Goal: Task Accomplishment & Management: Use online tool/utility

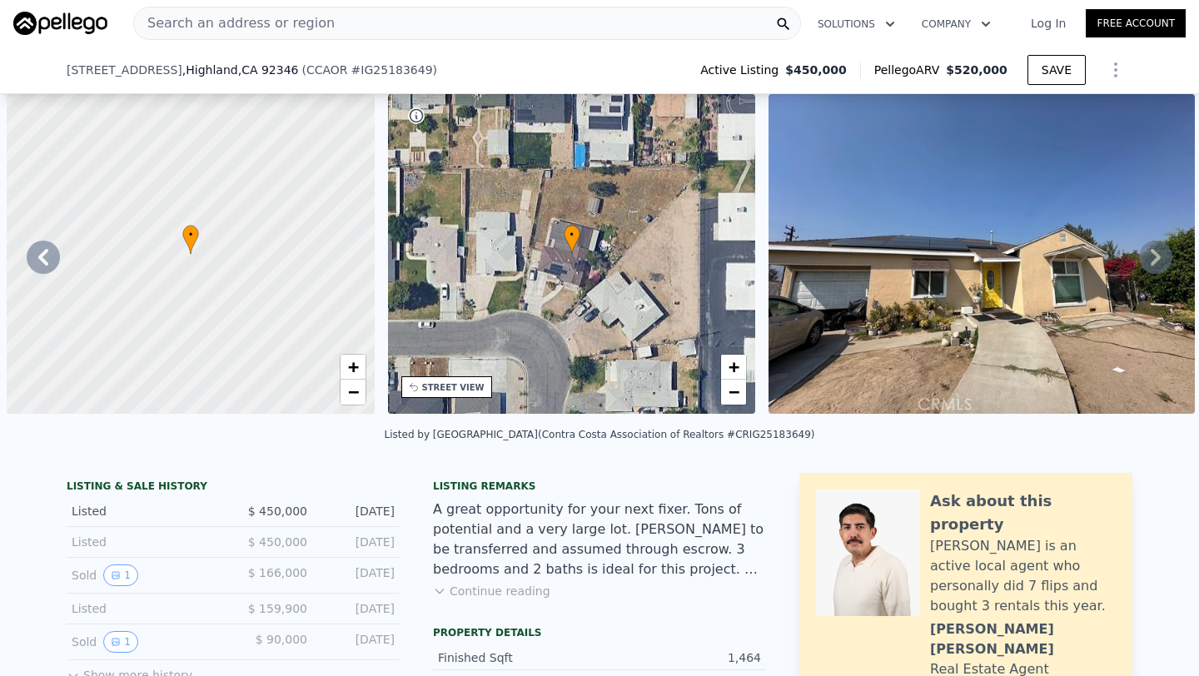
click at [309, 23] on span "Search an address or region" at bounding box center [234, 23] width 201 height 20
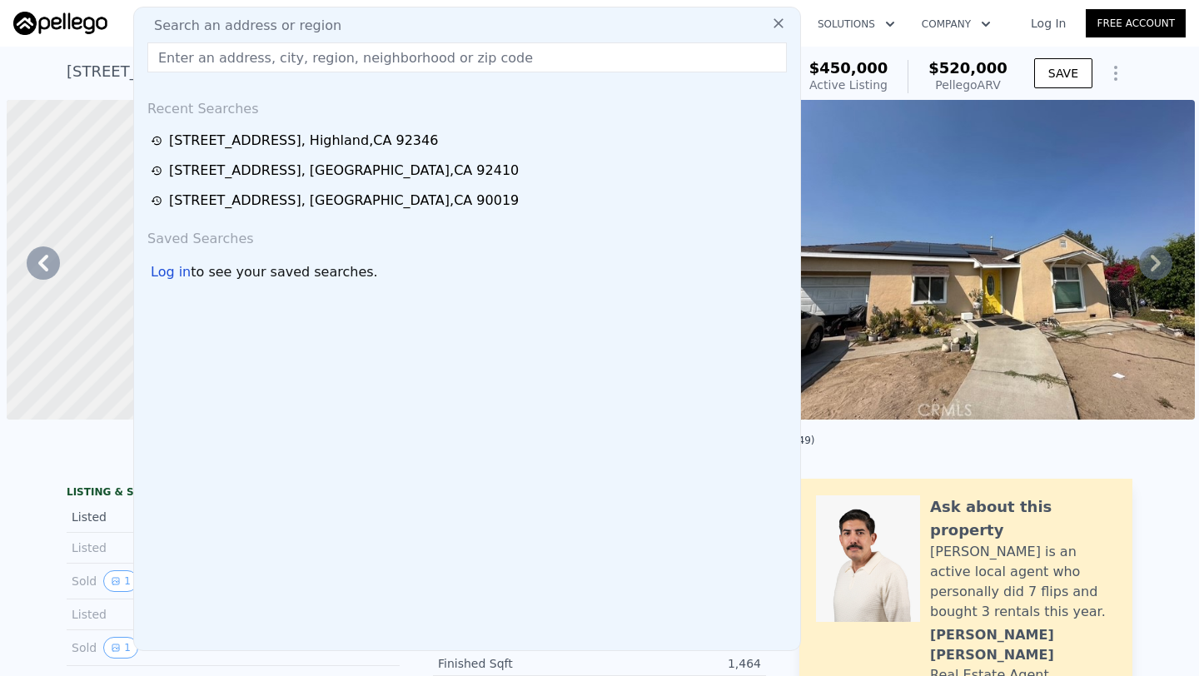
scroll to position [0, 400]
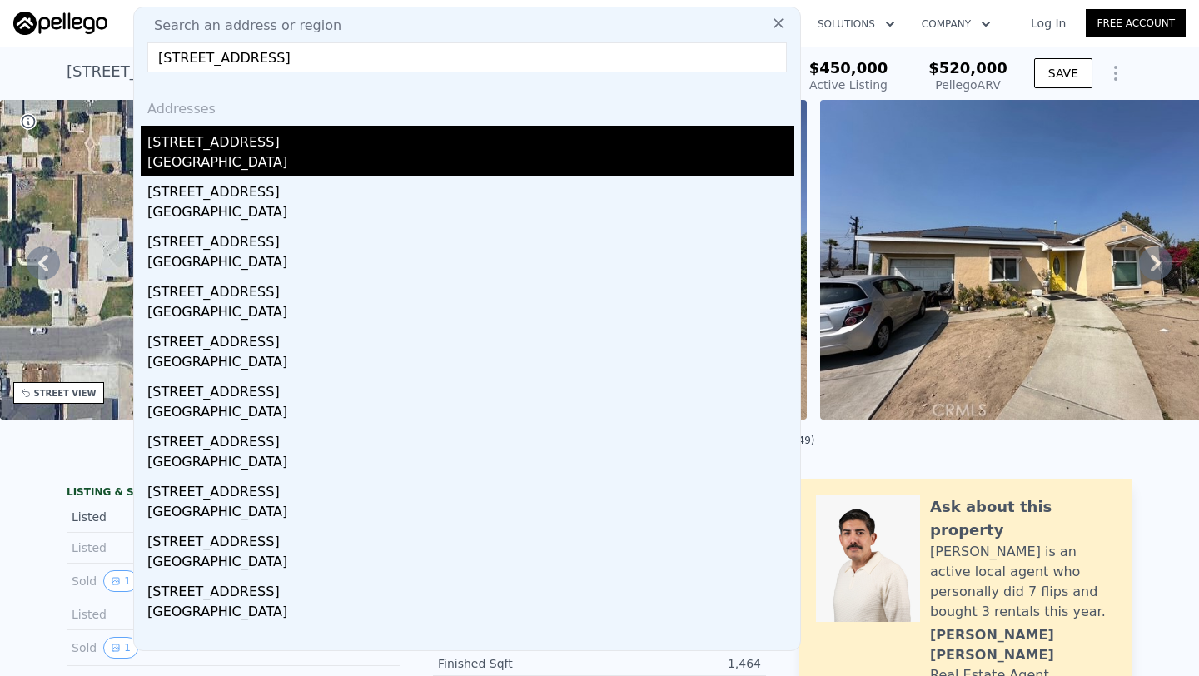
type input "[STREET_ADDRESS]"
click at [255, 144] on div "[STREET_ADDRESS]" at bounding box center [470, 139] width 646 height 27
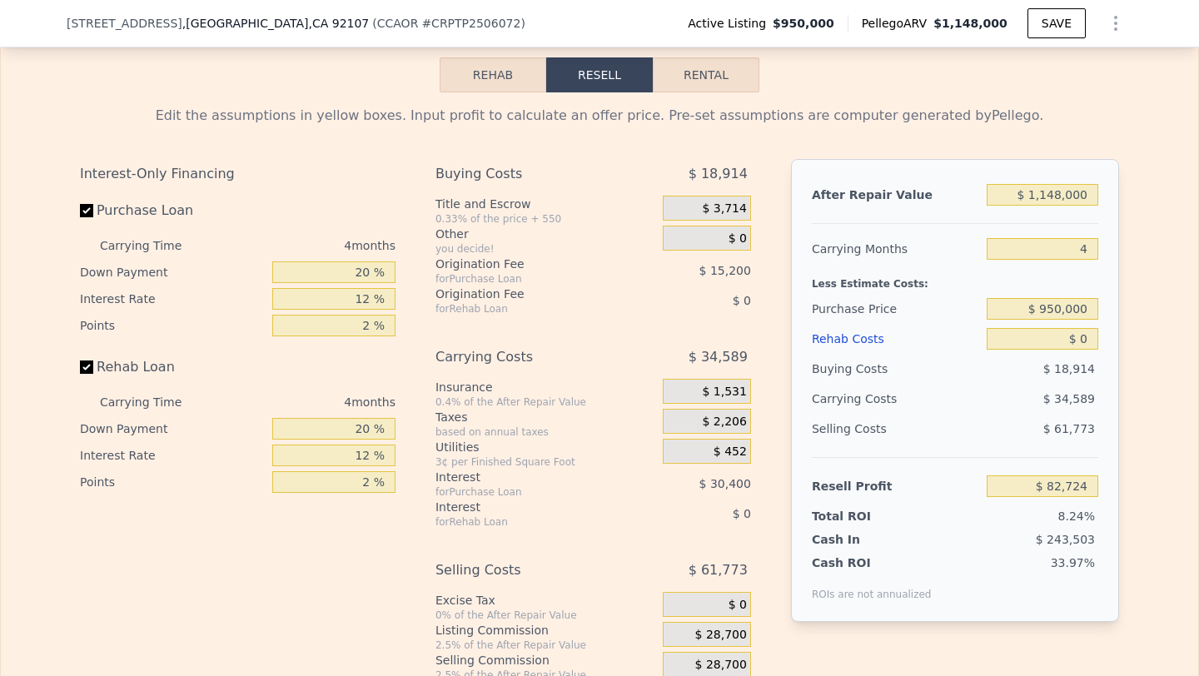
scroll to position [2656, 0]
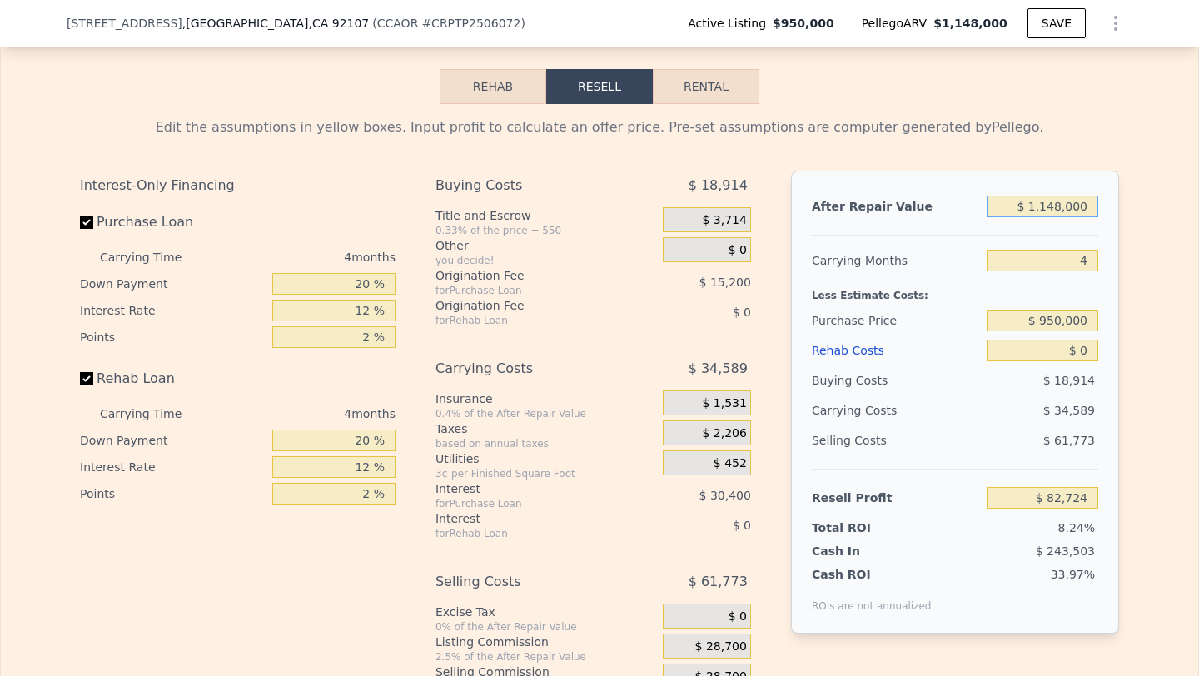
click at [1091, 217] on input "$ 1,148,000" at bounding box center [1043, 207] width 112 height 22
type input "$ 1"
type input "-$ 1,002,521"
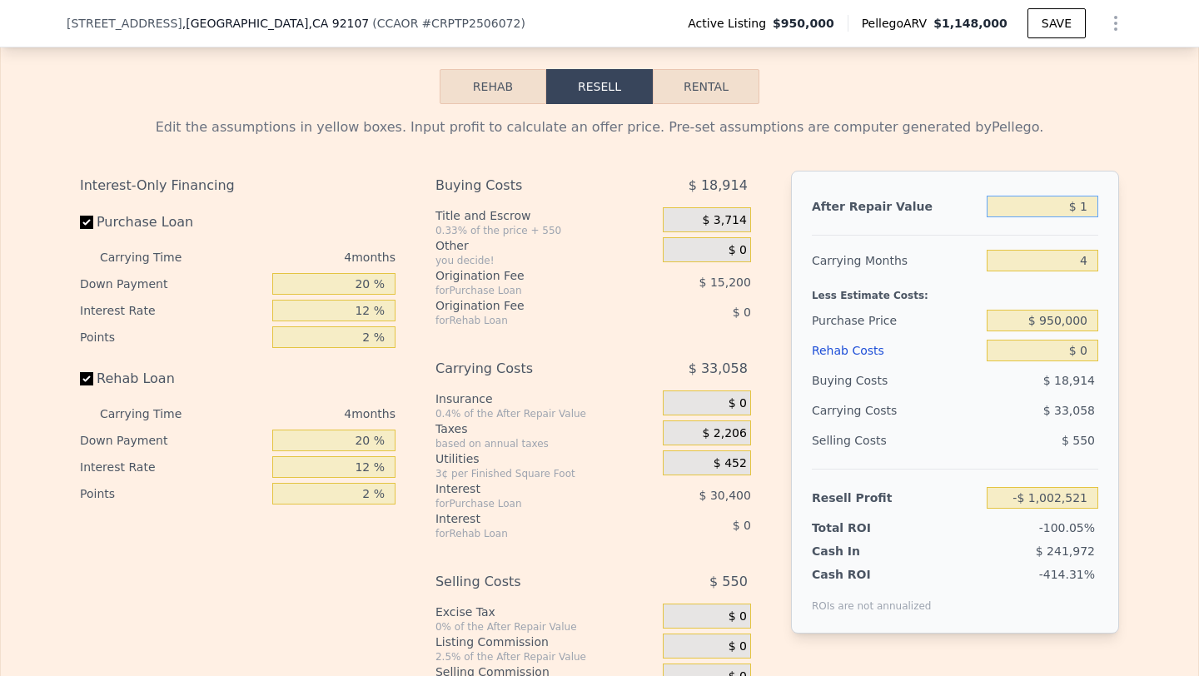
type input "$ 14"
type input "-$ 1,002,508"
type input "$ 140"
type input "-$ 1,002,390"
type input "$ 1,400"
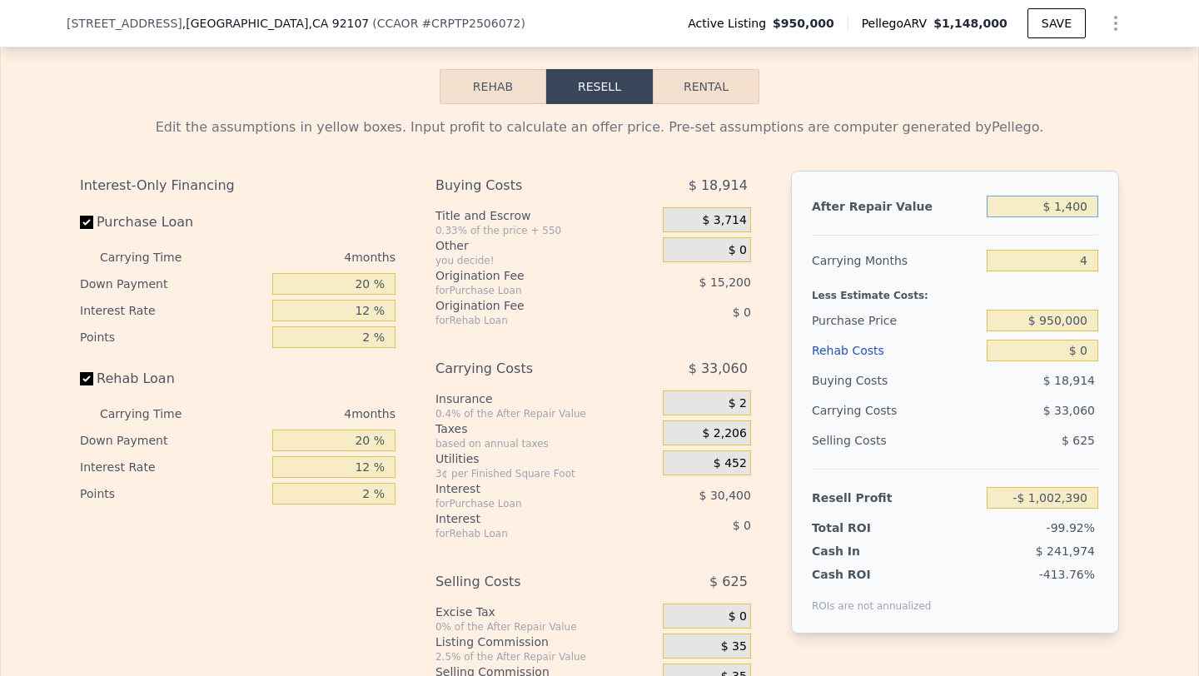
type input "-$ 1,001,199"
type input "$ 14,000"
type input "-$ 989,288"
type input "$ 140,000"
type input "-$ 870,175"
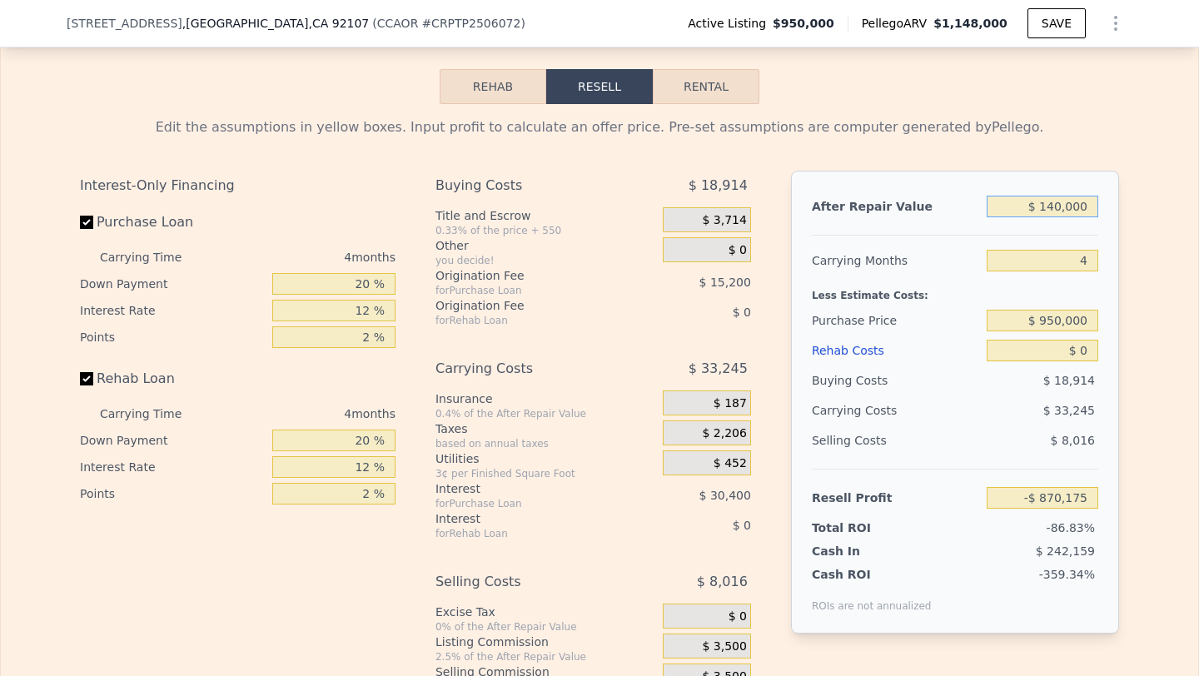
type input "$ 1,400,000"
type input "$ 320,949"
type input "$ 1,400"
type input "-$ 1,001,199"
type input "$ 14"
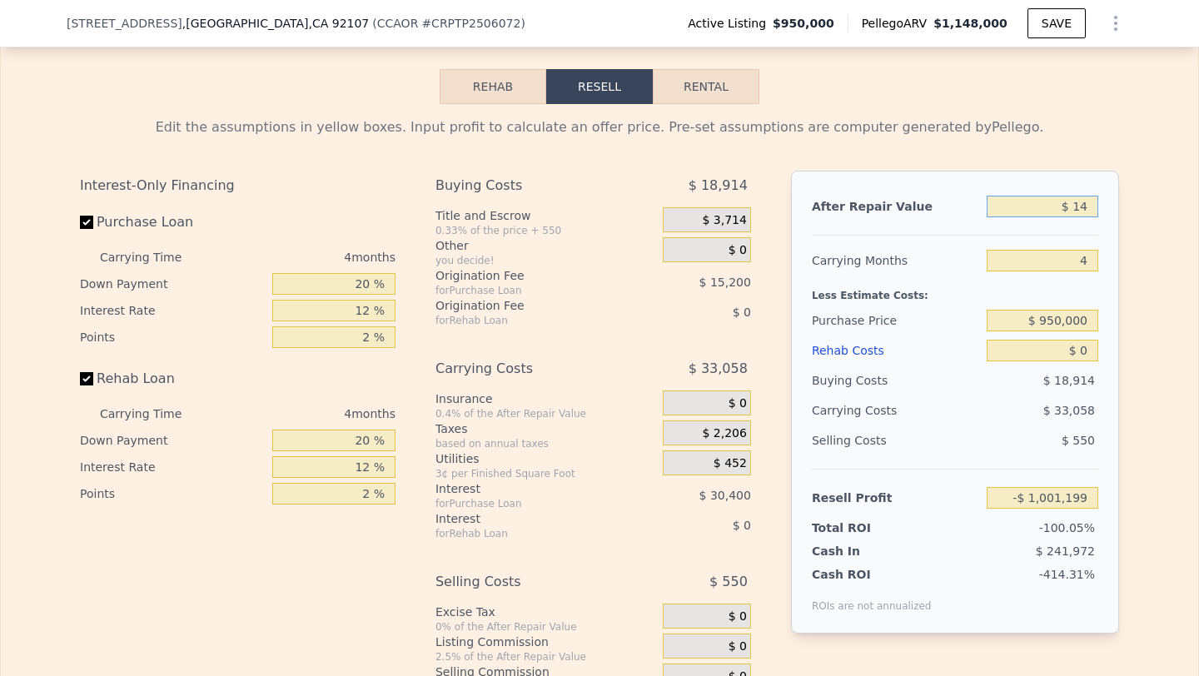
type input "-$ 1,002,508"
type input "$ 1"
type input "-$ 1,002,521"
type input "$ 13"
type input "-$ 1,002,509"
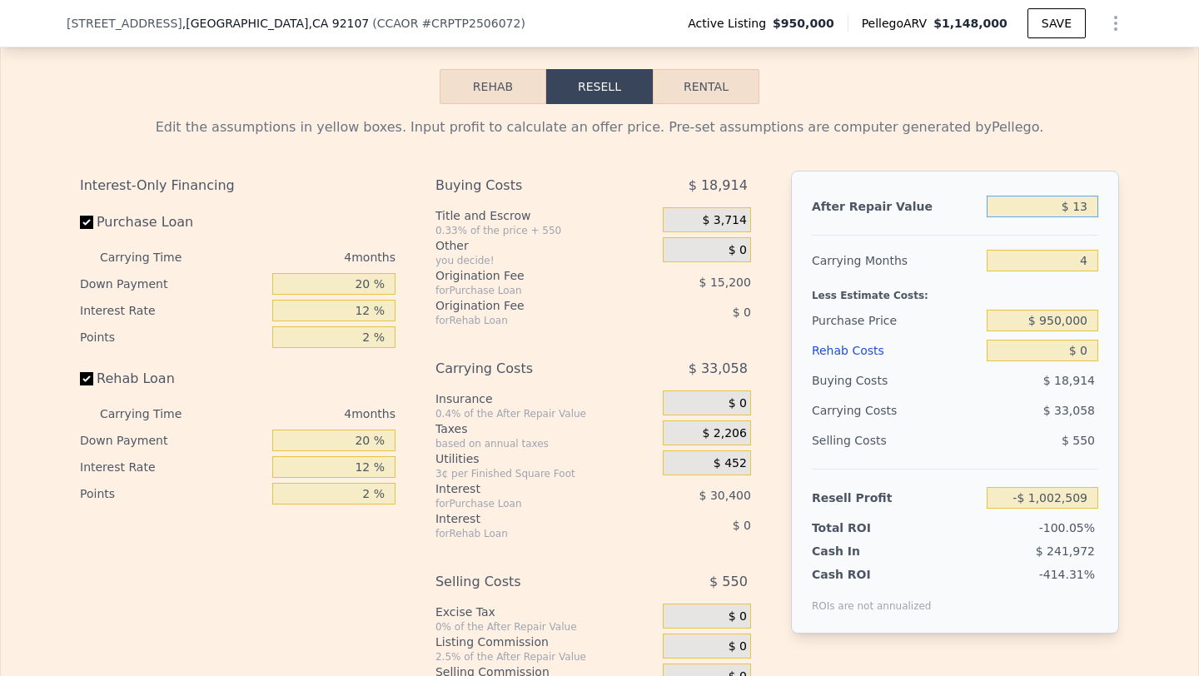
type input "$ 135"
type input "-$ 1,002,393"
type input "$ 135,000"
type input "-$ 874,902"
type input "$ 1,350,000"
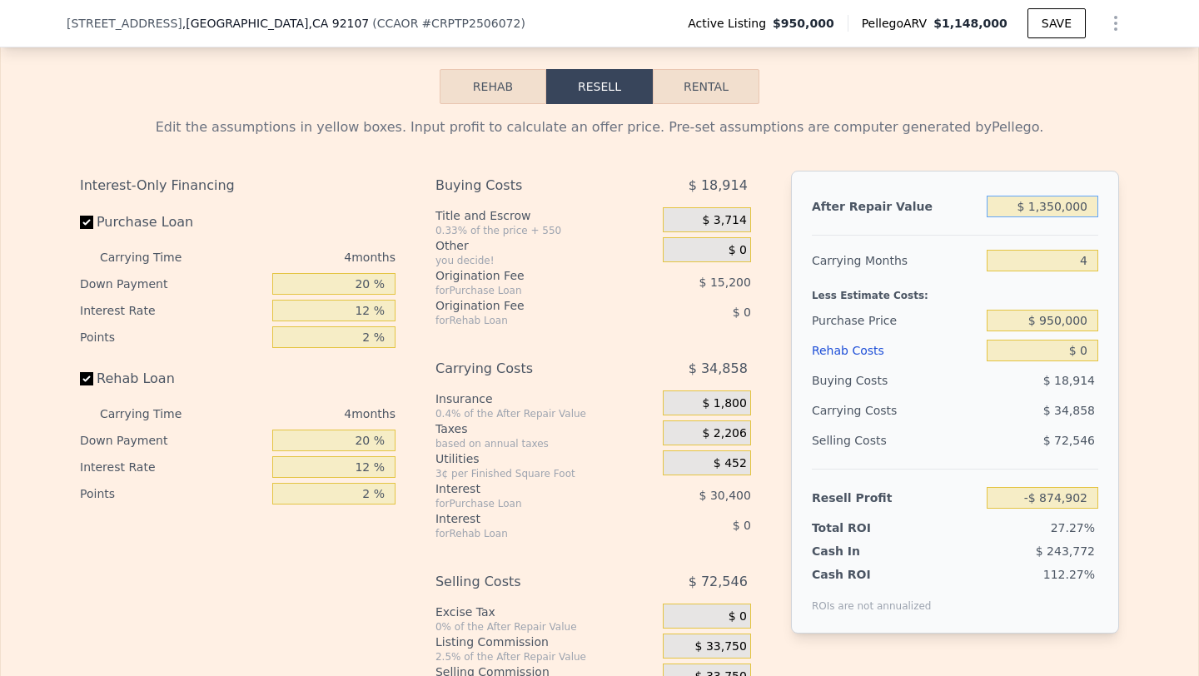
type input "$ 273,682"
type input "$ 1,350,000"
click at [1094, 272] on input "4" at bounding box center [1043, 261] width 112 height 22
type input "5"
type input "$ 264,967"
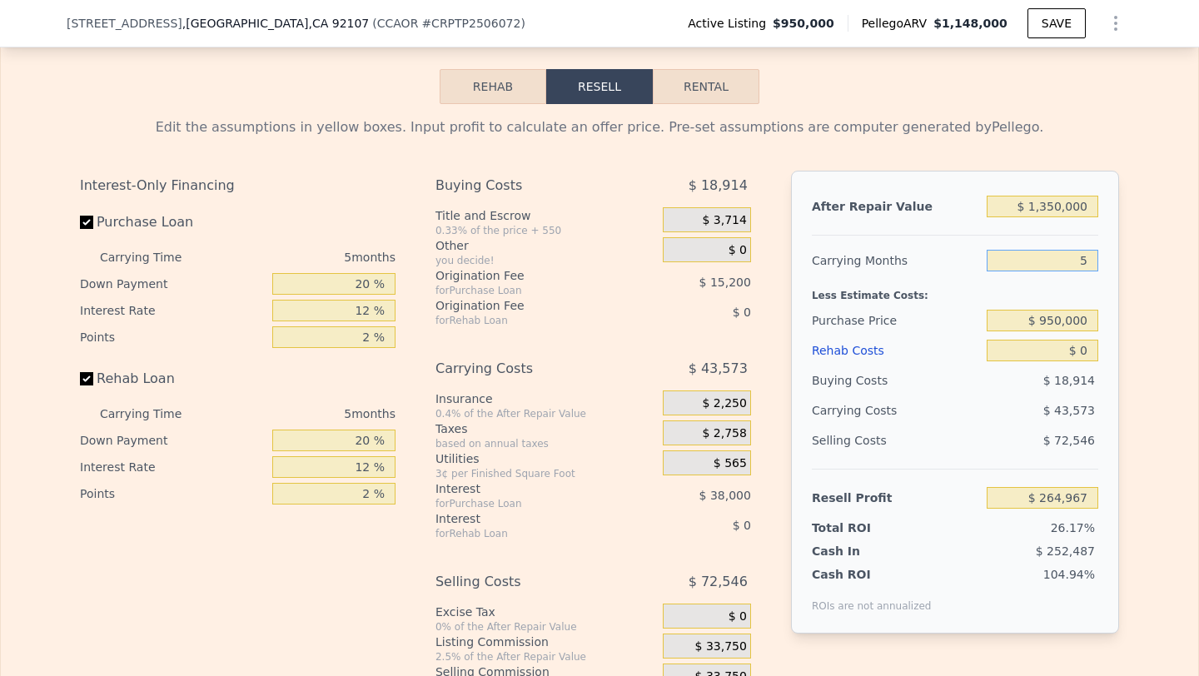
type input "5"
click at [1064, 331] on input "$ 950,000" at bounding box center [1043, 321] width 112 height 22
type input "$ 870,000"
click at [1093, 361] on input "$ 0" at bounding box center [1043, 351] width 112 height 22
type input "$ 349,714"
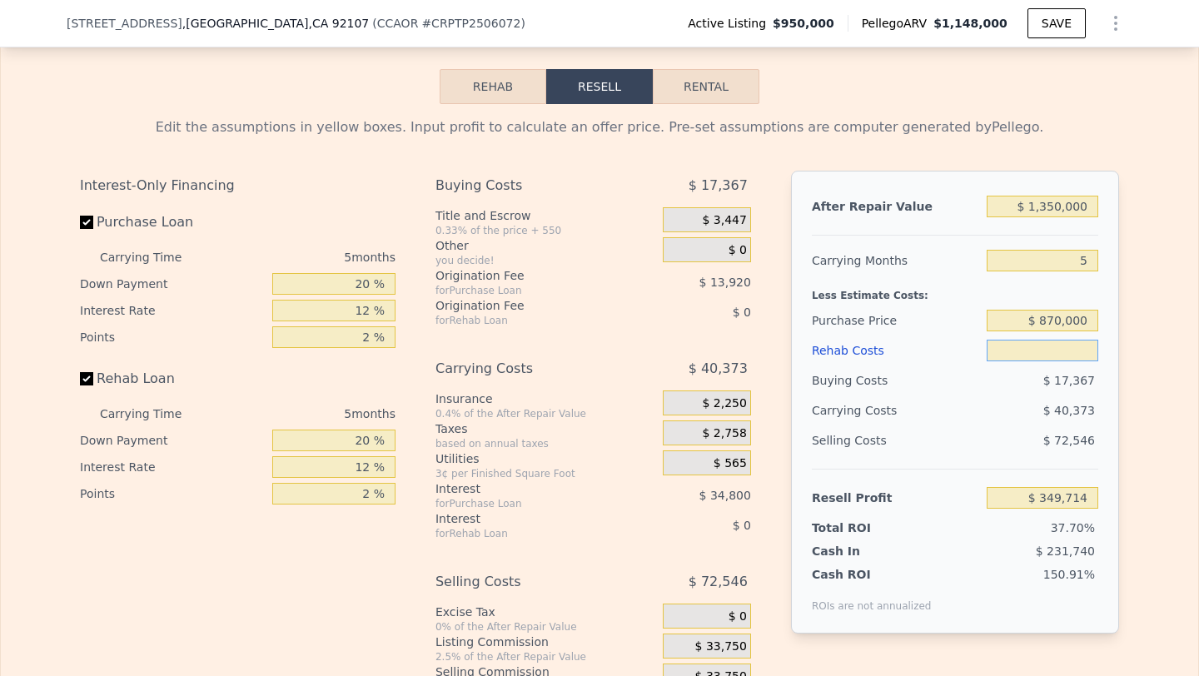
click at [516, 104] on button "Rehab" at bounding box center [493, 86] width 107 height 35
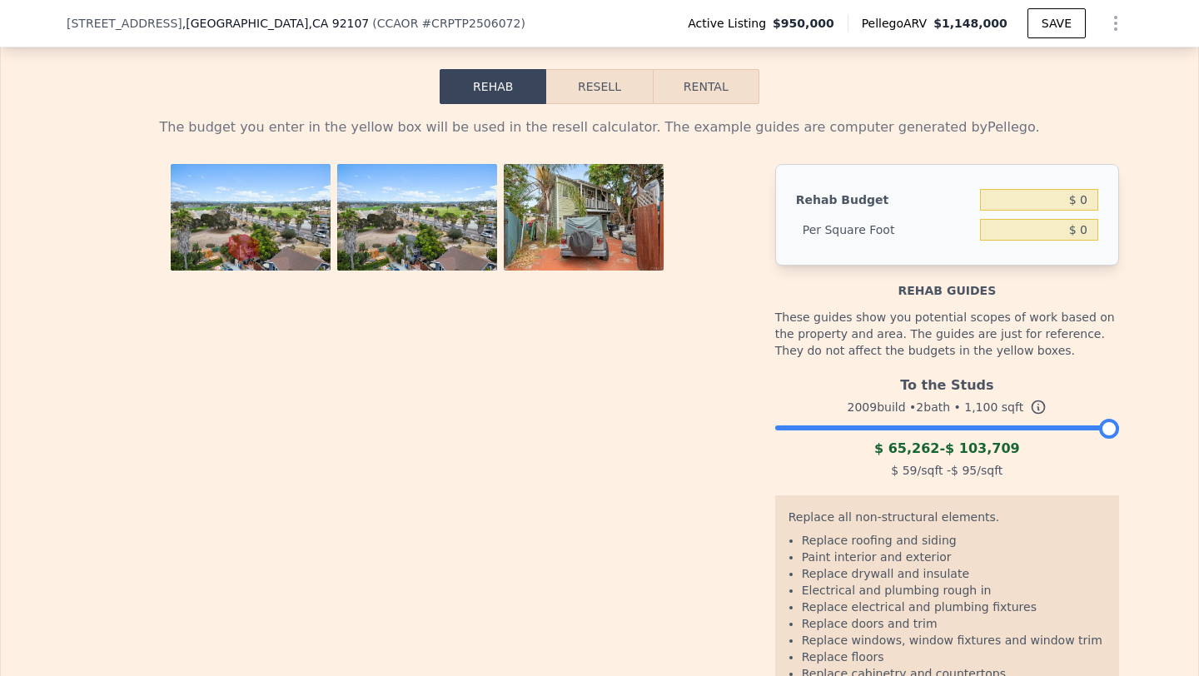
click at [929, 429] on div at bounding box center [947, 424] width 344 height 10
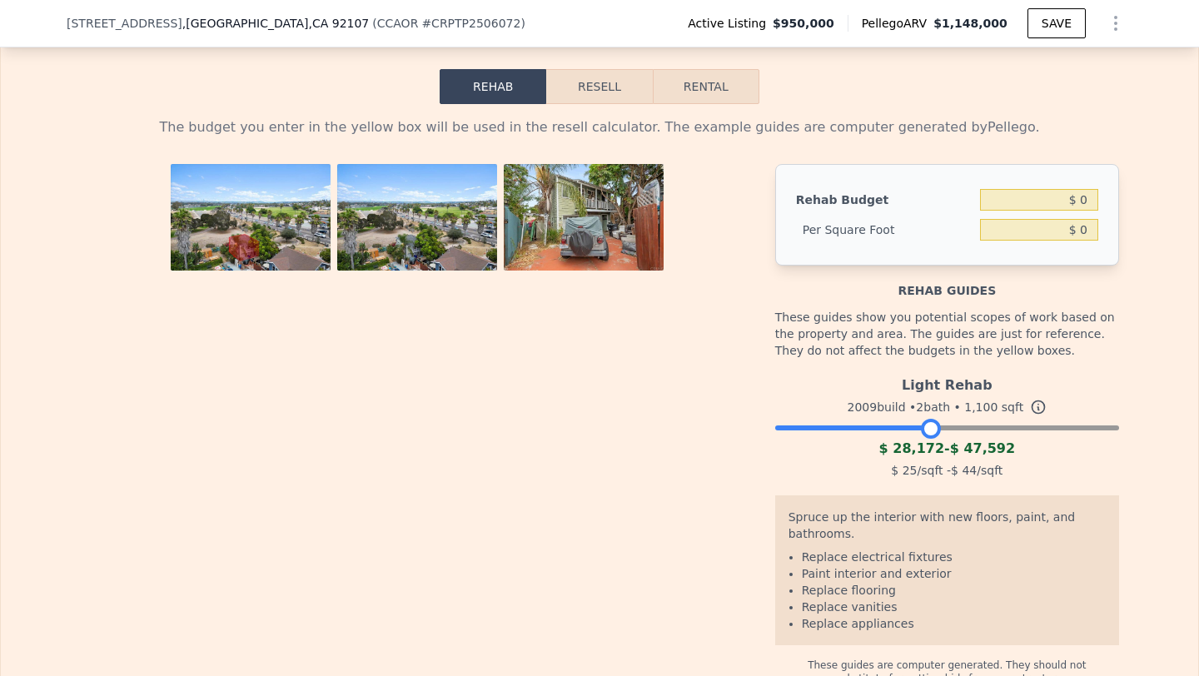
click at [994, 429] on div at bounding box center [947, 424] width 344 height 10
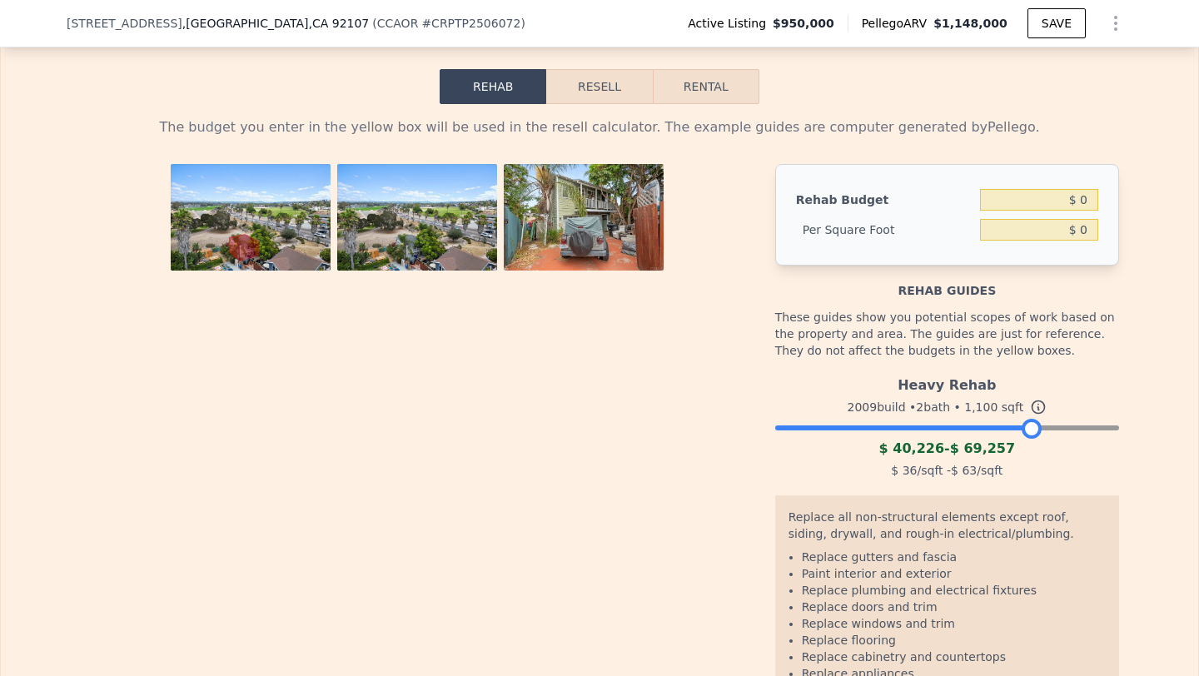
click at [1033, 429] on div at bounding box center [947, 424] width 344 height 10
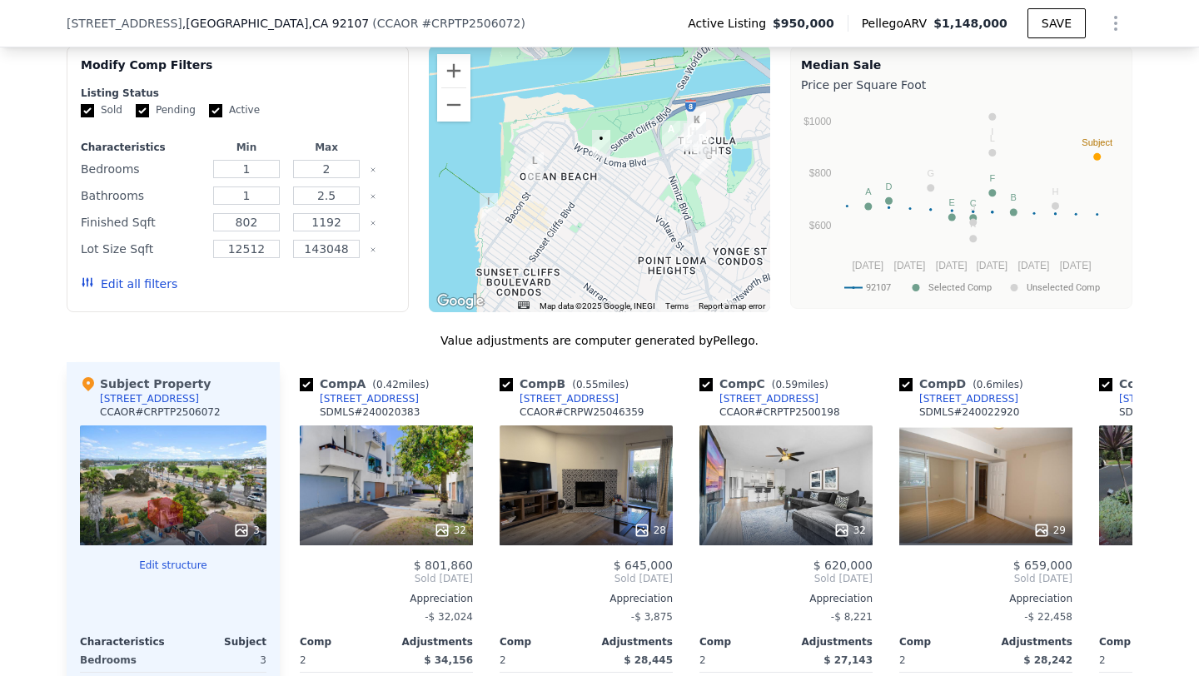
scroll to position [1504, 0]
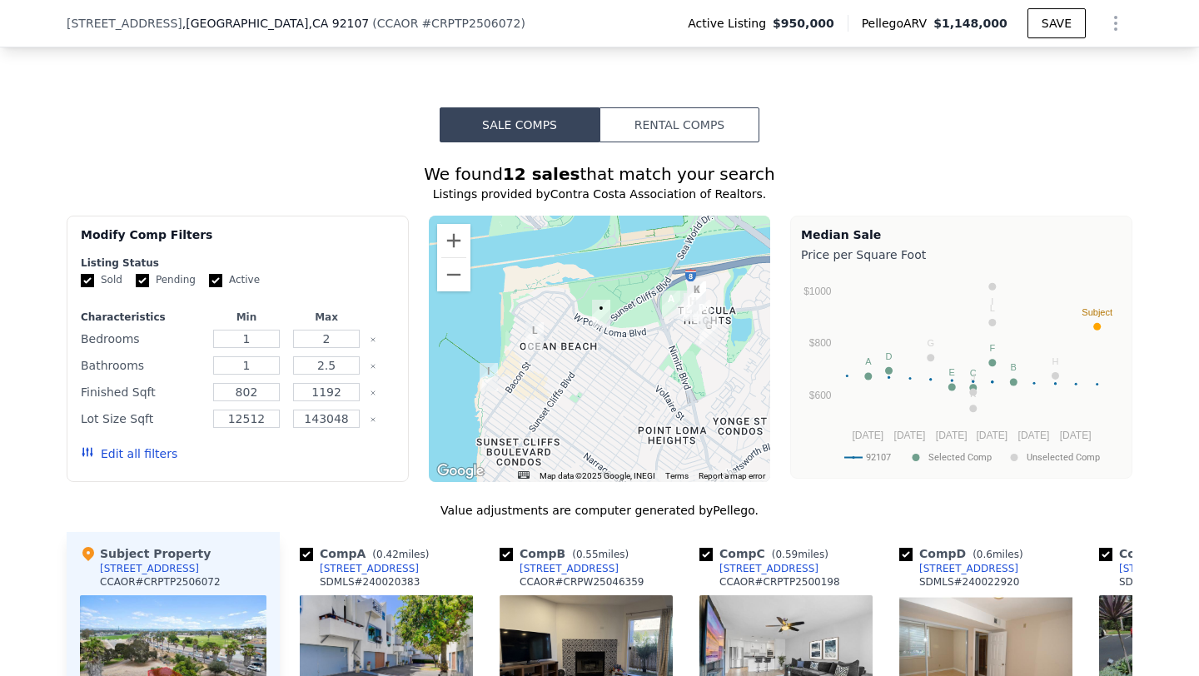
click at [125, 462] on button "Edit all filters" at bounding box center [129, 454] width 97 height 17
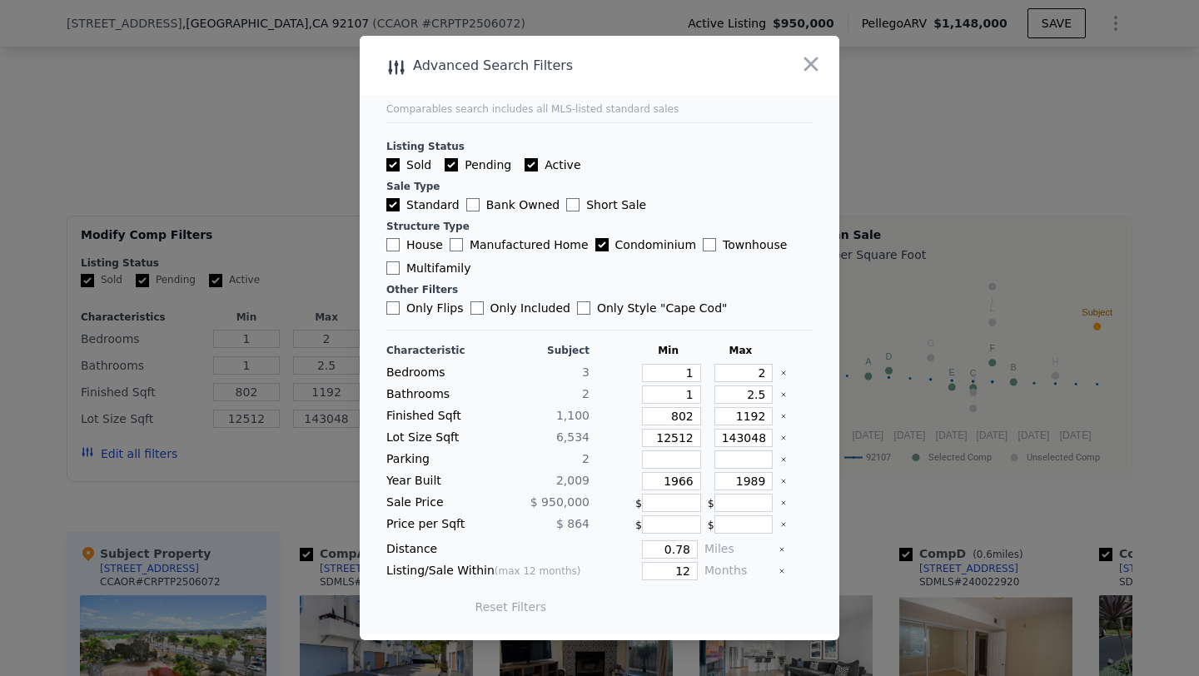
click at [387, 244] on input "House" at bounding box center [392, 244] width 13 height 13
checkbox input "true"
click at [595, 239] on input "Condominium" at bounding box center [601, 244] width 13 height 13
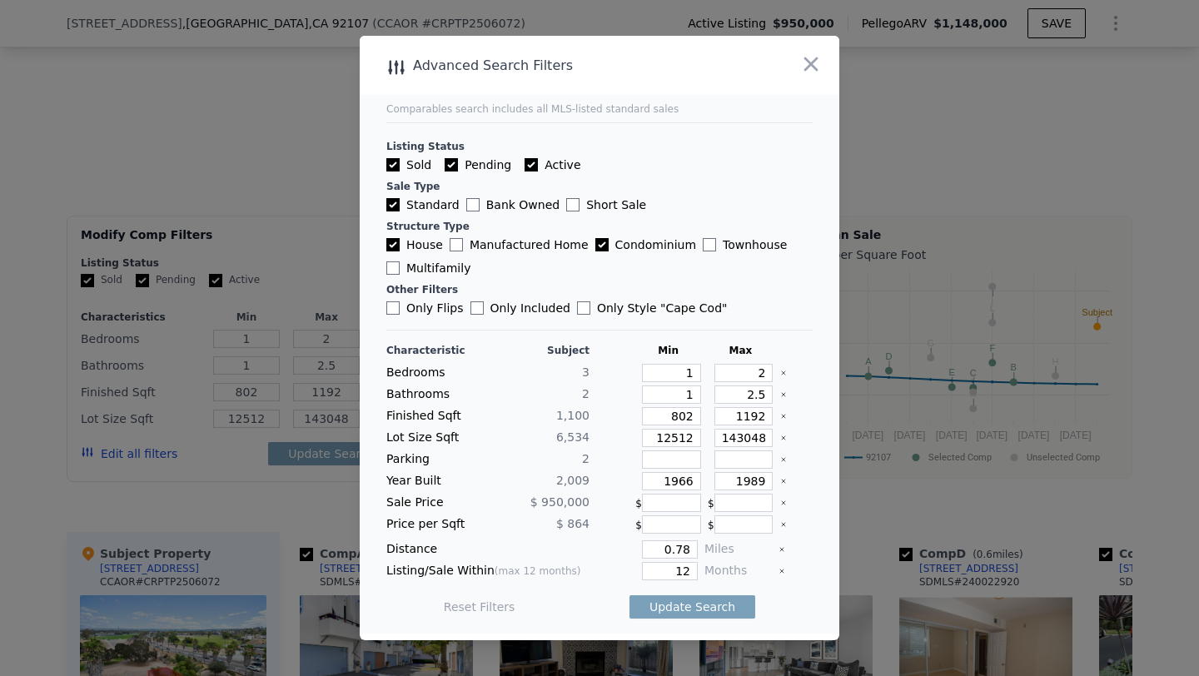
checkbox input "false"
click at [715, 598] on button "Update Search" at bounding box center [693, 606] width 126 height 23
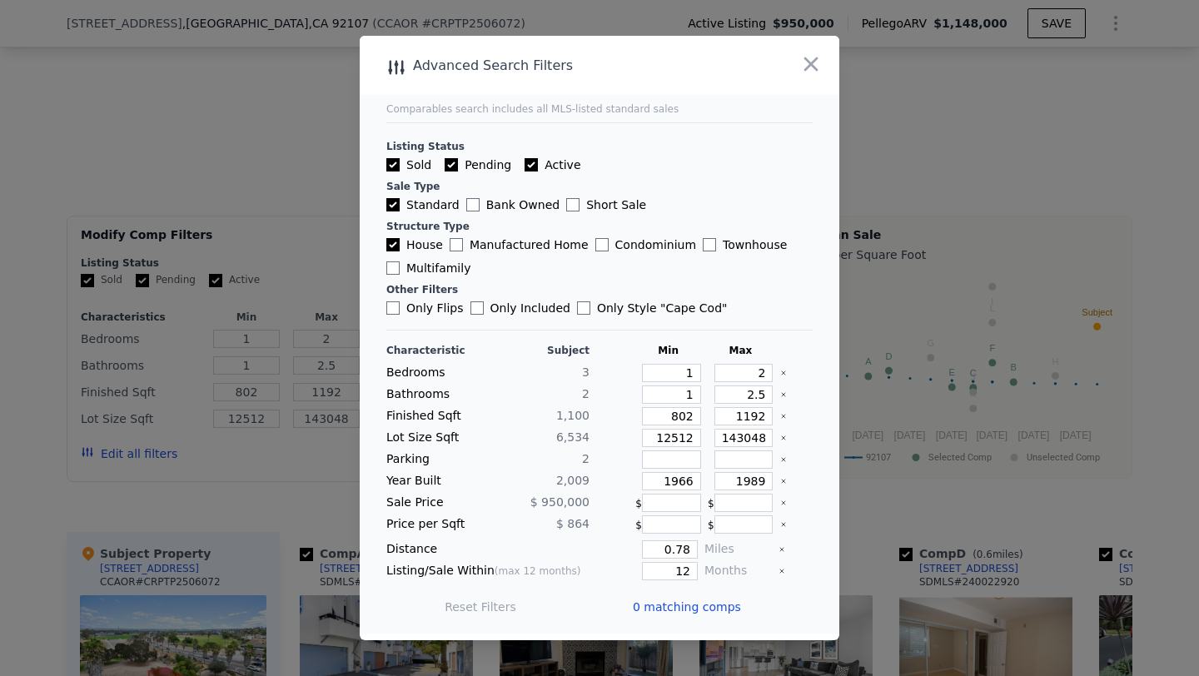
click at [784, 483] on icon "Clear" at bounding box center [783, 481] width 7 height 7
click at [695, 601] on button "Update Search" at bounding box center [693, 606] width 126 height 23
click at [809, 60] on icon "button" at bounding box center [812, 64] width 14 height 14
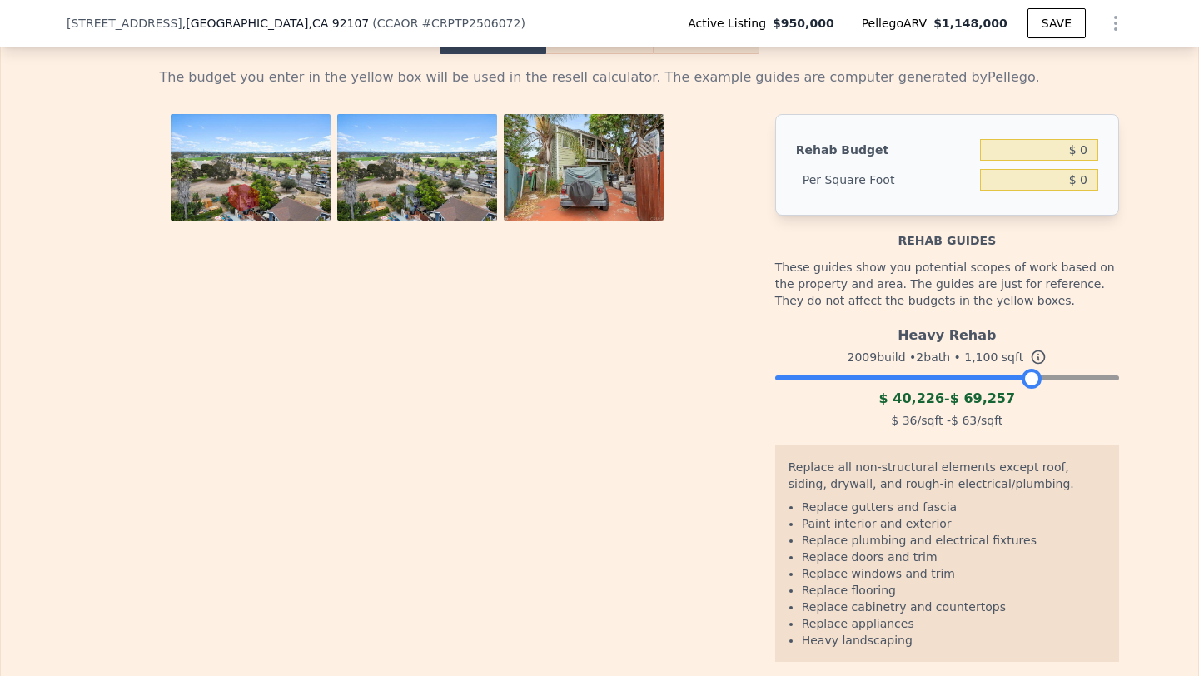
scroll to position [2703, 0]
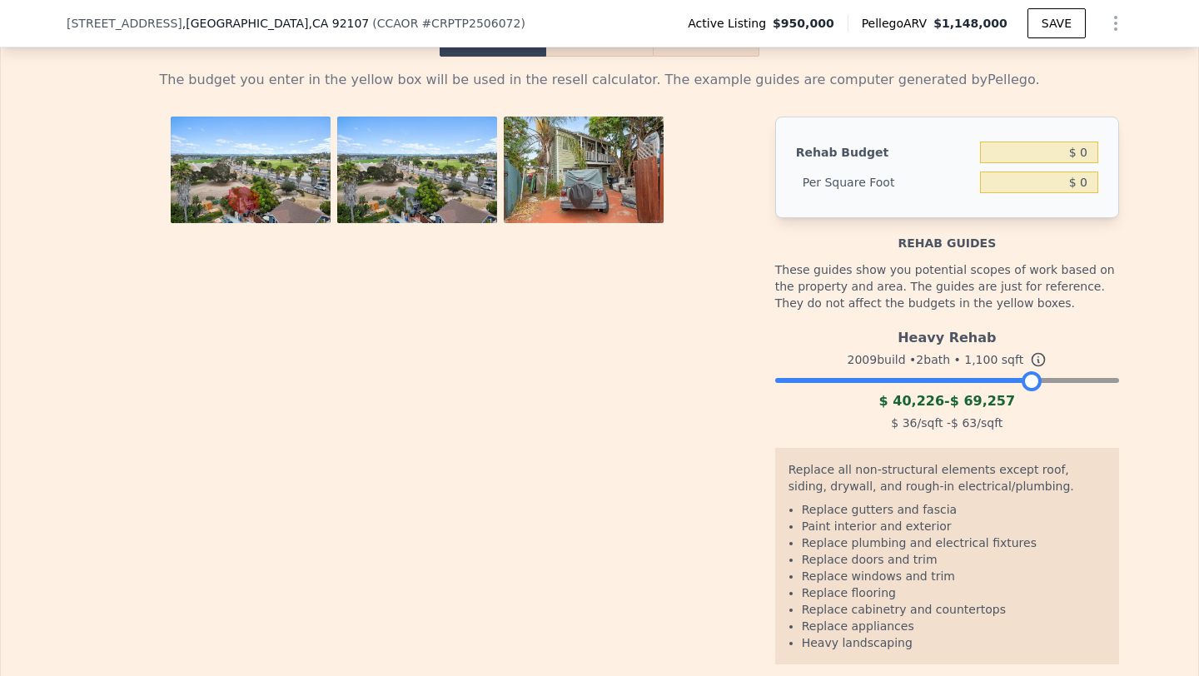
click at [971, 381] on div at bounding box center [947, 376] width 344 height 10
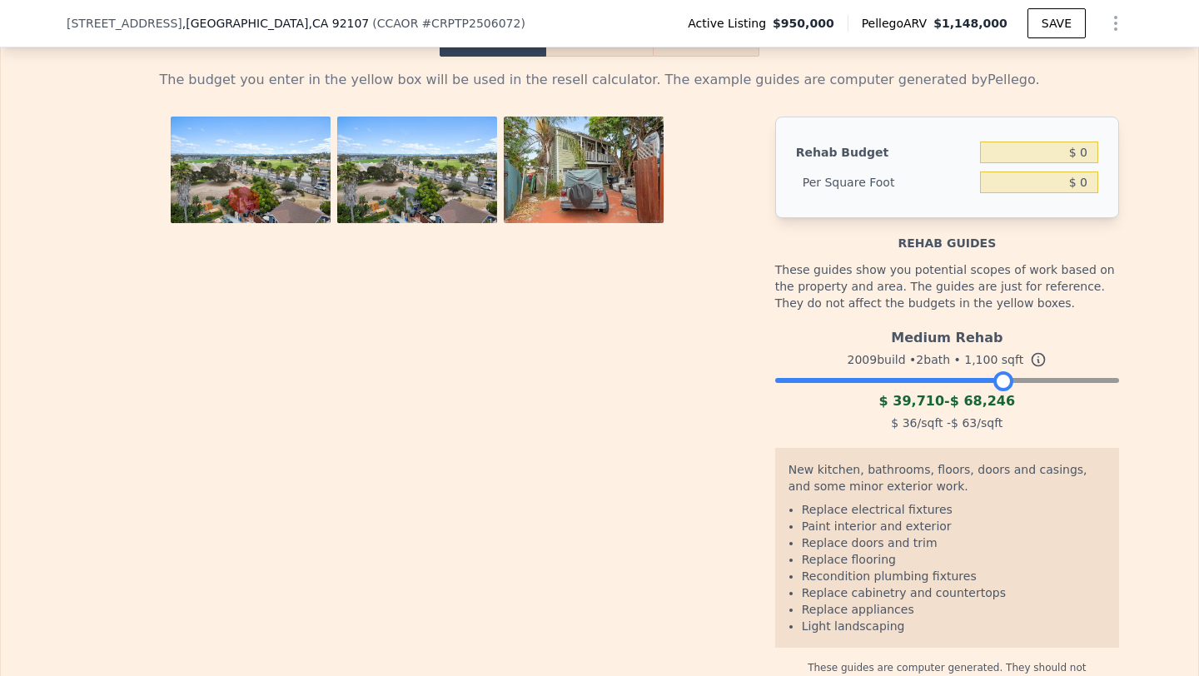
click at [1004, 381] on div at bounding box center [947, 376] width 344 height 10
click at [597, 57] on button "Resell" at bounding box center [599, 39] width 106 height 35
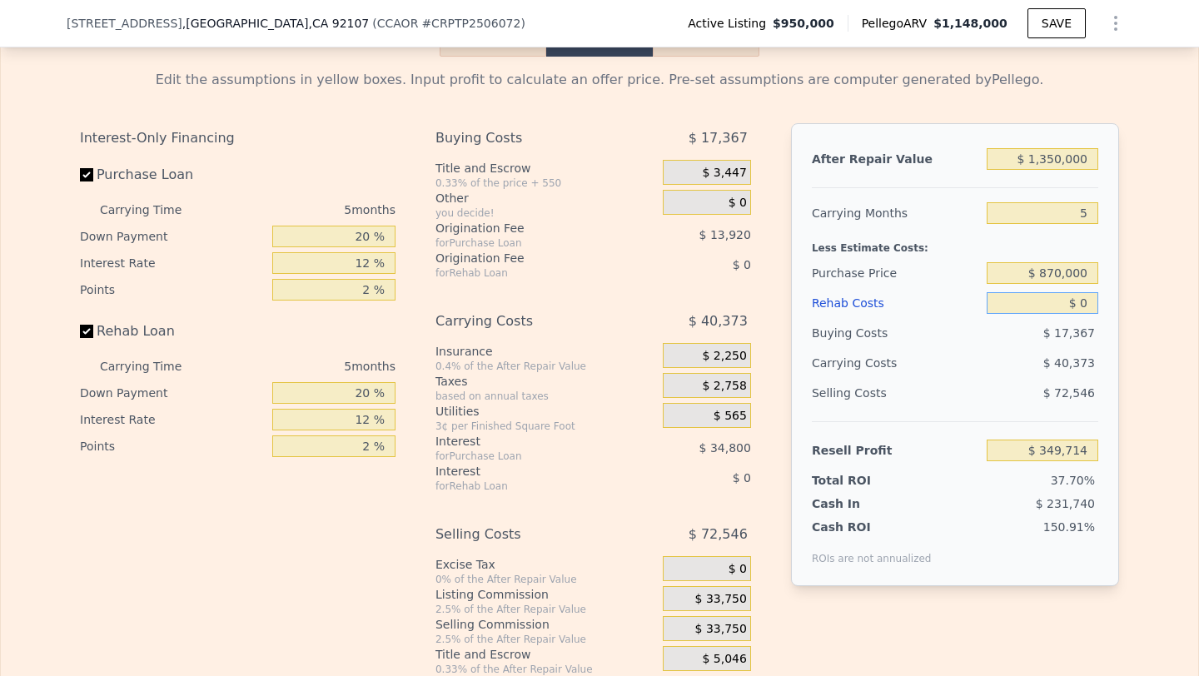
click at [1079, 314] on input "$ 0" at bounding box center [1043, 303] width 112 height 22
type input "$ 70"
type input "$ 349,638"
type input "$ 7,000"
type input "$ 342,322"
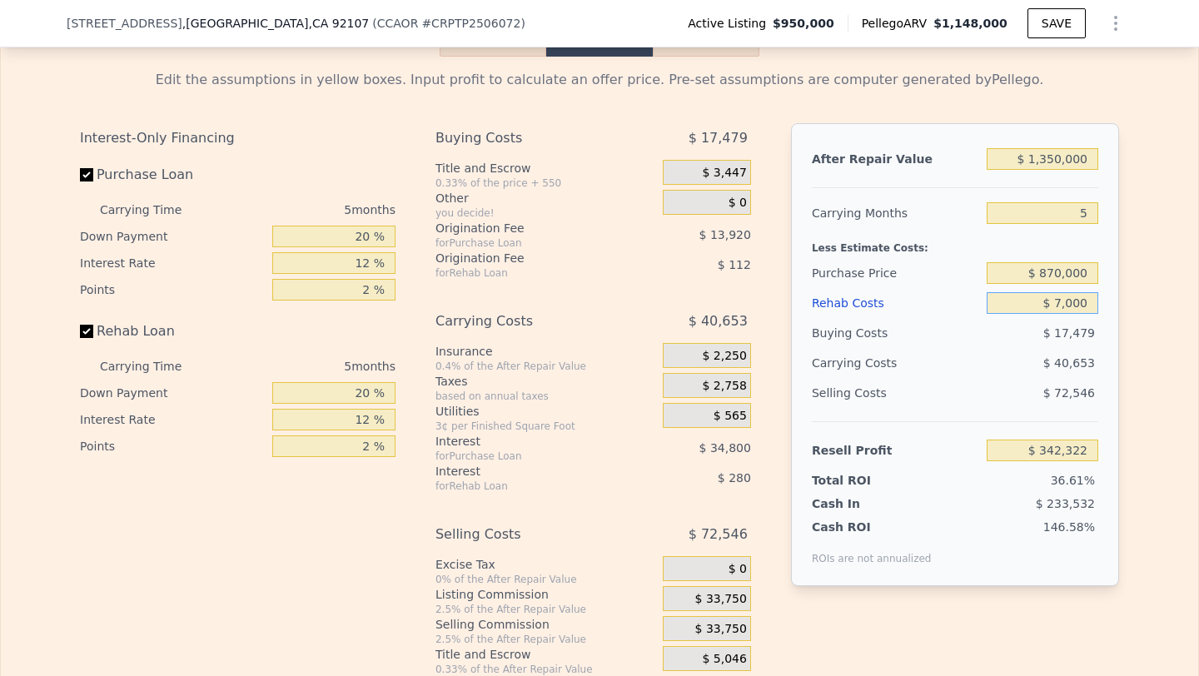
type input "$ 70,000"
type input "$ 275,794"
type input "$ 70,000"
click at [1057, 170] on input "$ 1,350,000" at bounding box center [1043, 159] width 112 height 22
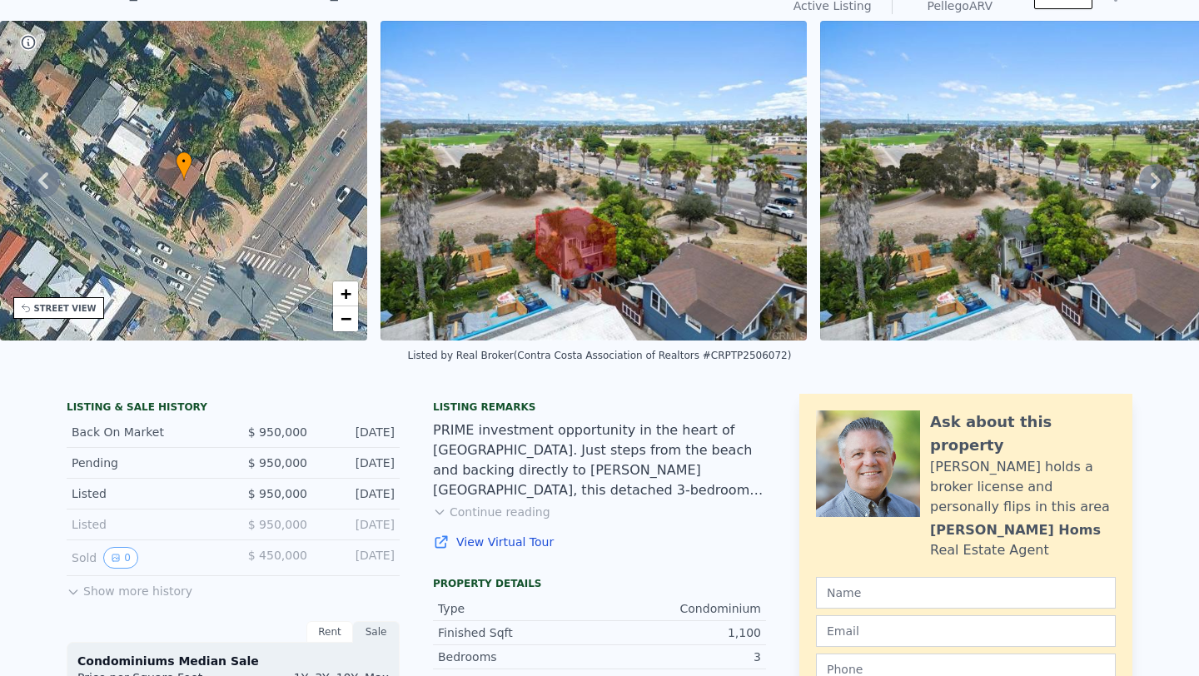
scroll to position [73, 0]
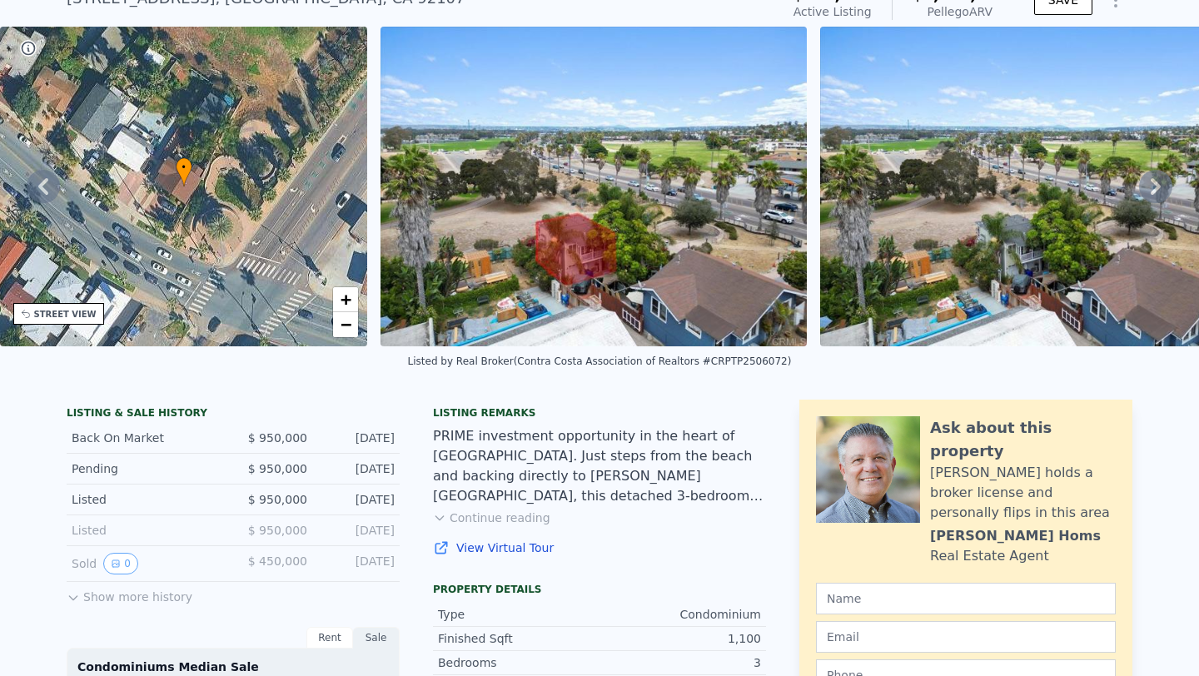
click at [1061, 242] on img at bounding box center [1033, 187] width 426 height 320
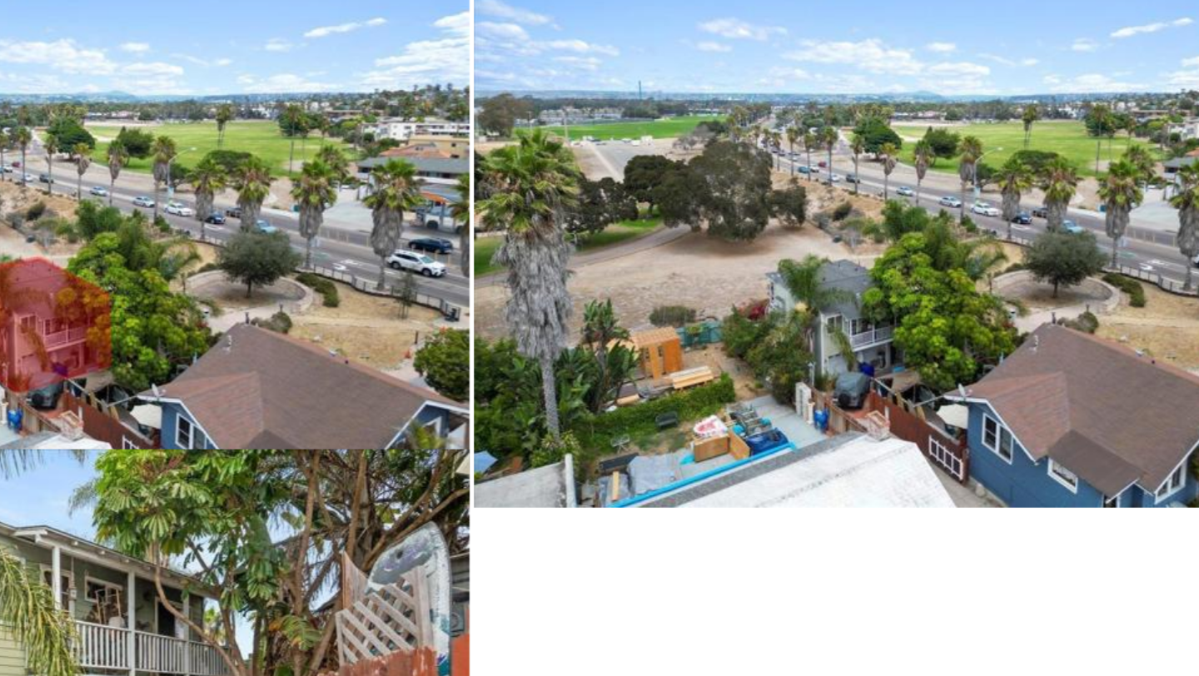
scroll to position [0, 0]
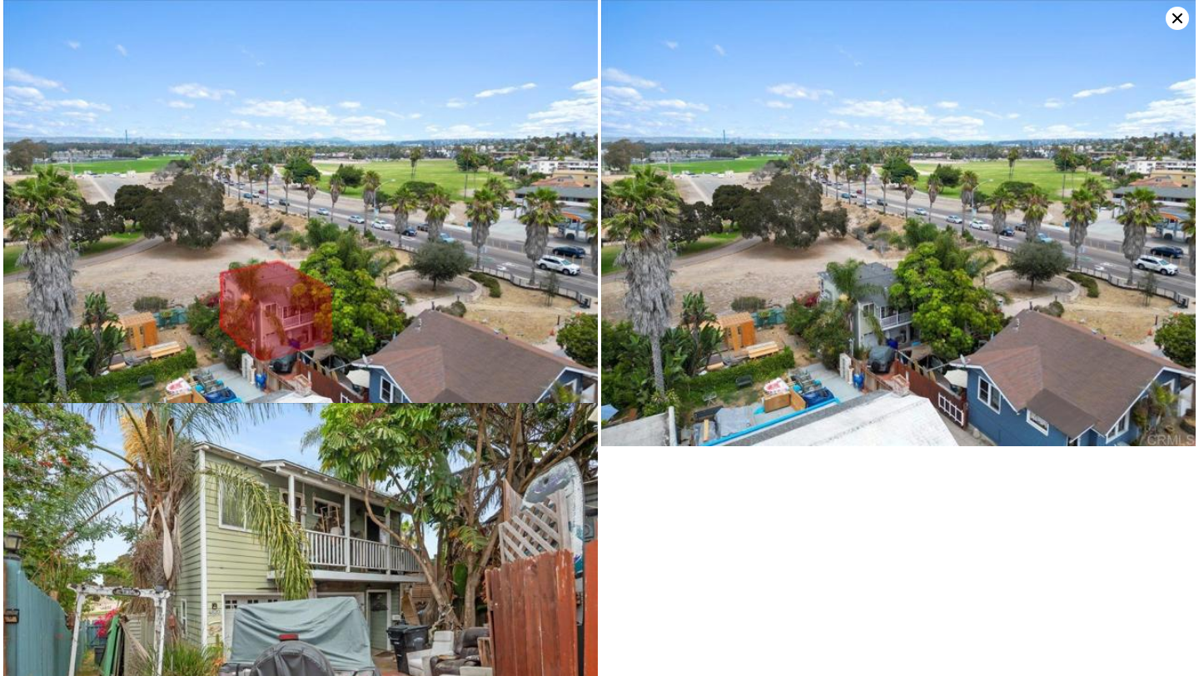
click at [1176, 24] on icon at bounding box center [1177, 18] width 23 height 23
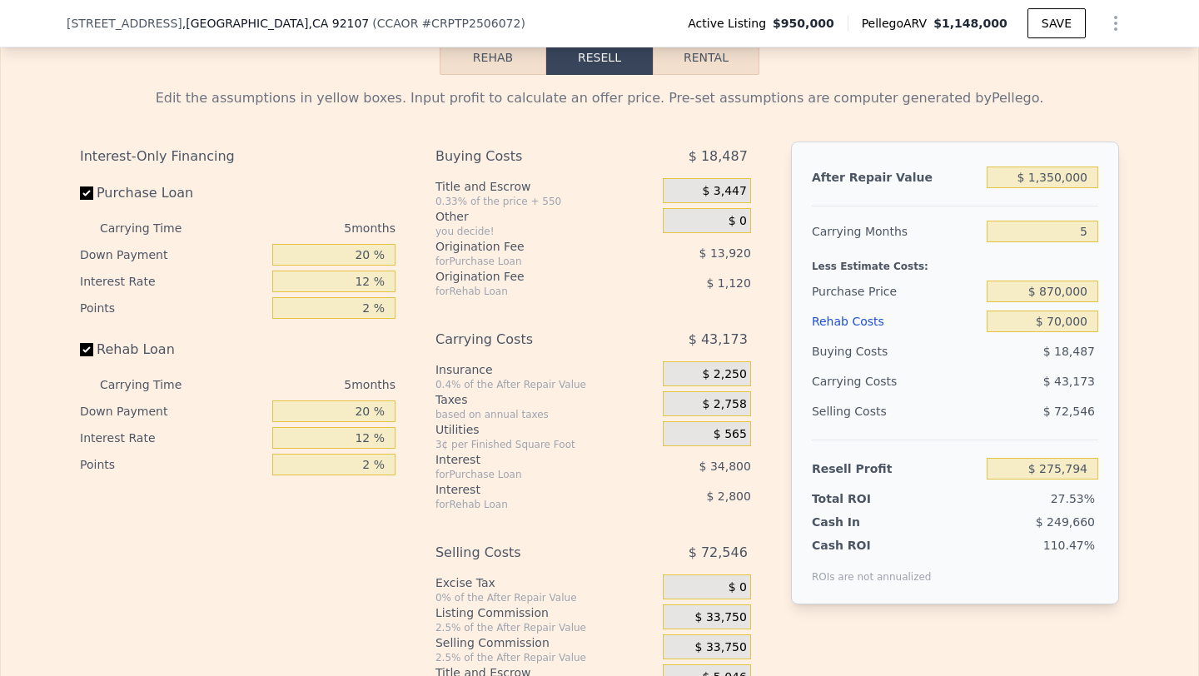
scroll to position [2653, 0]
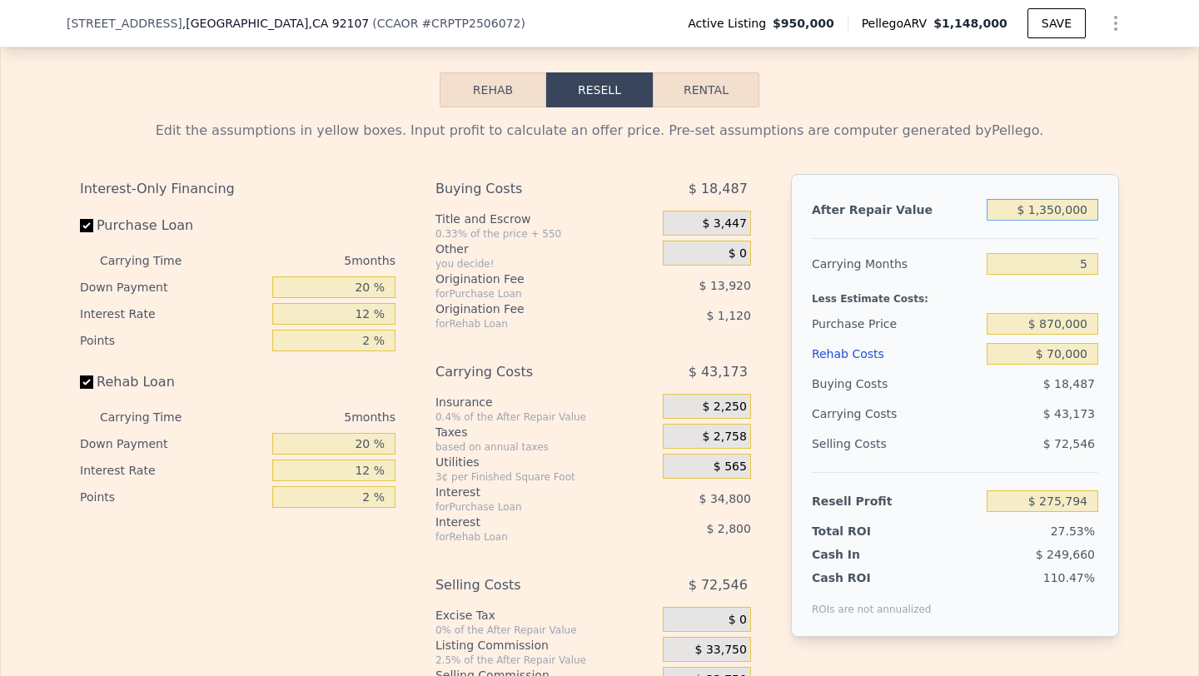
click at [1059, 221] on input "$ 1,350,000" at bounding box center [1043, 210] width 112 height 22
type input "$ 13,000"
type input "-$ 987,675"
type input "$ 1,000"
type input "-$ 999,015"
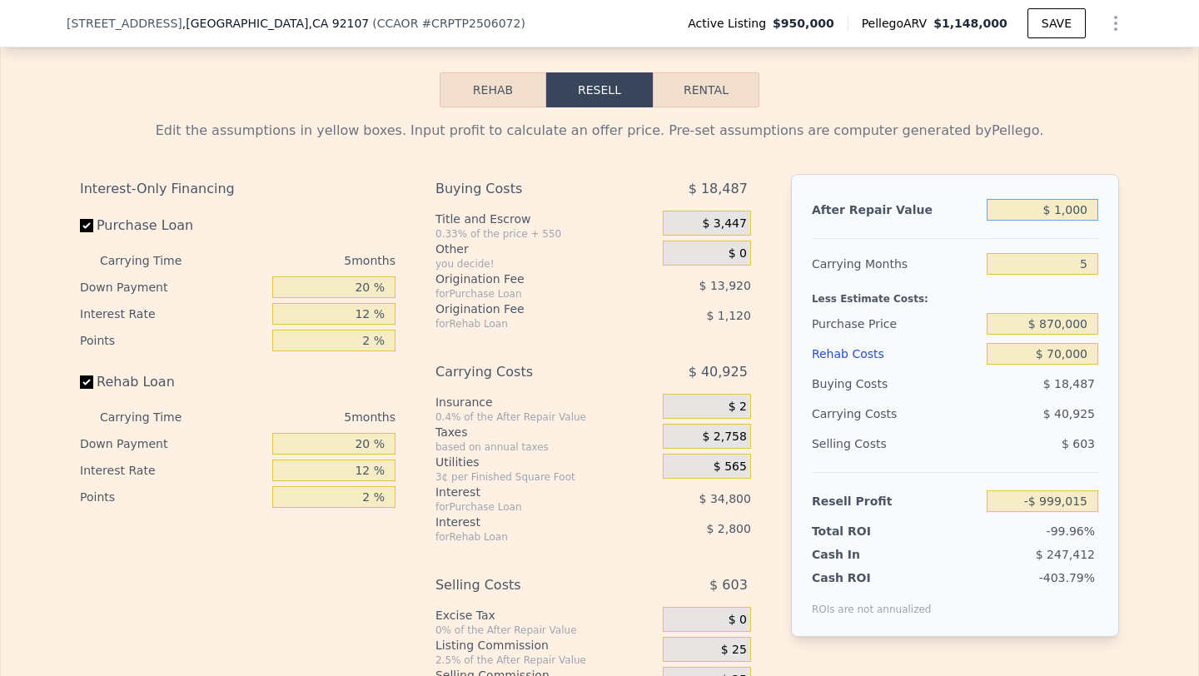
type input "$ 12,000"
type input "-$ 988,620"
type input "$ 1,200,000"
type input "$ 134,044"
type input "$ 12,000,000"
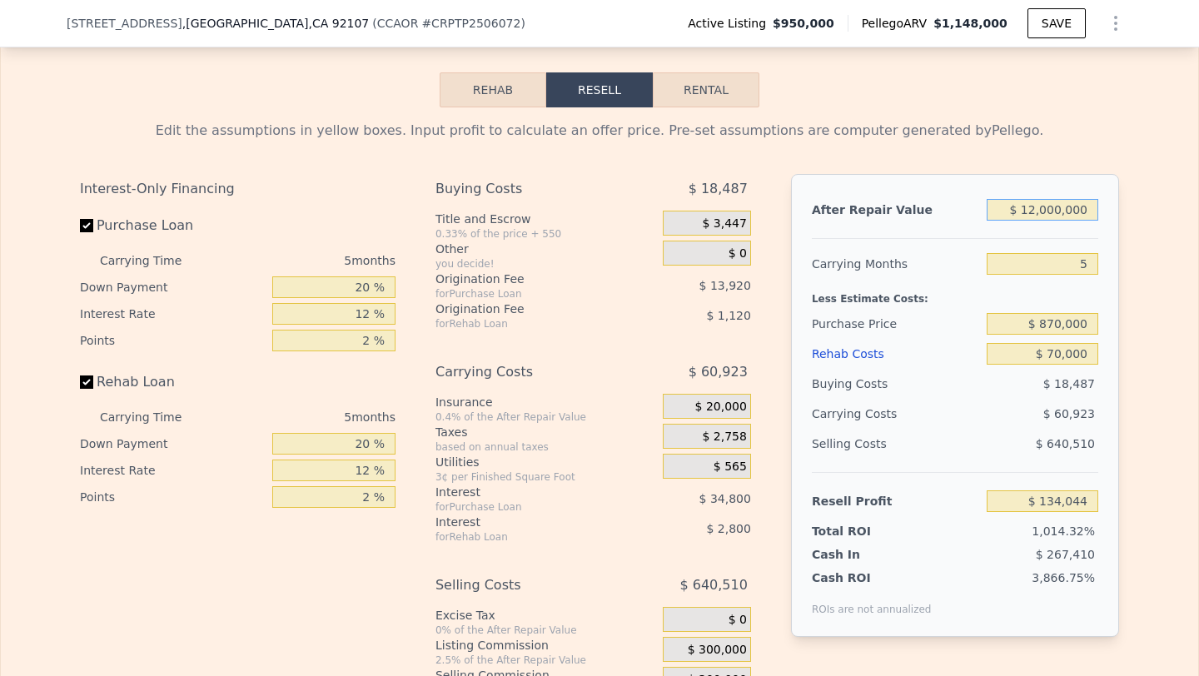
type input "$ 10,340,080"
type input "$ 1,200,000"
type input "$ 134,044"
type input "$ 1,200,000"
click at [1062, 365] on input "$ 70,000" at bounding box center [1043, 354] width 112 height 22
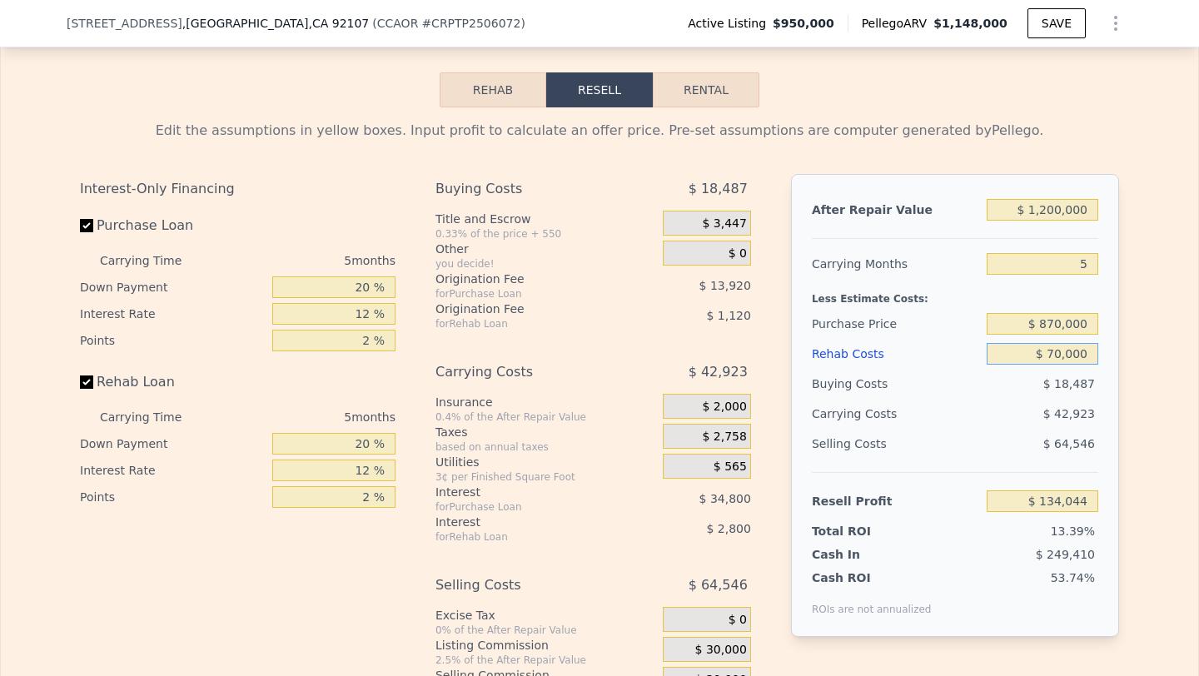
type input "$ 7,000"
type input "$ 200,572"
type input "$ 000"
type input "$ 207,964"
type input "$ 100,000"
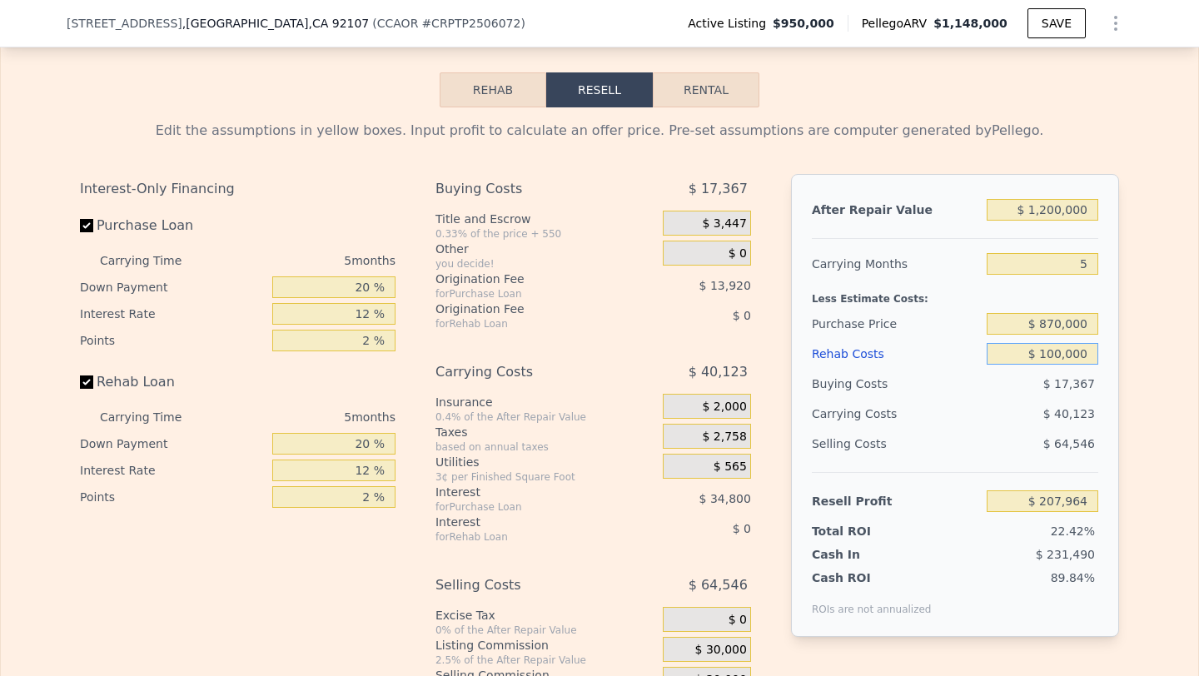
type input "$ 102,364"
type input "$ 100,000"
click at [1019, 421] on div "$ 44,123" at bounding box center [1011, 414] width 176 height 30
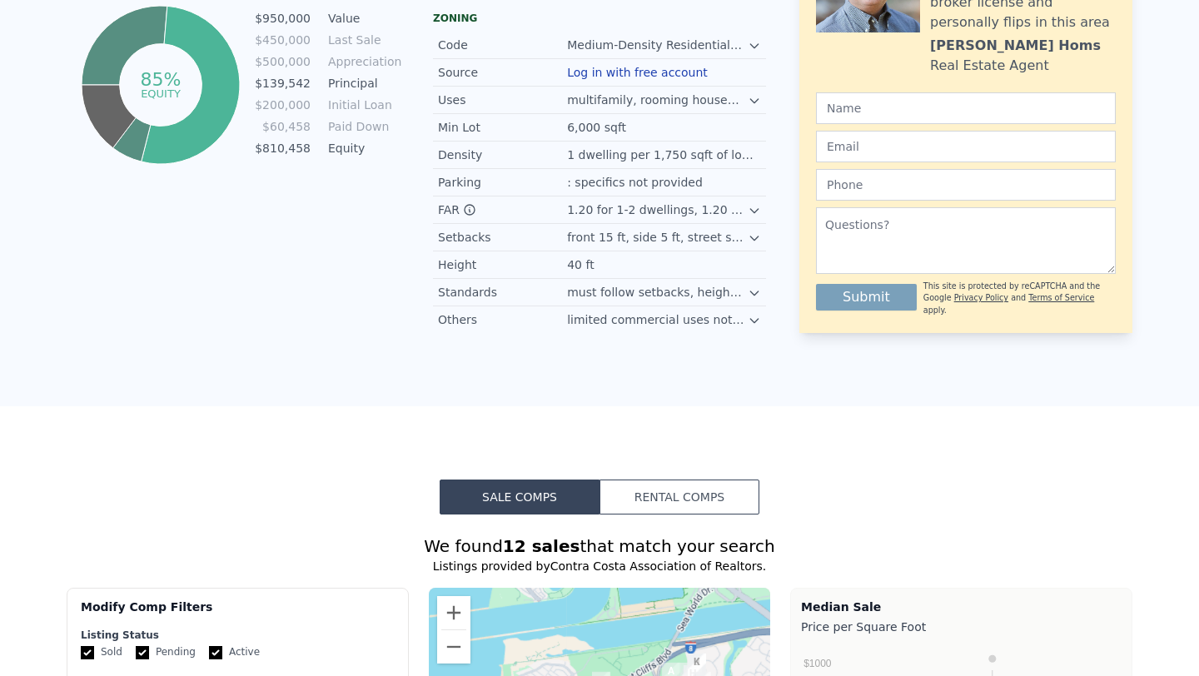
scroll to position [0, 0]
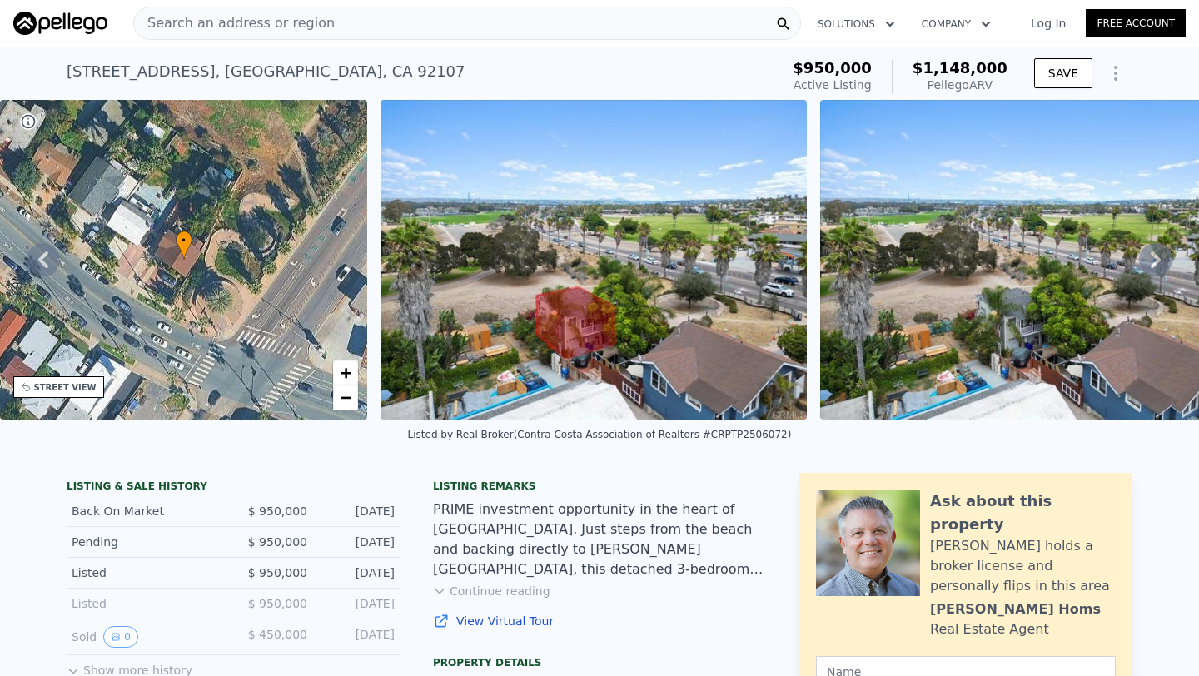
click at [301, 17] on span "Search an address or region" at bounding box center [234, 23] width 201 height 20
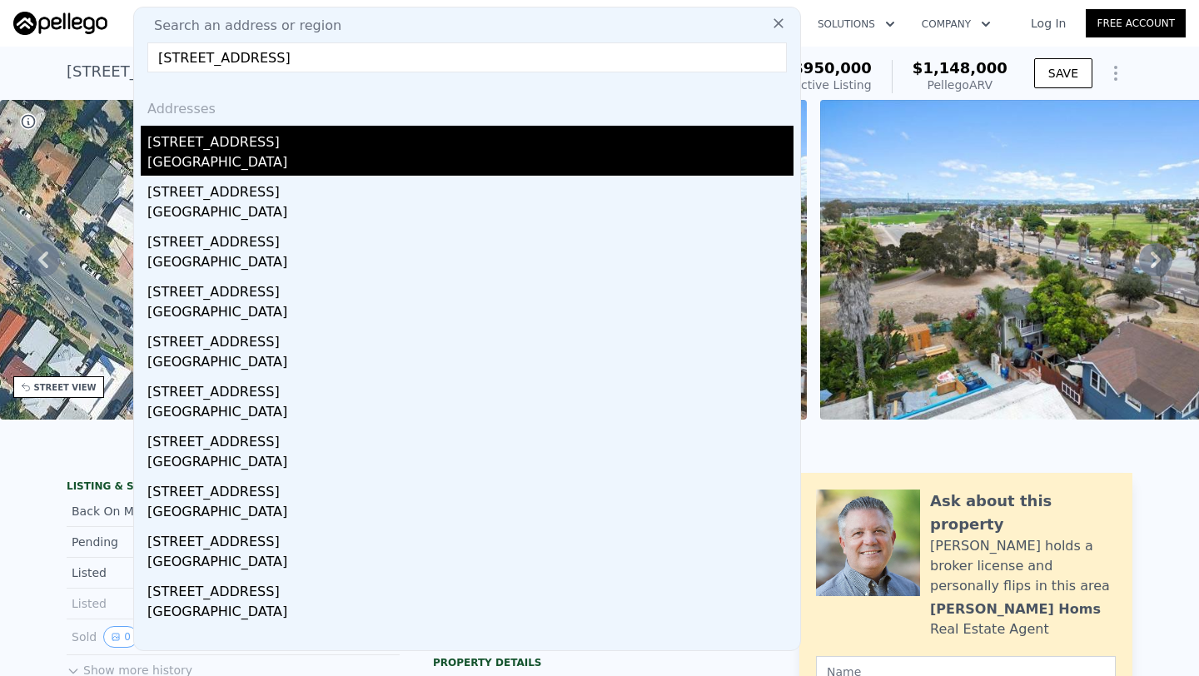
type input "[STREET_ADDRESS]"
click at [281, 152] on div "[GEOGRAPHIC_DATA]" at bounding box center [470, 163] width 646 height 23
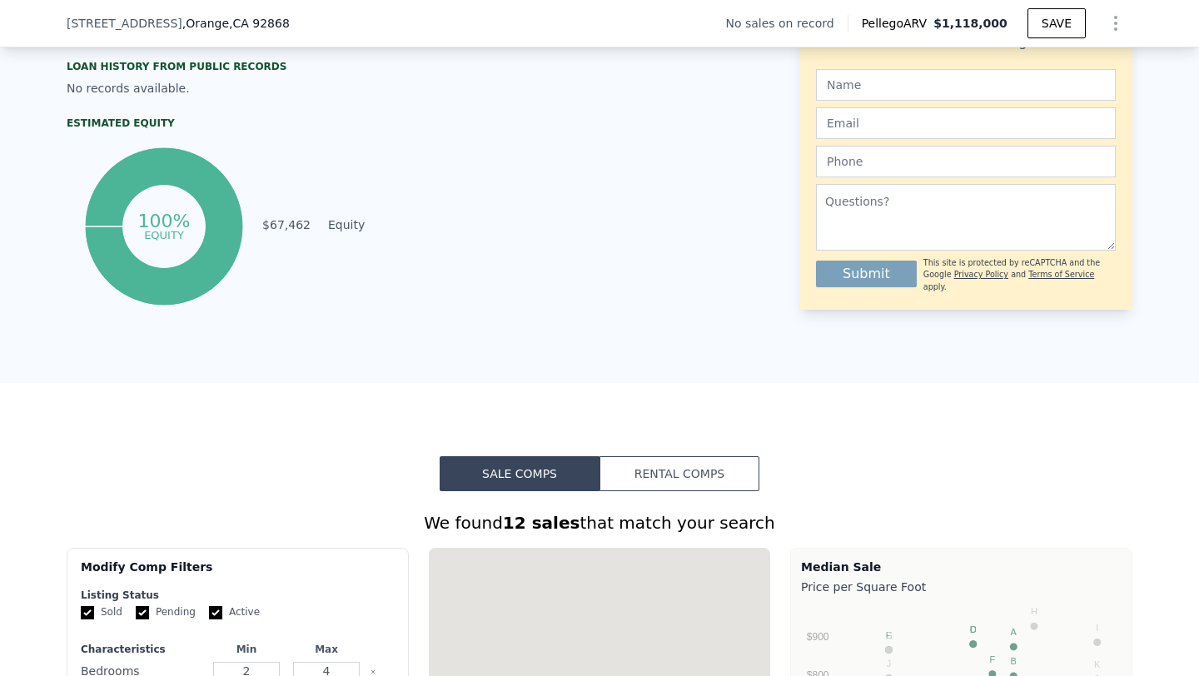
scroll to position [2068, 0]
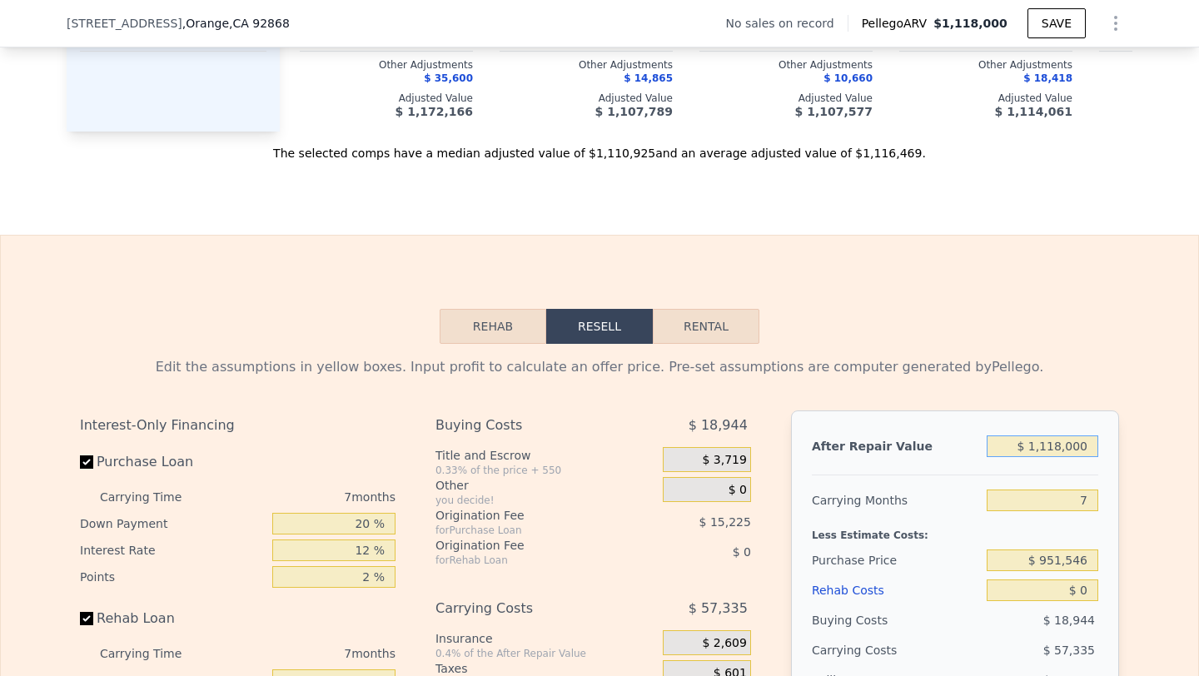
click at [1061, 451] on input "$ 1,118,000" at bounding box center [1043, 447] width 112 height 22
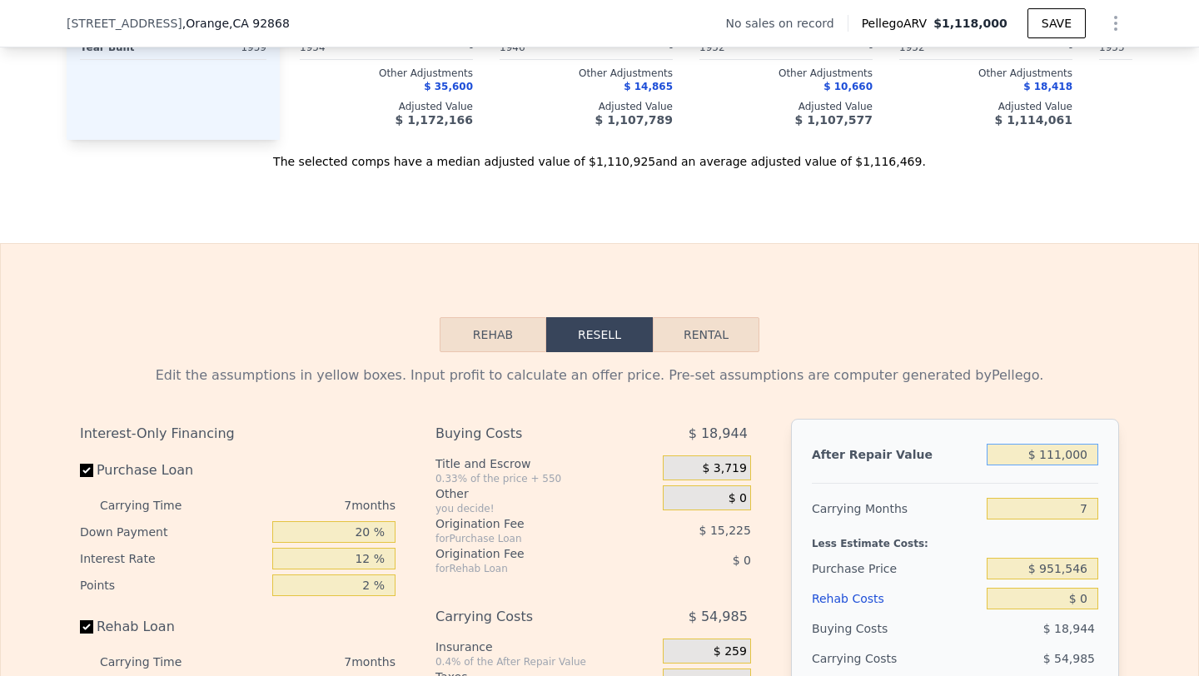
type input "$ 11,000"
type input "-$ 1,015,379"
type input "$ 1,000"
type input "-$ 1,024,821"
type input "$ 11,000"
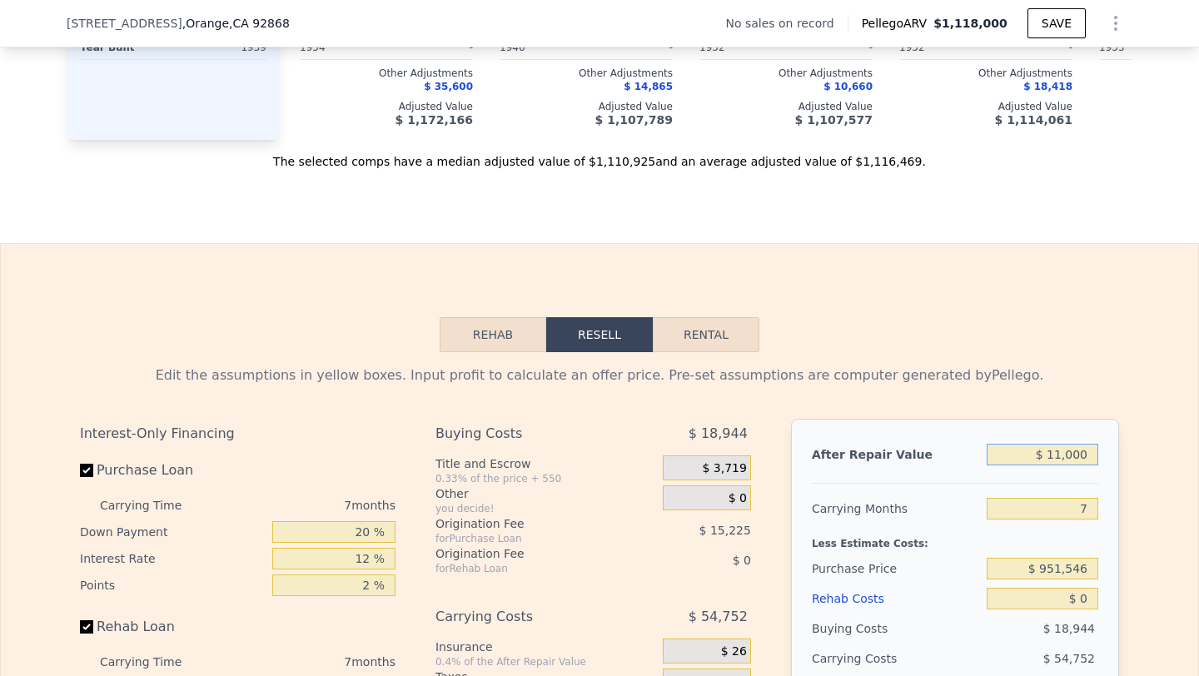
type input "-$ 1,015,379"
type input "$ 1,100,000"
type input "$ 13,004"
type input "$ 110,000"
type input "-$ 921,889"
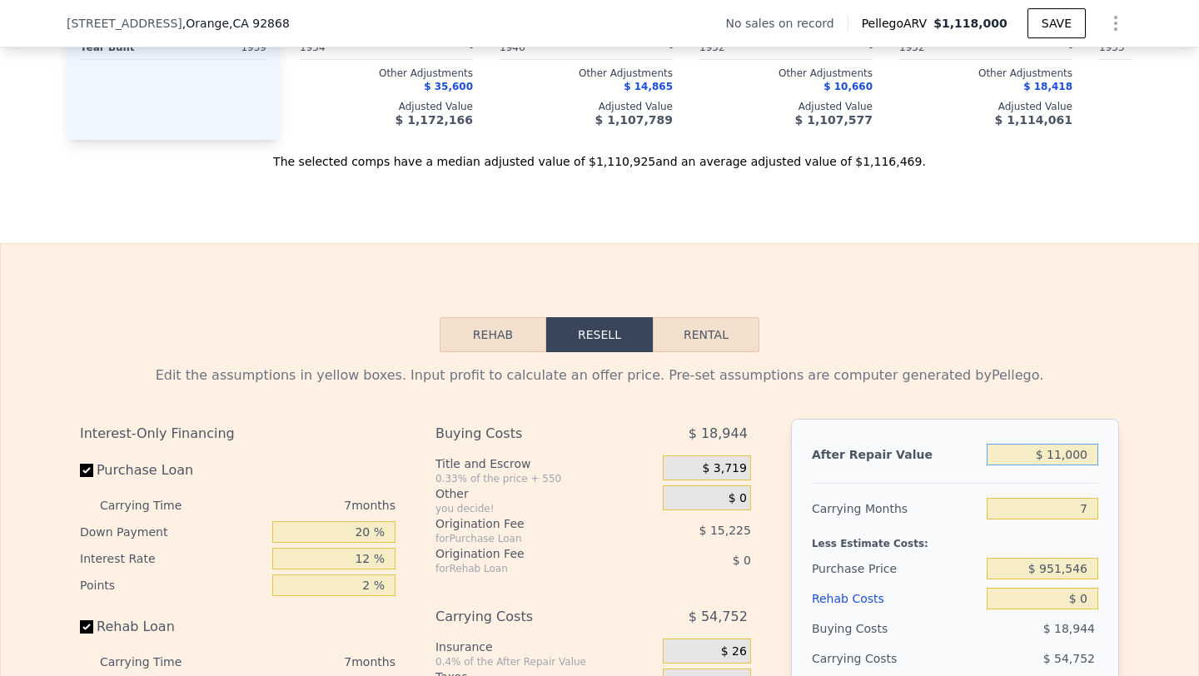
type input "$ 1,000"
type input "-$ 1,024,821"
type input "$ 10,000"
type input "-$ 1,016,322"
type input "$ 107,000"
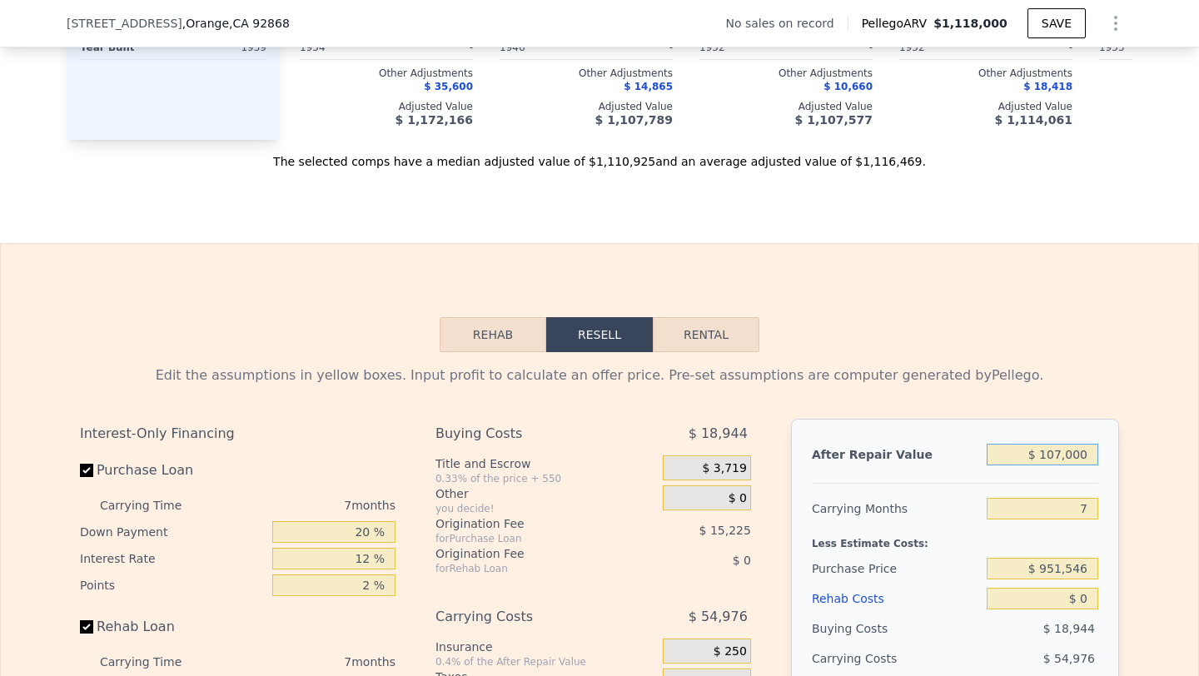
type input "-$ 924,722"
type input "$ 1,070,000"
type input "-$ 15,326"
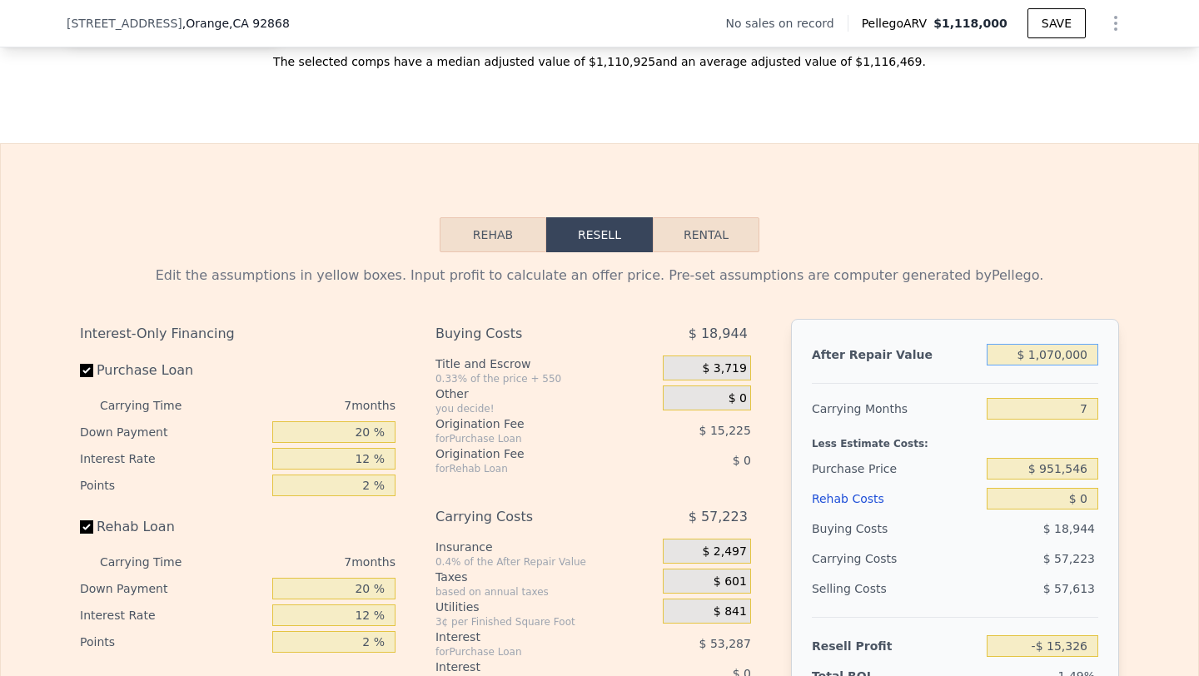
scroll to position [2163, 0]
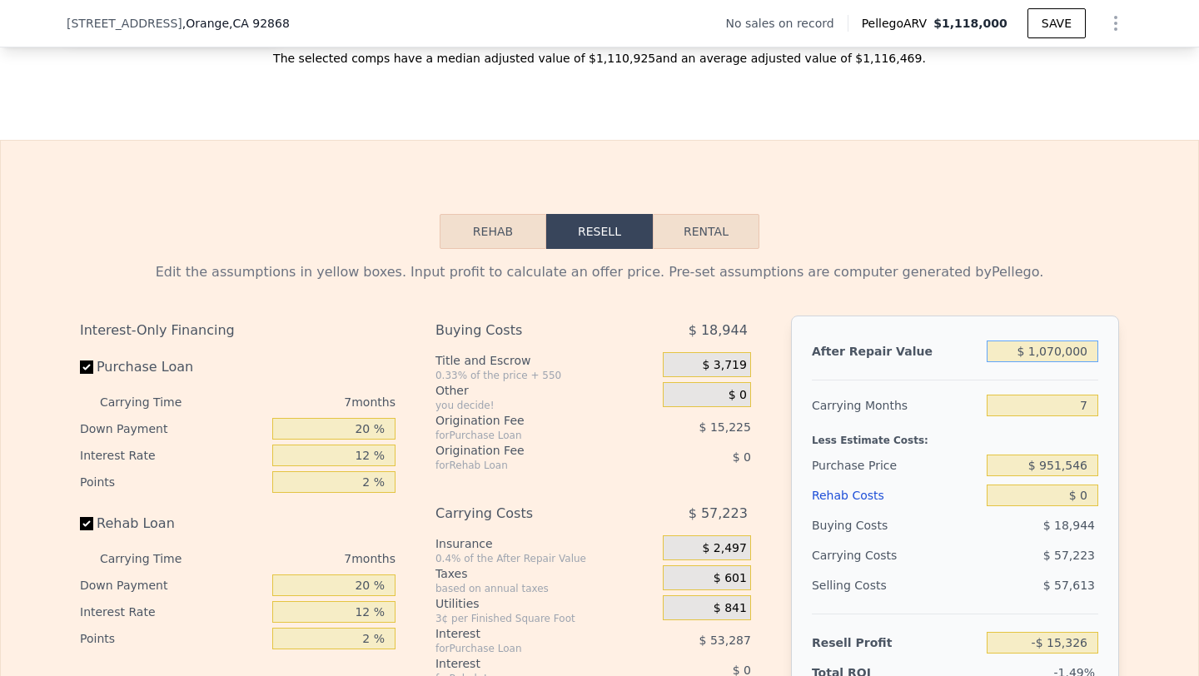
type input "$ 1,070,000"
click at [1094, 406] on input "7" at bounding box center [1043, 406] width 112 height 22
type input "5"
type input "$ 1,024"
type input "5"
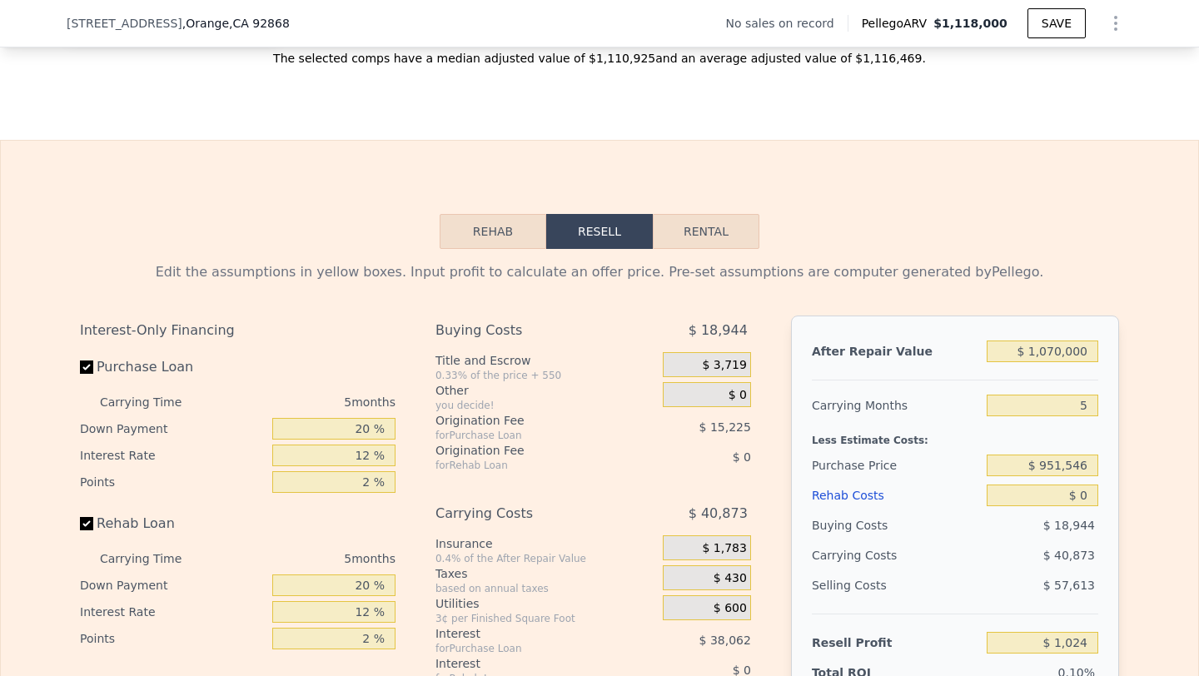
click at [979, 426] on div "Less Estimate Costs:" at bounding box center [955, 436] width 286 height 30
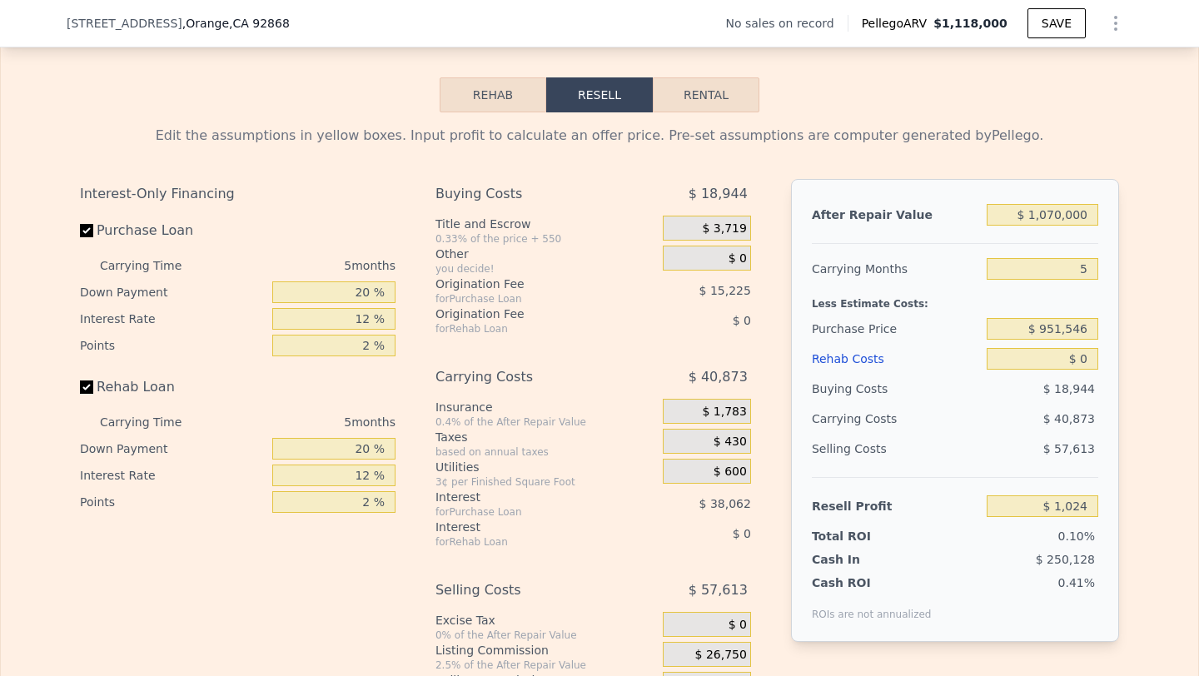
scroll to position [2345, 0]
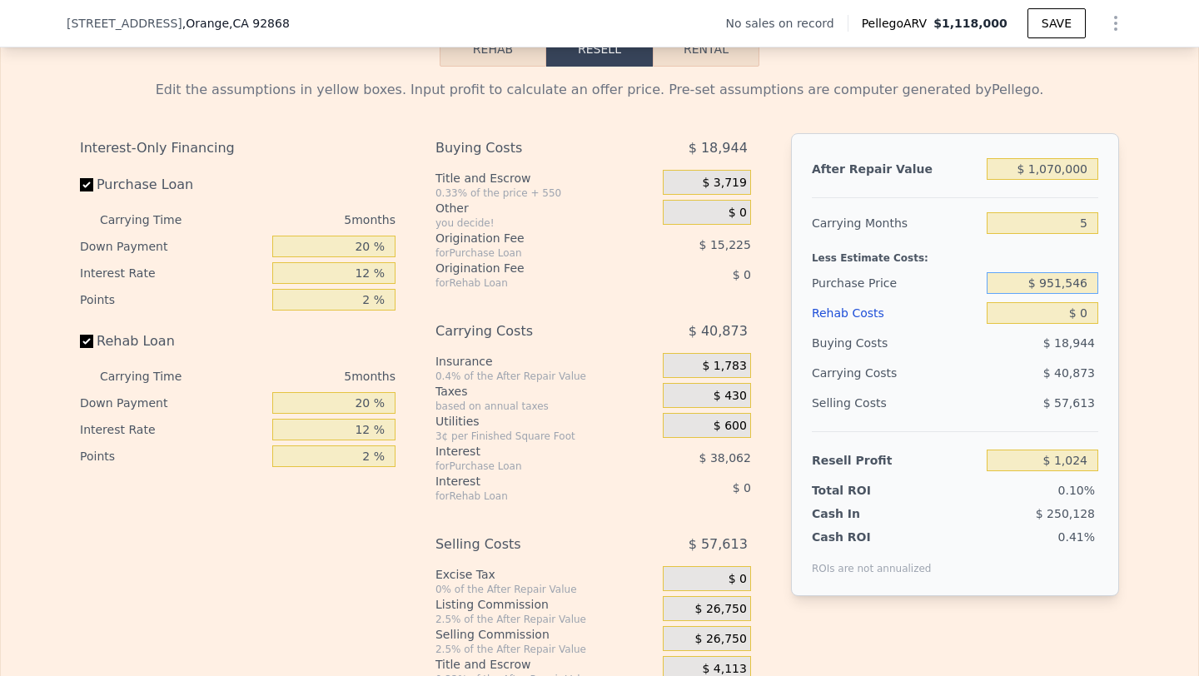
click at [1064, 281] on input "$ 951,546" at bounding box center [1043, 283] width 112 height 22
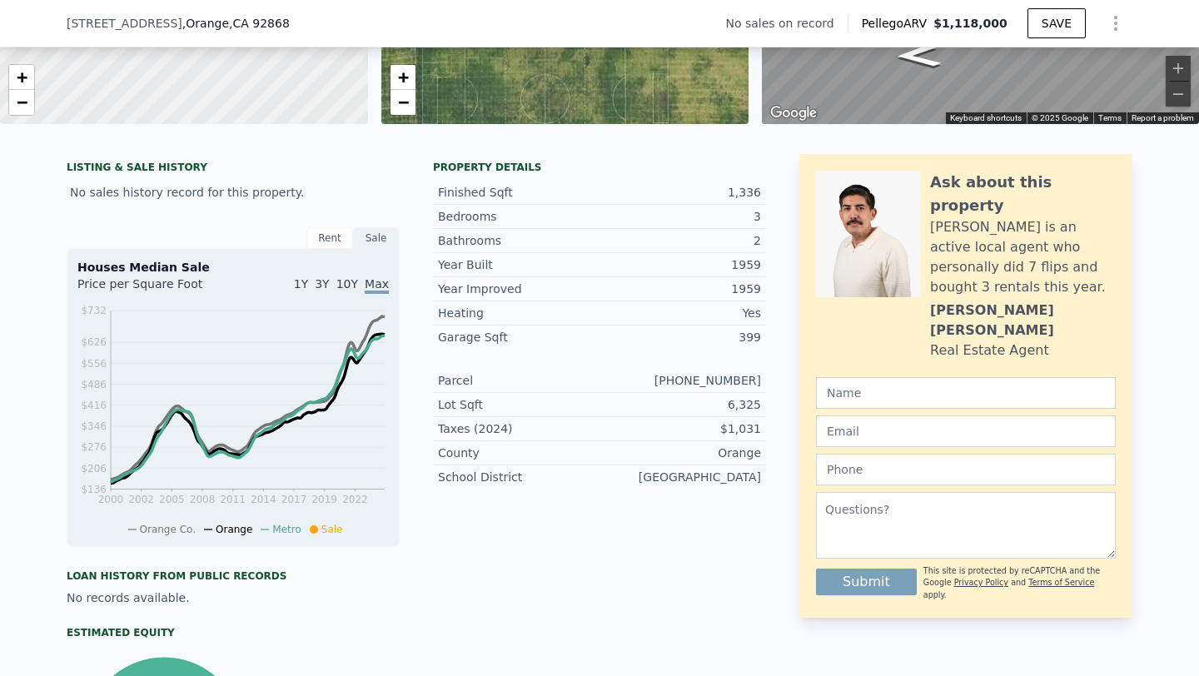
scroll to position [2227, 0]
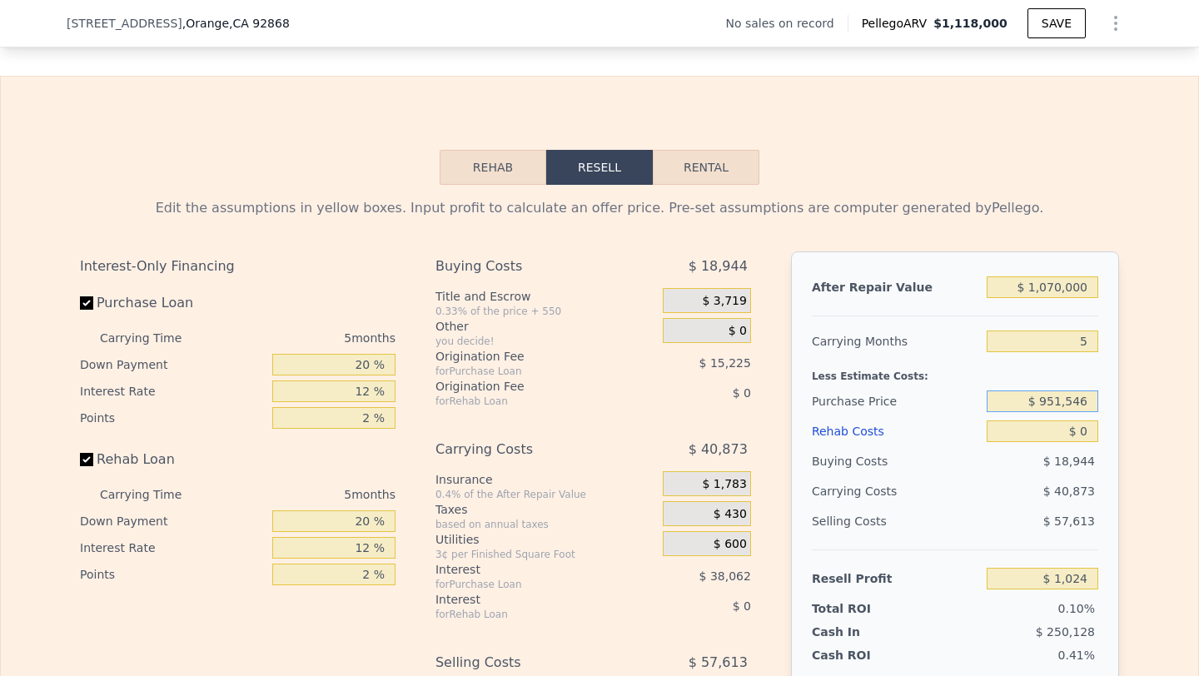
click at [1062, 400] on input "$ 951,546" at bounding box center [1043, 402] width 112 height 22
type input "$ 546"
type input "$ 1,008,447"
type input "$ 5"
type input "$ 840,000"
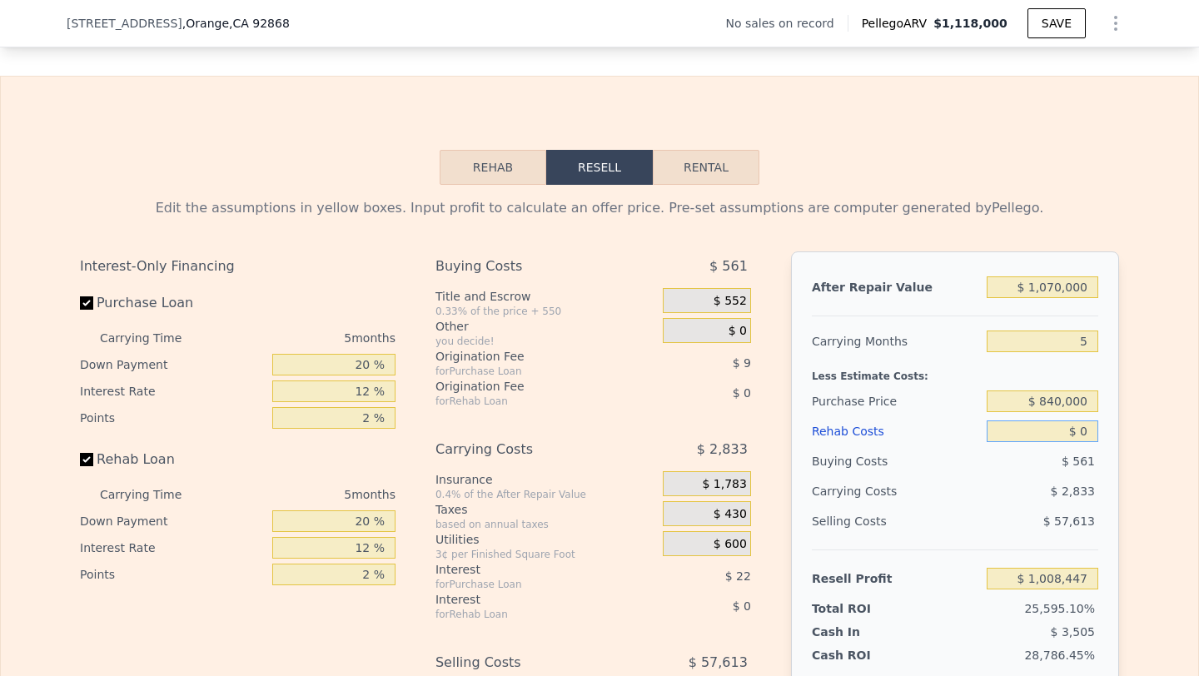
click at [1092, 431] on input "$ 0" at bounding box center [1043, 432] width 112 height 22
type input "$ 119,187"
click at [541, 175] on button "Rehab" at bounding box center [493, 167] width 107 height 35
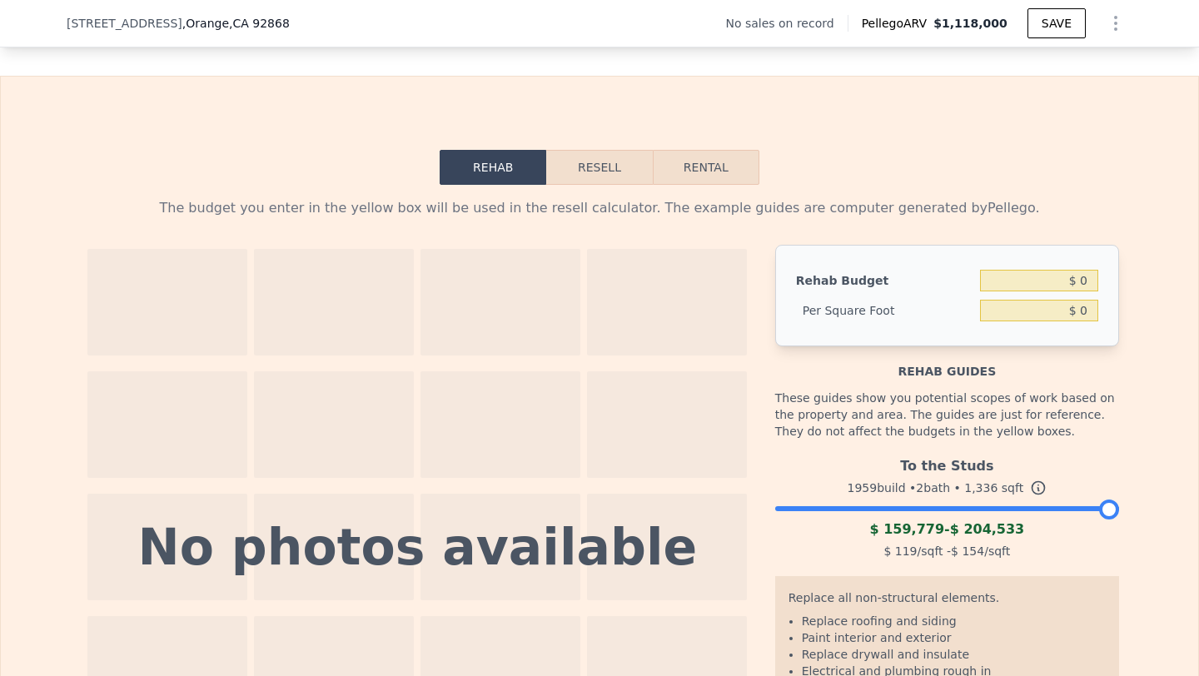
click at [864, 511] on div "To the Studs 1959 build • 2 bath • 1,336 sqft $ 159,779 - $ 204,533 $ 119 /sqft…" at bounding box center [947, 506] width 344 height 113
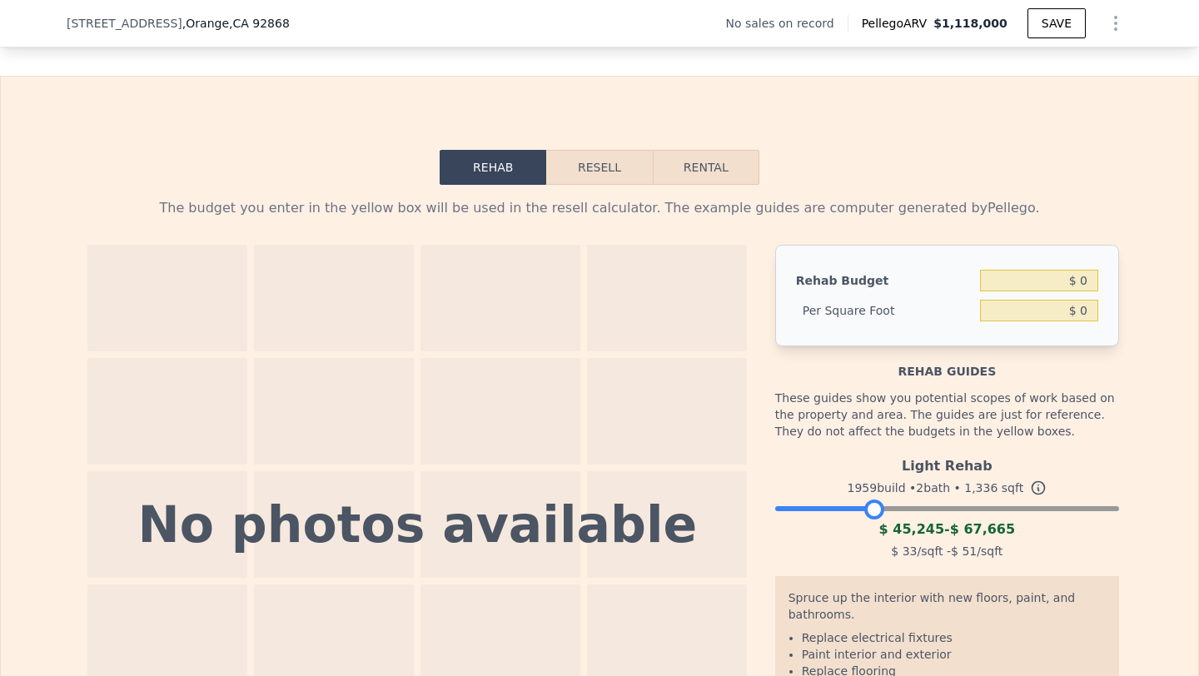
click at [874, 507] on div at bounding box center [947, 505] width 344 height 10
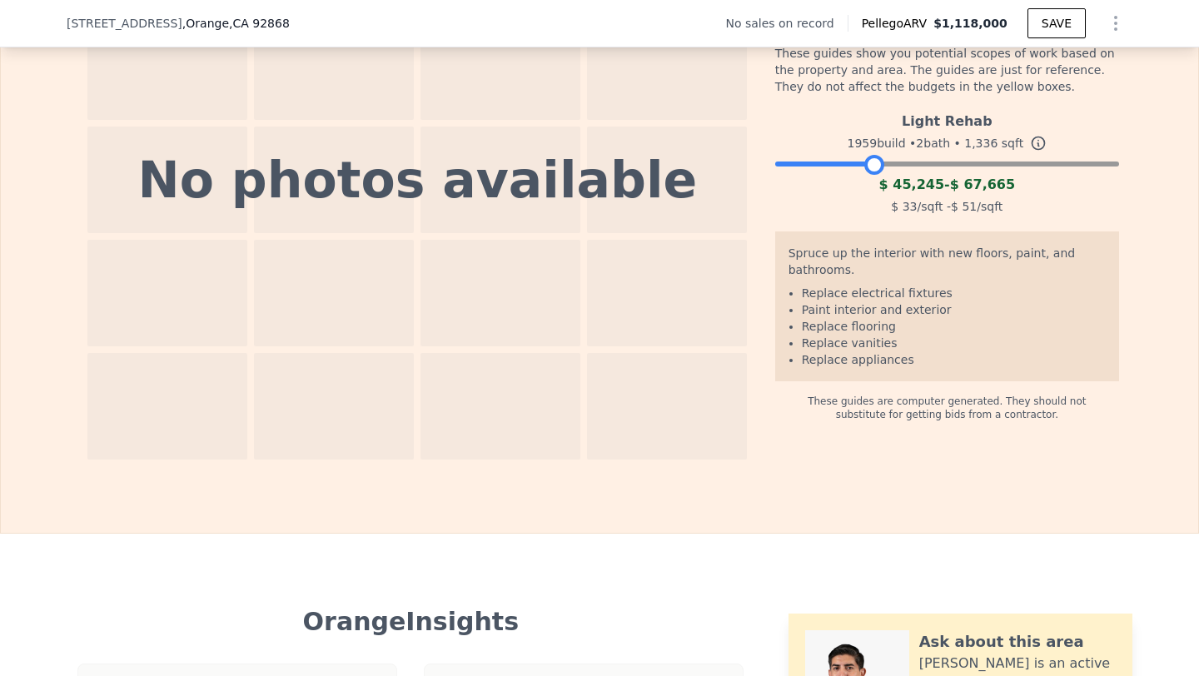
scroll to position [2578, 0]
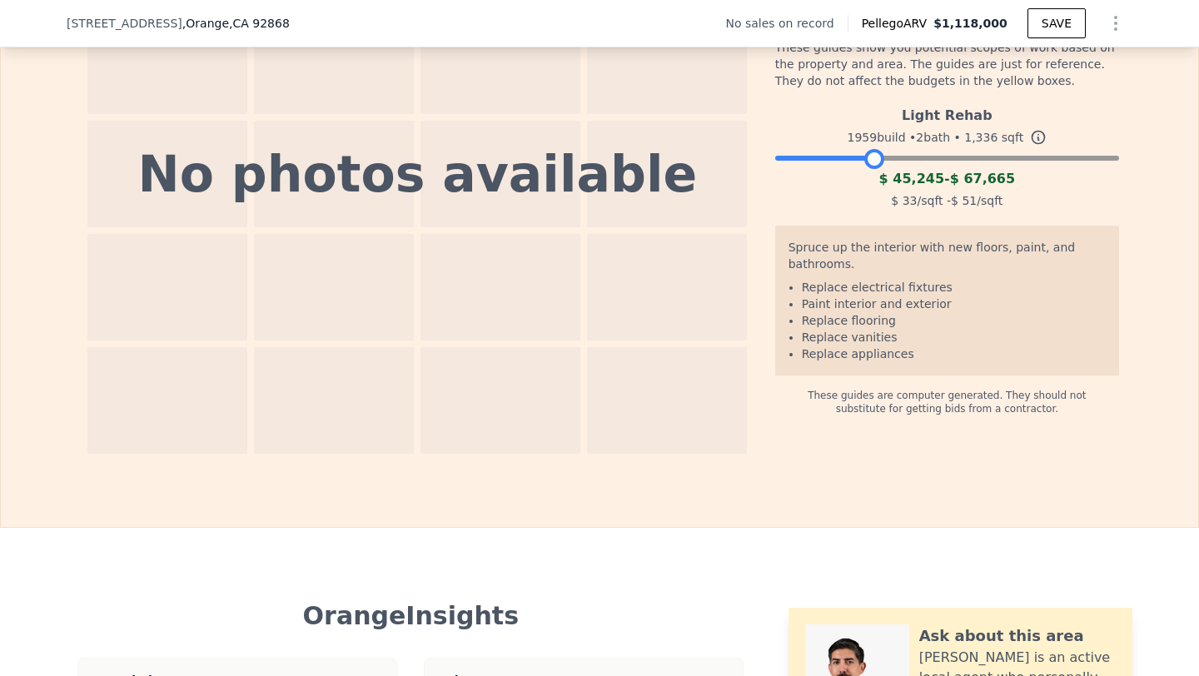
click at [1024, 159] on div at bounding box center [947, 154] width 344 height 10
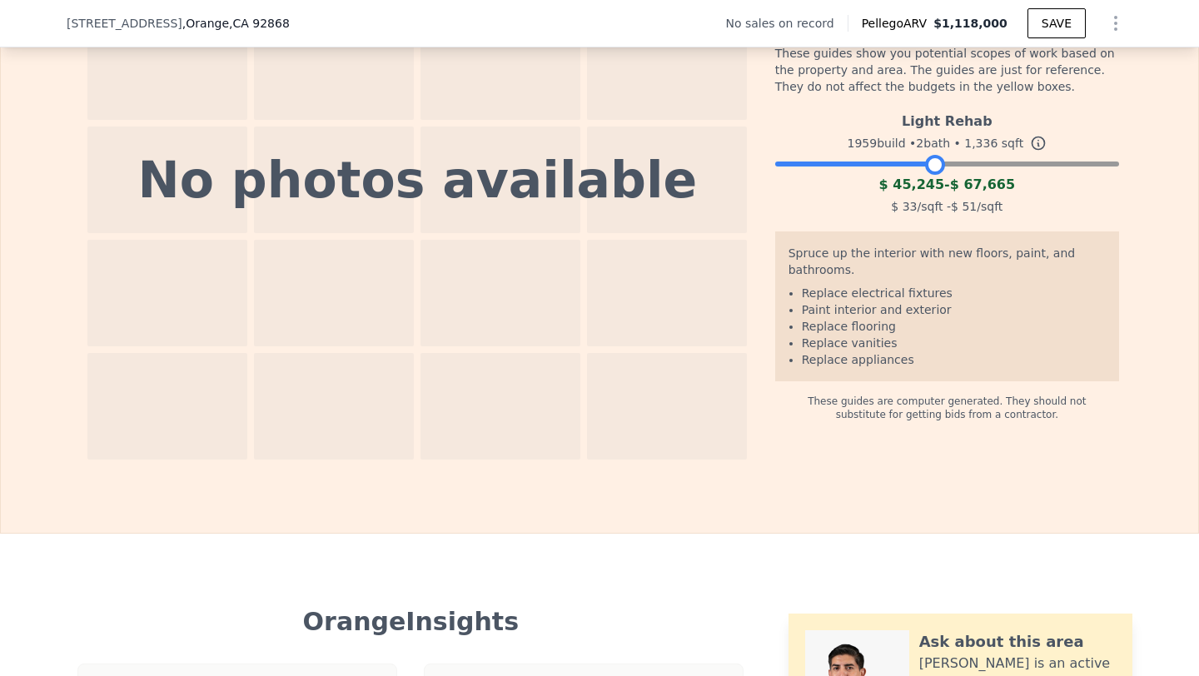
click at [935, 158] on div at bounding box center [947, 160] width 344 height 10
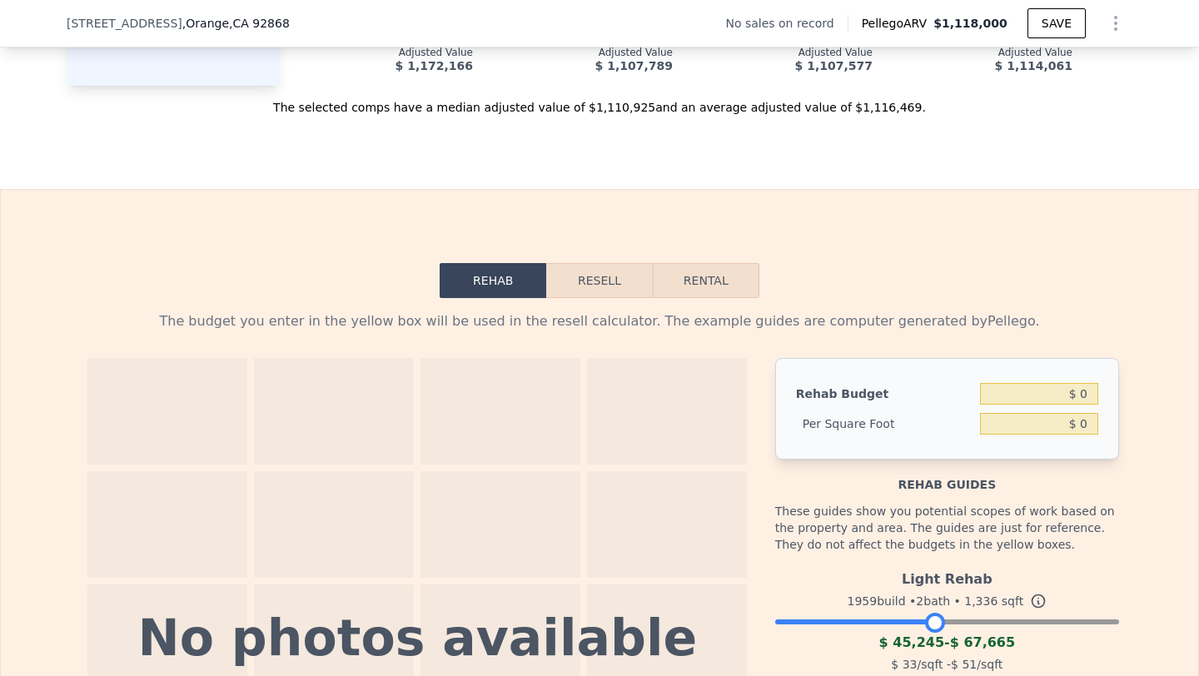
scroll to position [2085, 0]
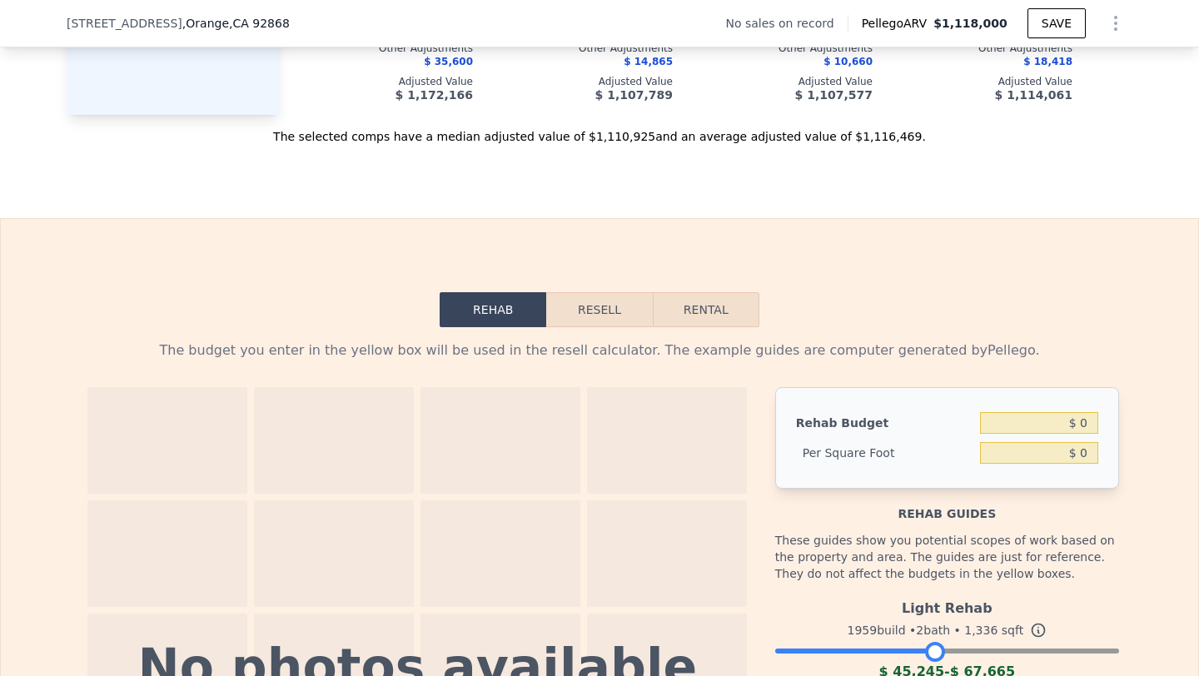
click at [587, 318] on button "Resell" at bounding box center [599, 309] width 106 height 35
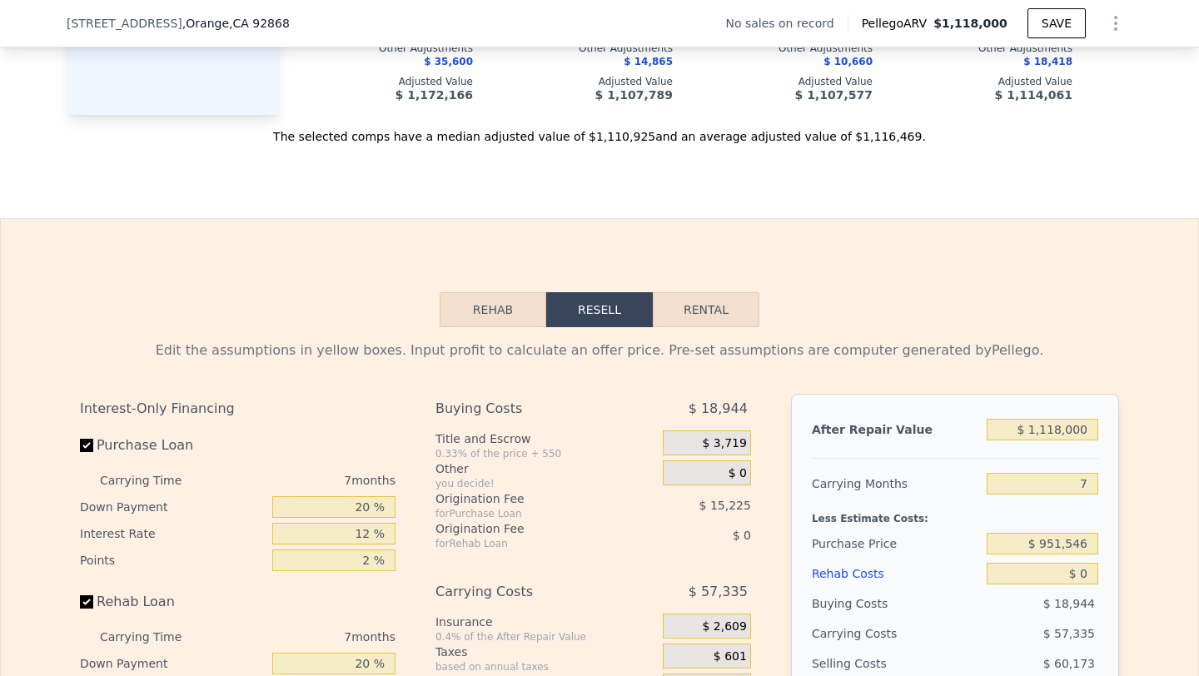
scroll to position [2161, 0]
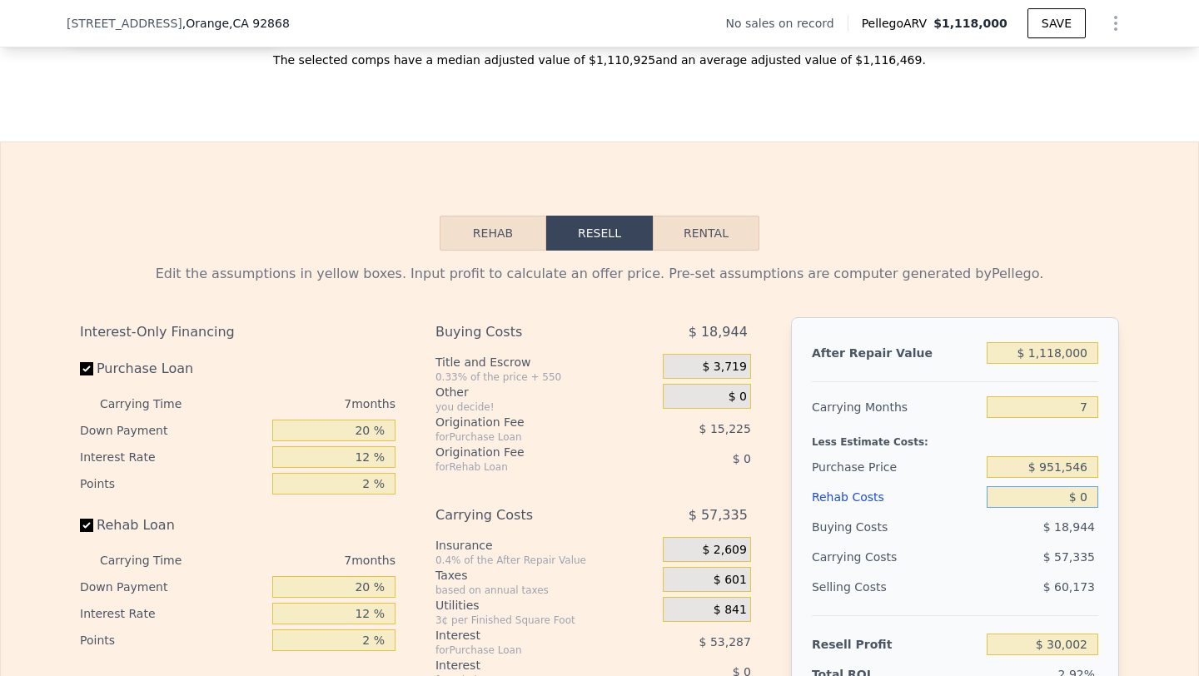
click at [1081, 495] on input "$ 0" at bounding box center [1043, 497] width 112 height 22
type input "$ 70"
type input "$ 29,924"
type input "$ 70,000"
type input "-$ 45,038"
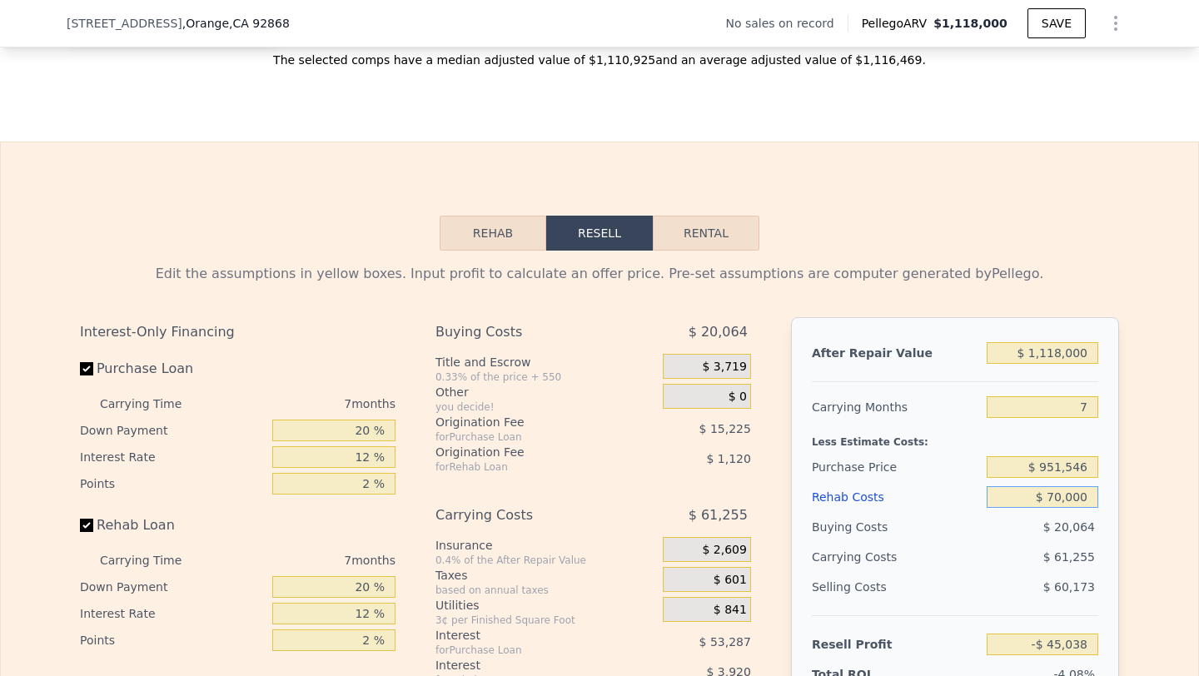
type input "$ 70,000"
click at [976, 559] on div "$ 61,255" at bounding box center [1011, 557] width 176 height 30
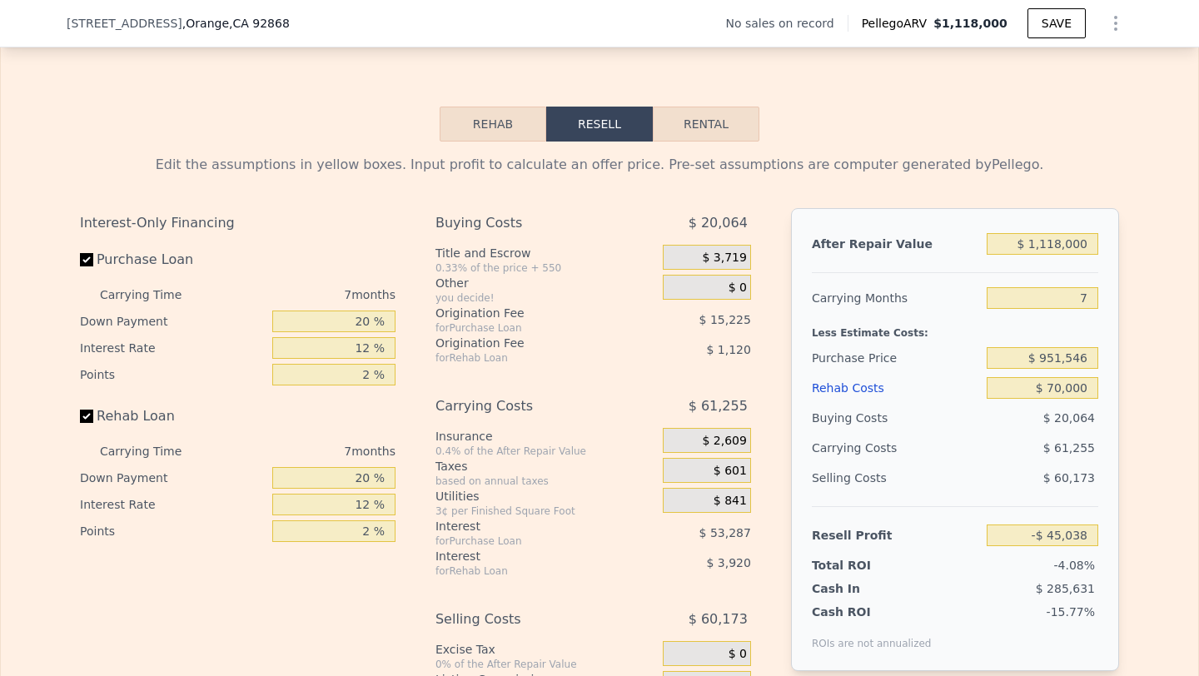
scroll to position [2268, 0]
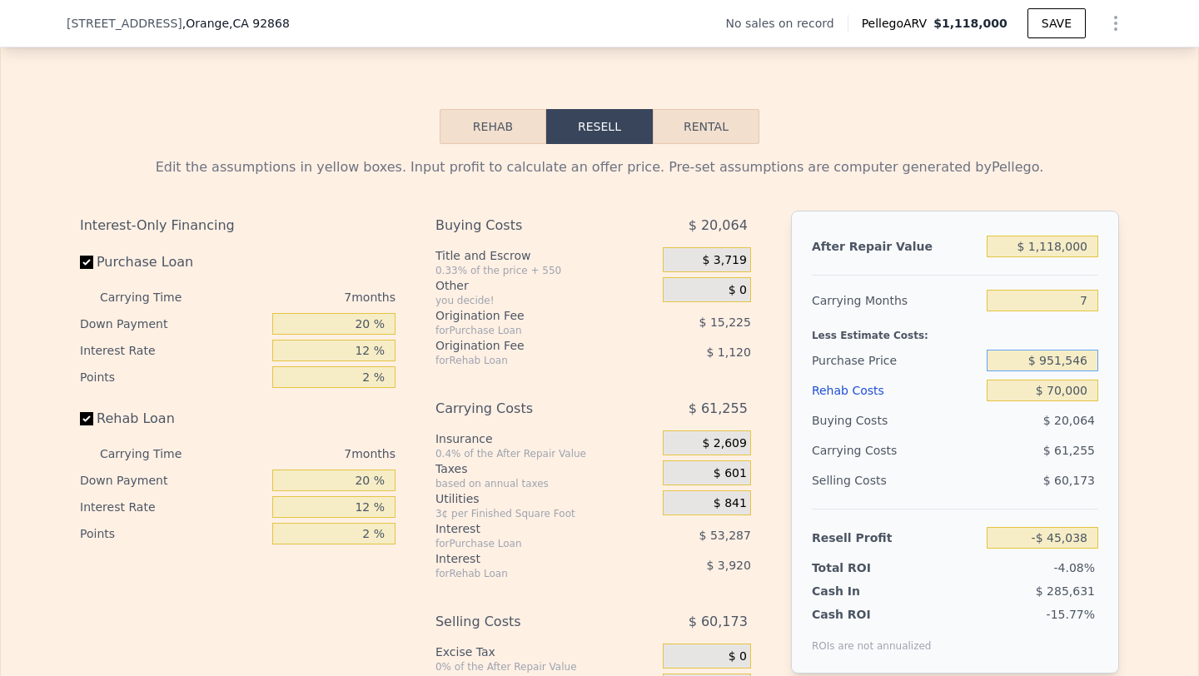
click at [1064, 358] on input "$ 951,546" at bounding box center [1043, 361] width 112 height 22
drag, startPoint x: 1091, startPoint y: 362, endPoint x: 1038, endPoint y: 360, distance: 53.4
click at [1038, 360] on input "$ 951,546" at bounding box center [1043, 361] width 112 height 22
type input "$ 1"
type input "$ 840,000"
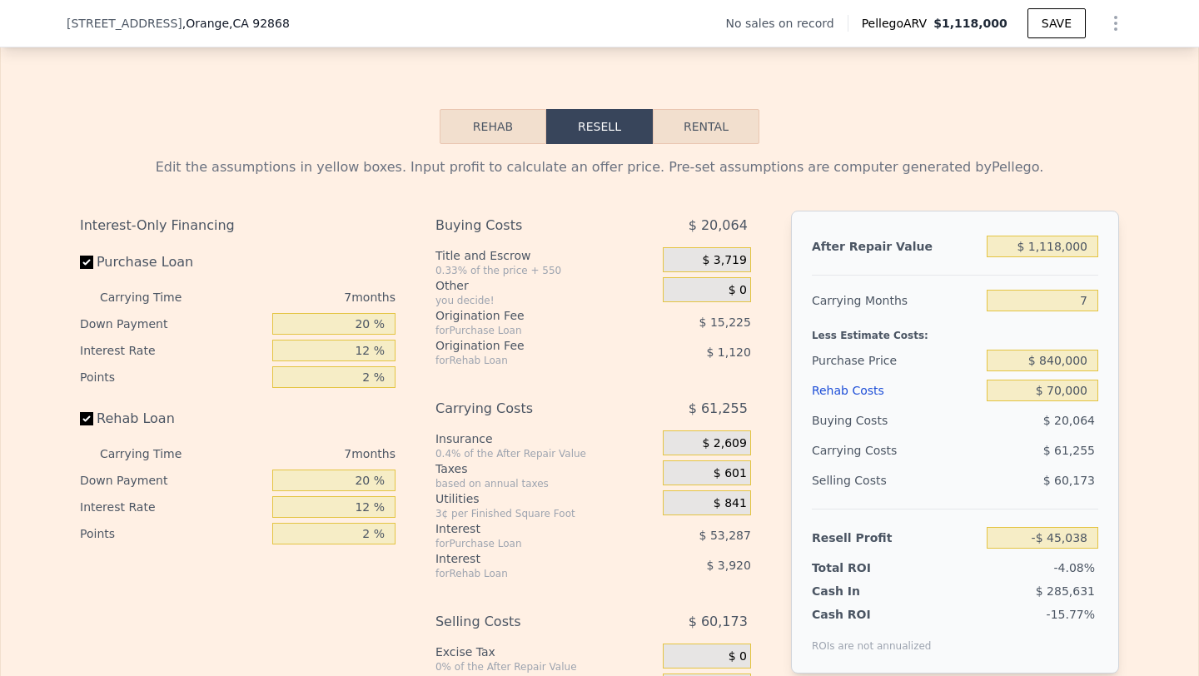
click at [960, 463] on div "$ 61,255" at bounding box center [1011, 451] width 176 height 30
type input "$ 74,909"
click at [1063, 244] on input "$ 1,118,000" at bounding box center [1043, 247] width 112 height 22
type input "$ 11,000"
type input "-$ 970,472"
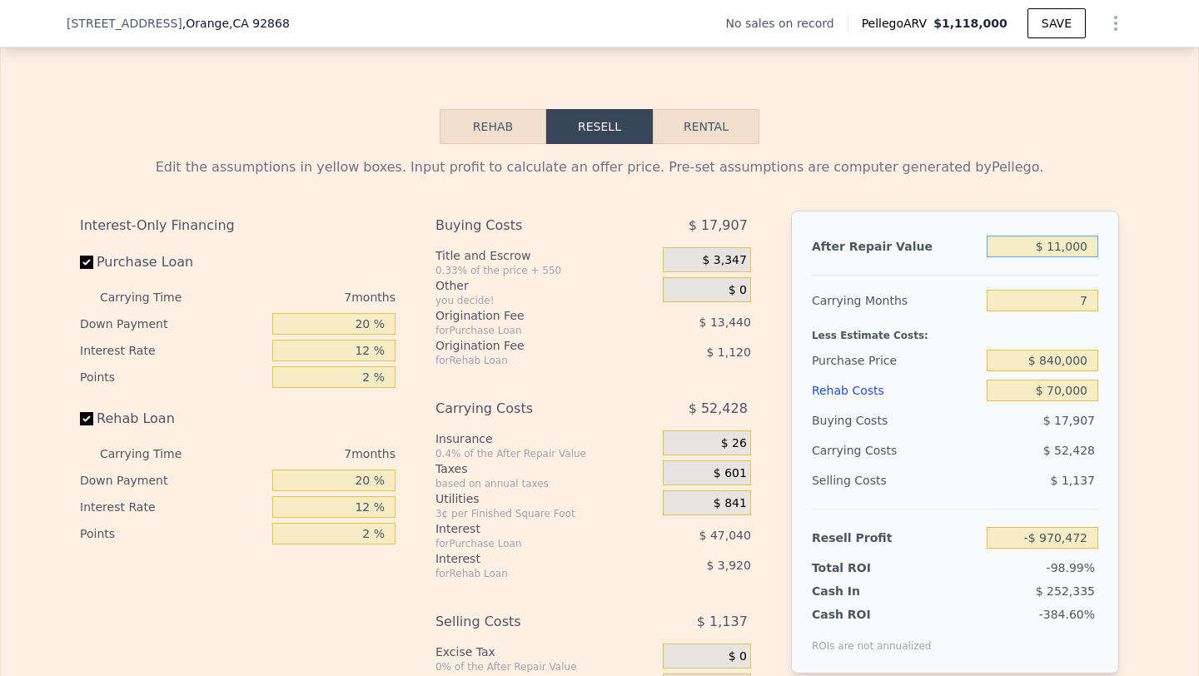
type input "$ 1,000"
type input "-$ 979,914"
type input "$ 10,118,000"
type input "$ 0"
type input "$ 8,529,032"
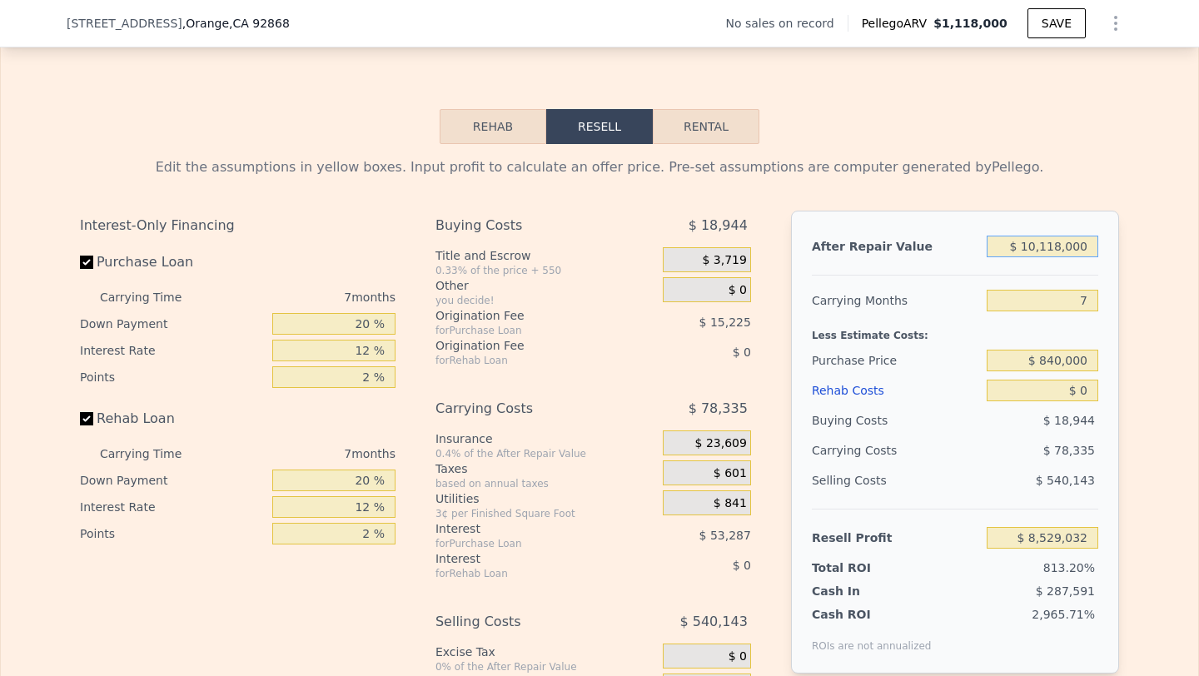
type input "$ 107,118,000"
type input "$ 100,129,689"
type input "$ 10,718,000"
type input "$ 9,095,634"
type input "$ 1,078,000"
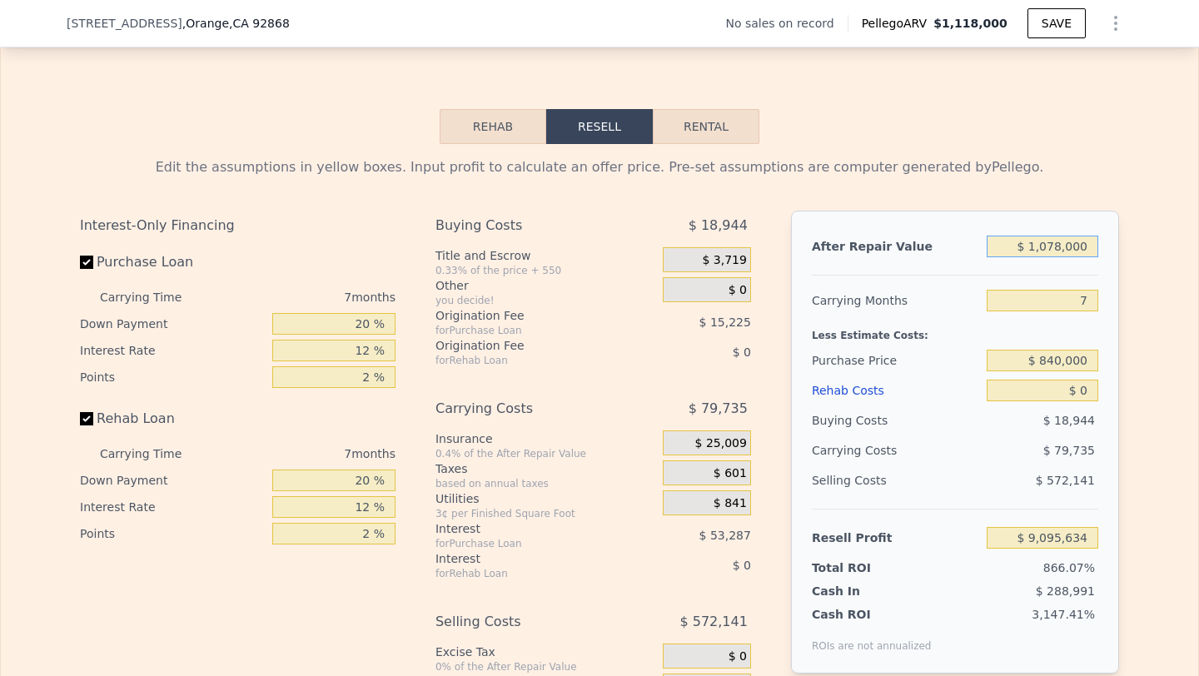
type input "-$ 7,771"
type input "$ 107,000"
type input "-$ 924,722"
type input "$ 1,070,000"
type input "-$ 15,326"
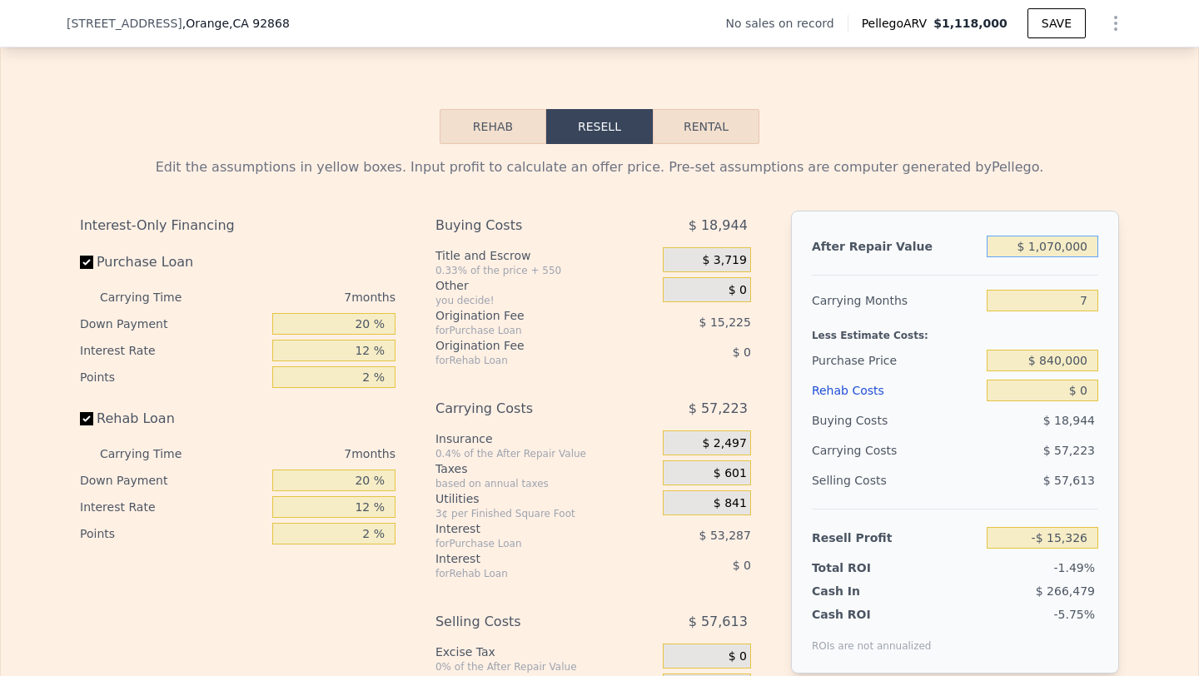
type input "$ 1,070,000"
click at [933, 324] on div "Less Estimate Costs:" at bounding box center [955, 331] width 286 height 30
click at [1064, 356] on input "$ 840,000" at bounding box center [1043, 361] width 112 height 22
type input "$ 830,000"
click at [985, 442] on div "$ 57,223" at bounding box center [1011, 451] width 176 height 30
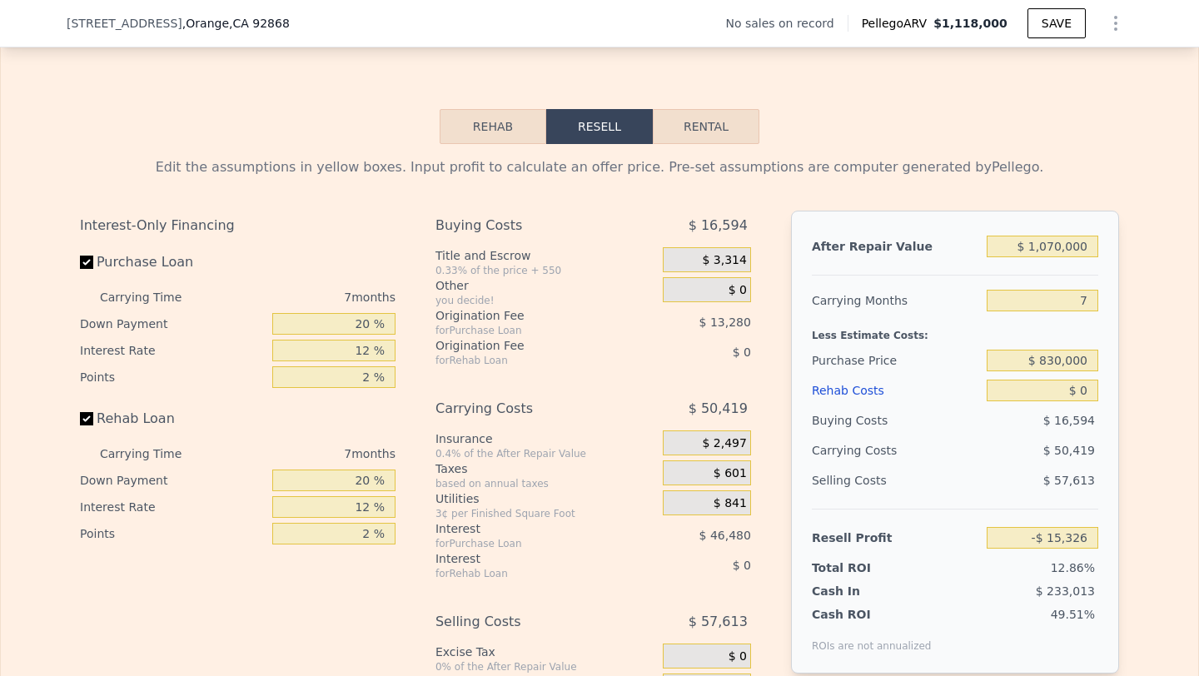
type input "$ 115,374"
click at [1055, 366] on input "$ 830,000" at bounding box center [1043, 361] width 112 height 22
type input "$ 840,000"
click at [999, 444] on div "$ 50,419" at bounding box center [1011, 451] width 176 height 30
type input "$ 104,621"
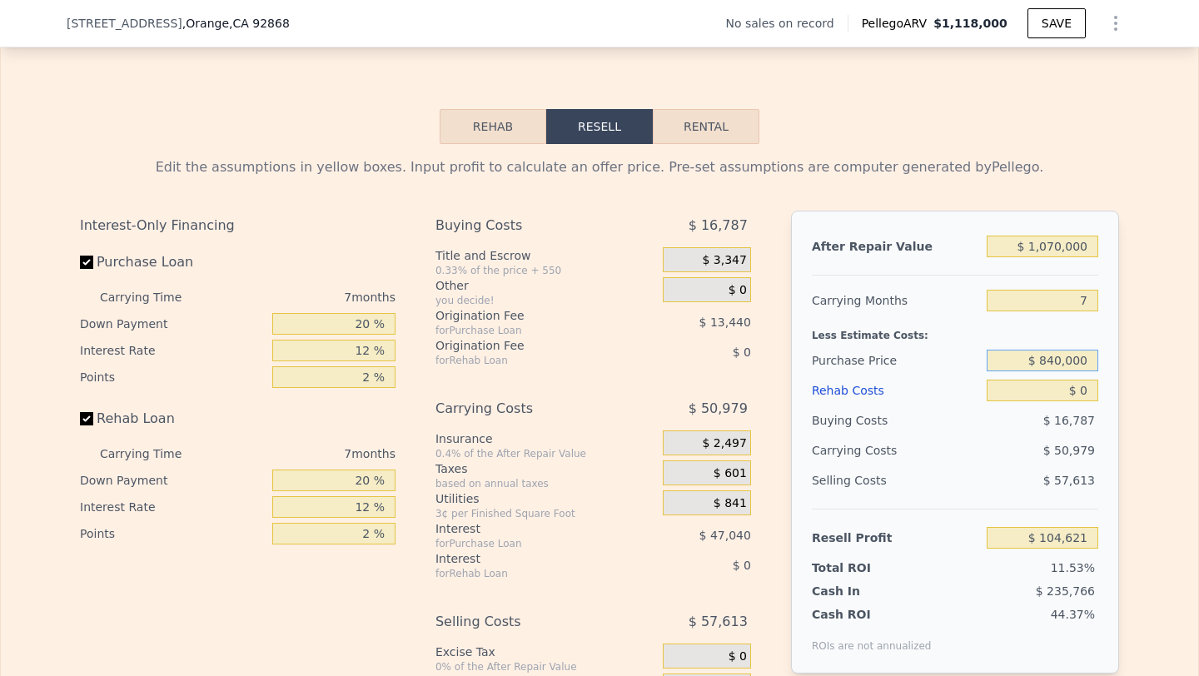
click at [1056, 365] on input "$ 840,000" at bounding box center [1043, 361] width 112 height 22
type input "$ 845,000"
click at [1013, 457] on div "$ 50,979" at bounding box center [1011, 451] width 176 height 30
type input "$ 99,244"
click at [1084, 246] on input "$ 1,070,000" at bounding box center [1043, 247] width 112 height 22
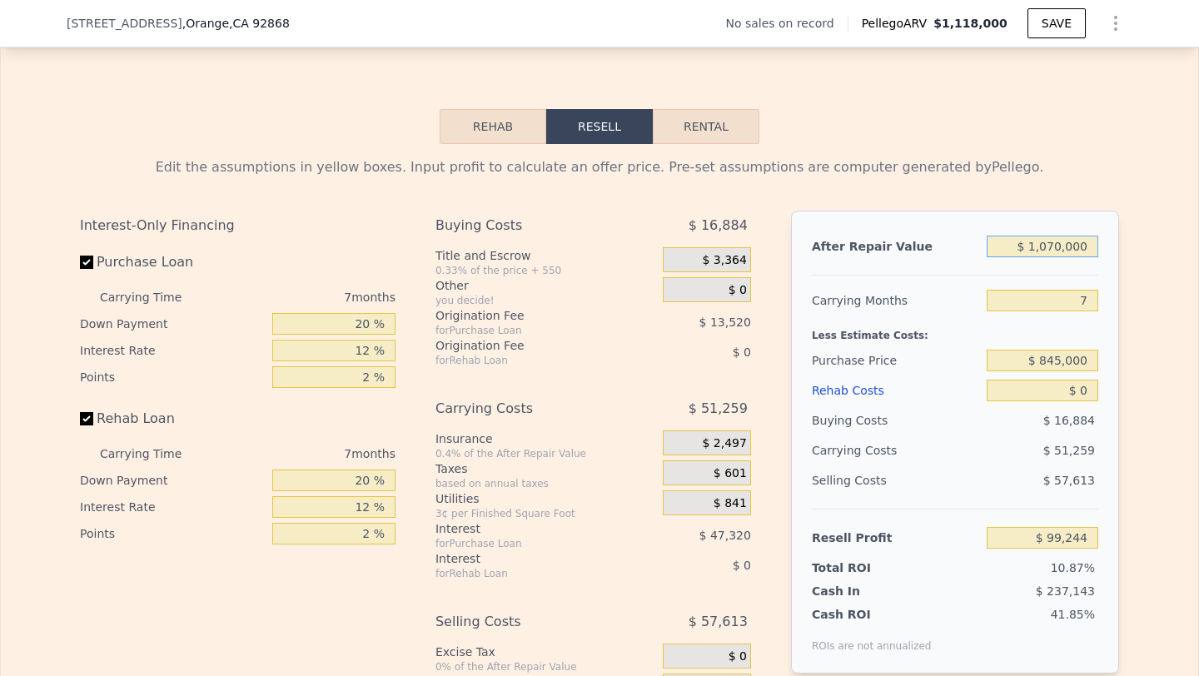
click at [1084, 246] on input "$ 1,070,000" at bounding box center [1043, 247] width 112 height 22
type input "$ 8"
type input "-$ 911,188"
type input "$ 80"
type input "-$ 911,120"
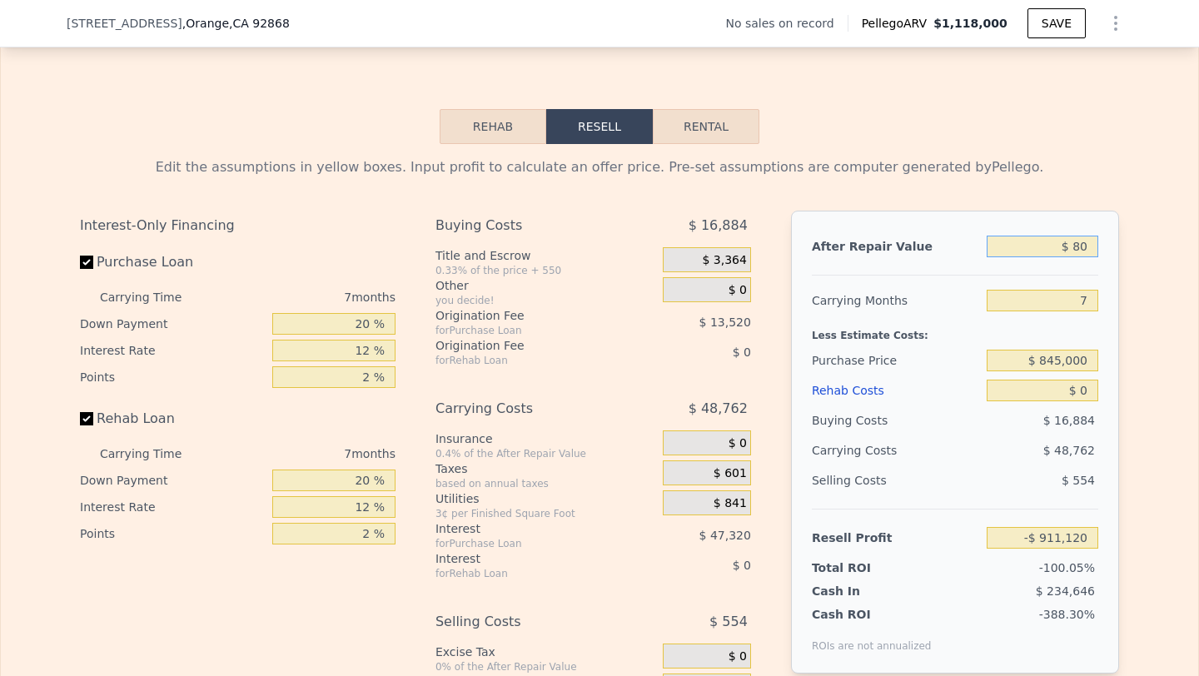
type input "$ 800"
type input "-$ 910,441"
type input "$ 800,000"
type input "-$ 155,727"
type input "$ 8,000,000"
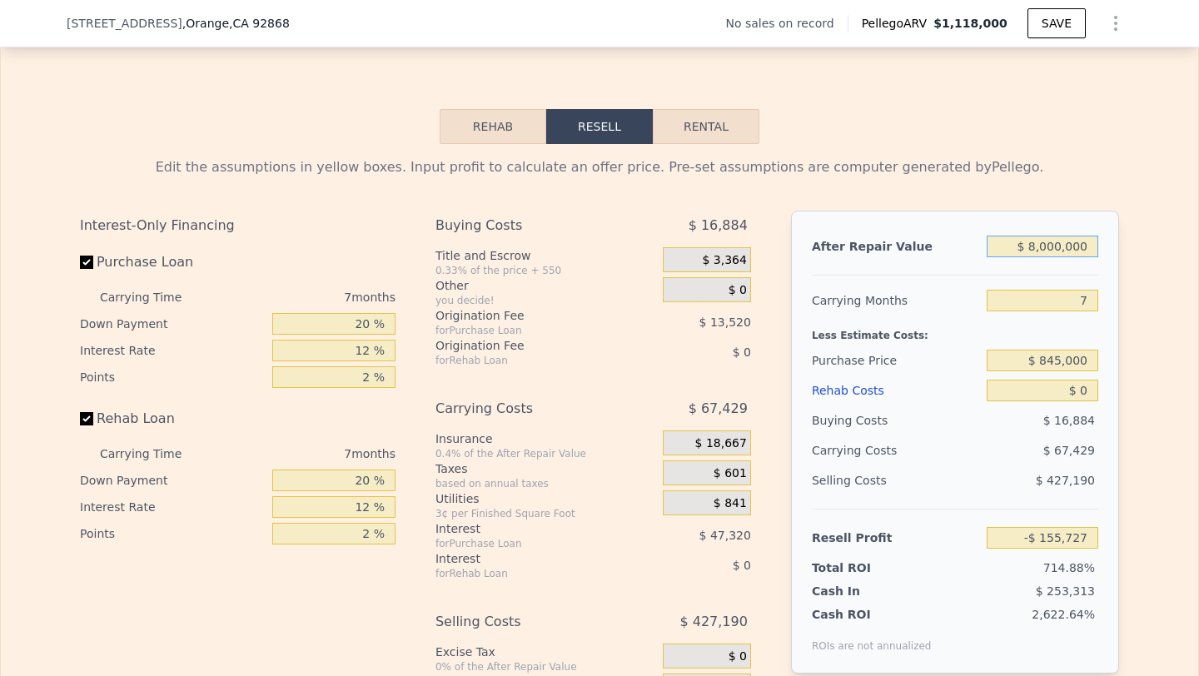
type input "$ 6,643,497"
type input "$ 800,000"
type input "-$ 155,727"
type input "$ 800,000"
click at [1092, 298] on input "7" at bounding box center [1043, 301] width 112 height 22
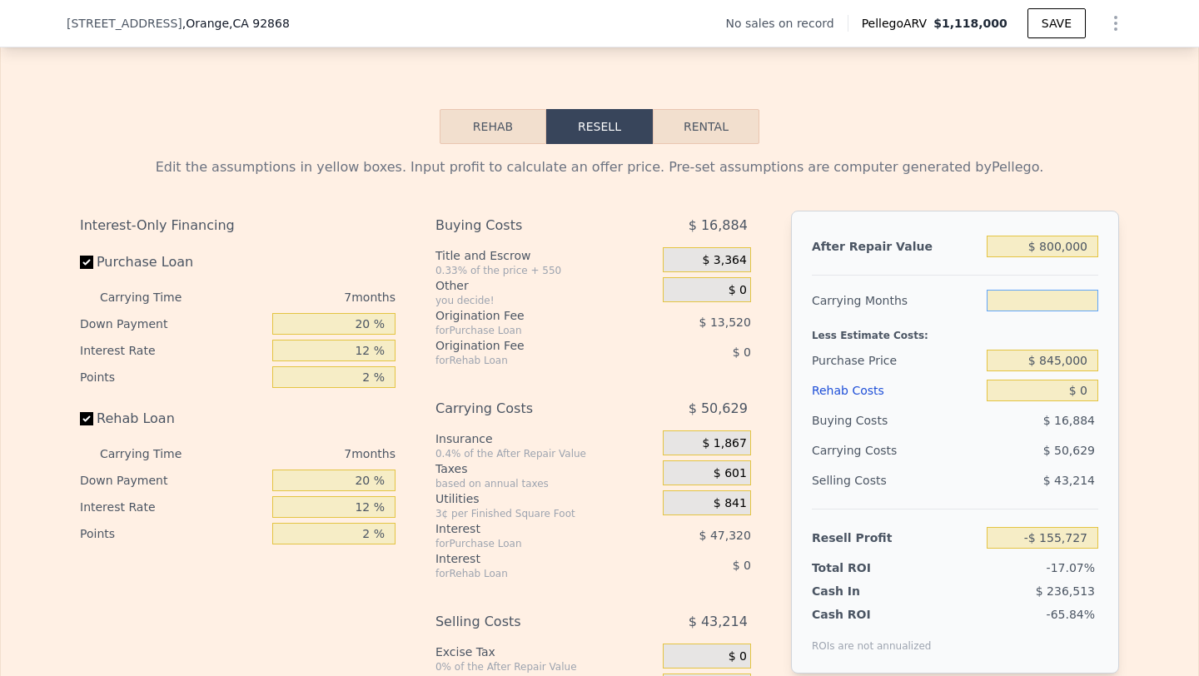
type input "5"
type input "-$ 141,261"
type input "5"
click at [1093, 360] on input "$ 845,000" at bounding box center [1043, 361] width 112 height 22
type input "$ 8"
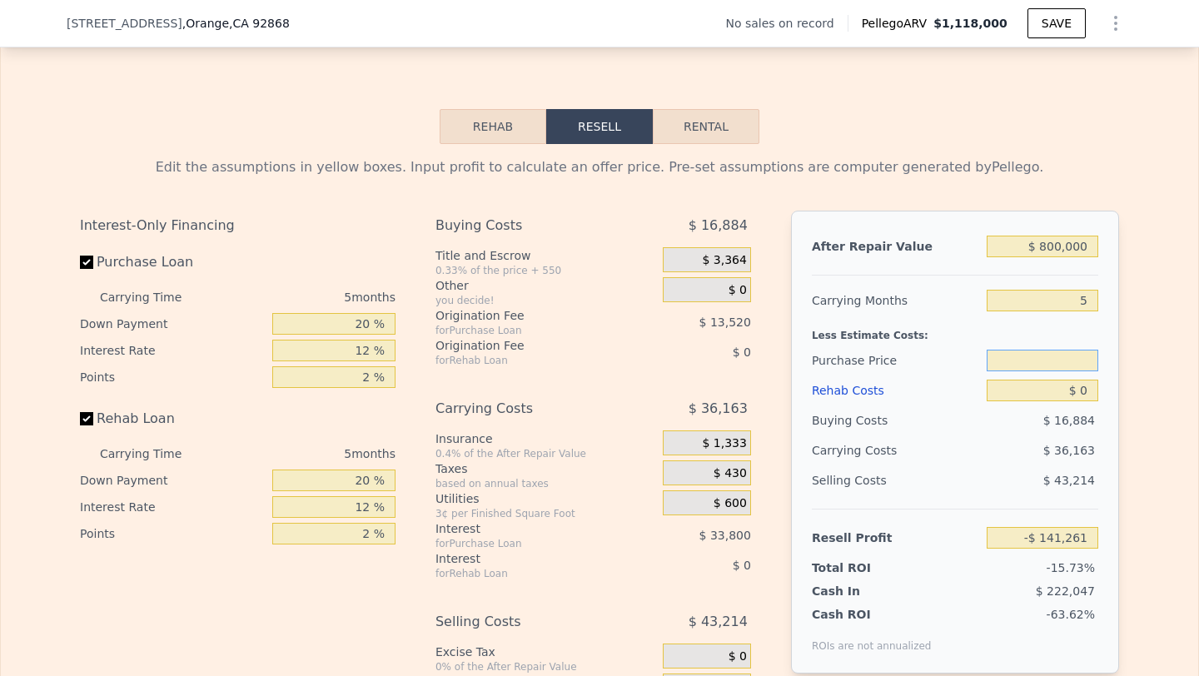
scroll to position [1805, 0]
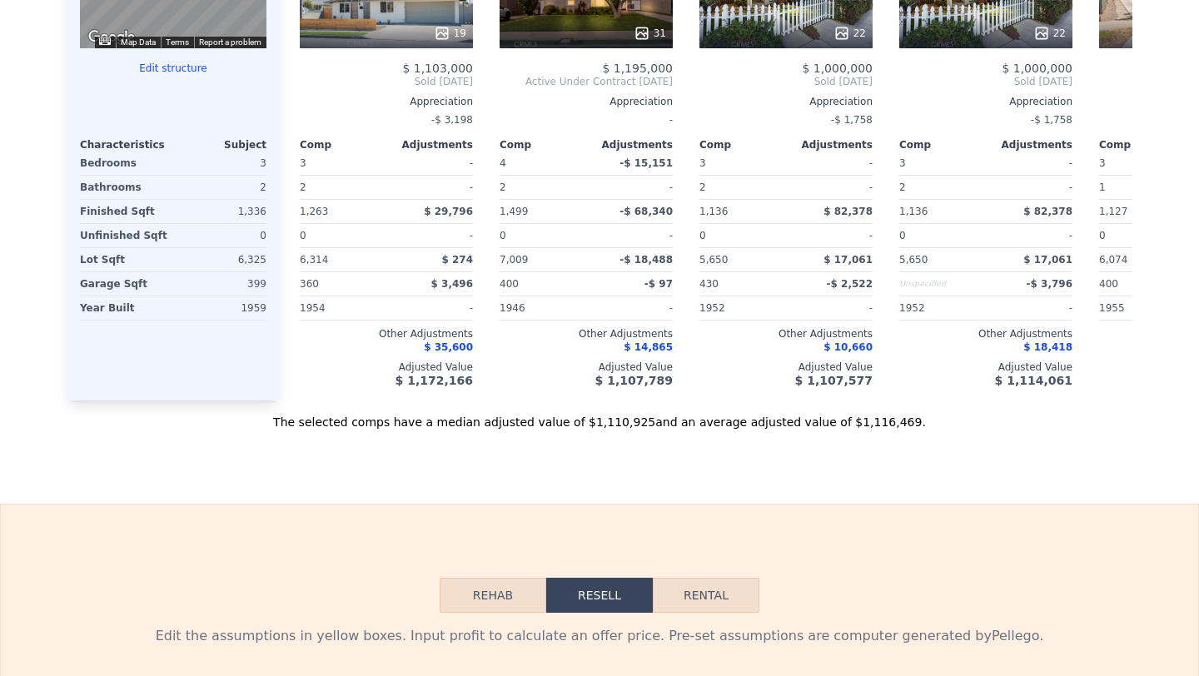
type input "$ 845,000"
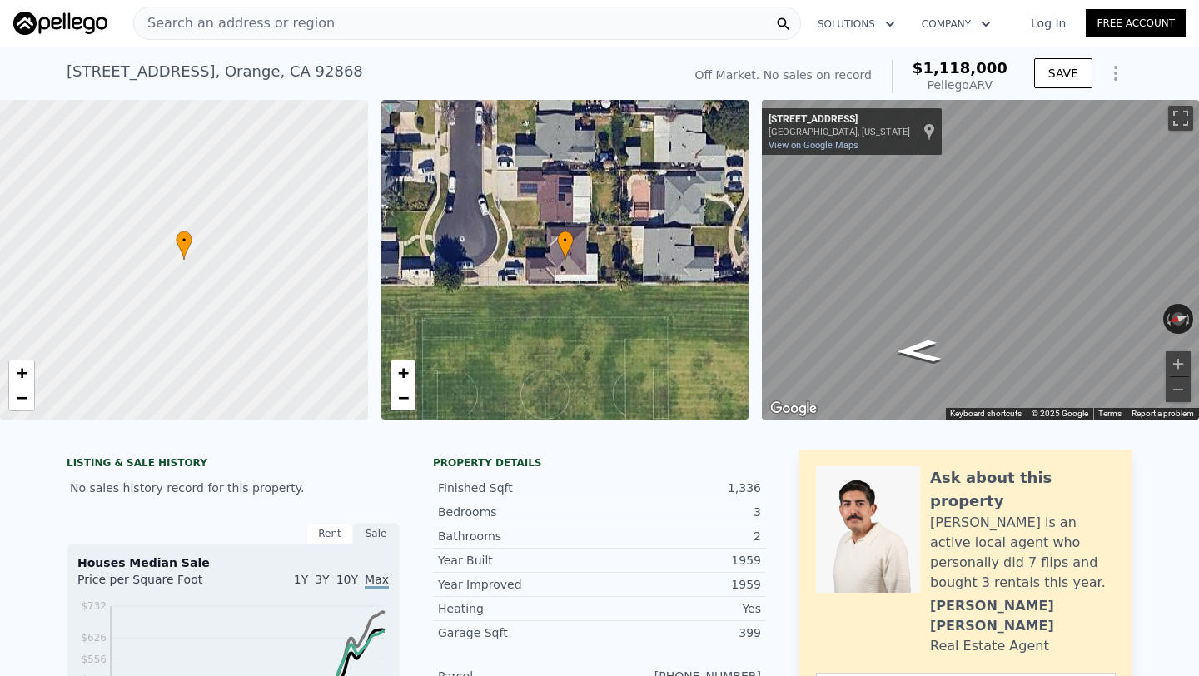
click at [267, 24] on span "Search an address or region" at bounding box center [234, 23] width 201 height 20
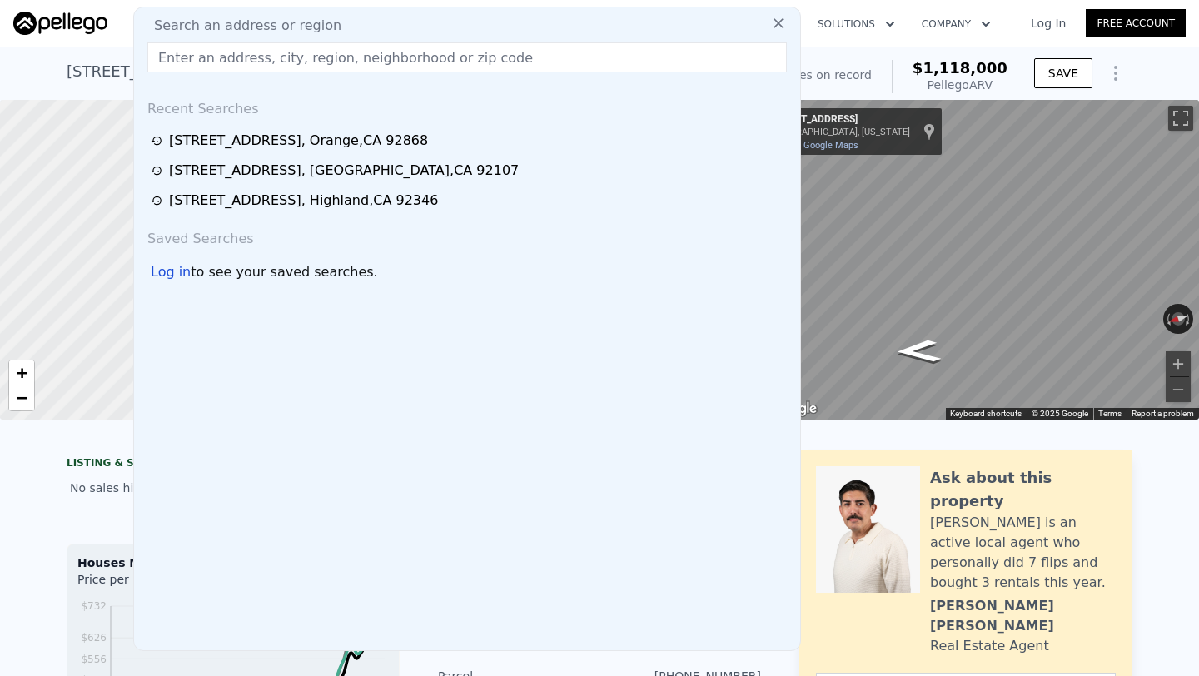
click at [262, 53] on input "text" at bounding box center [467, 57] width 640 height 30
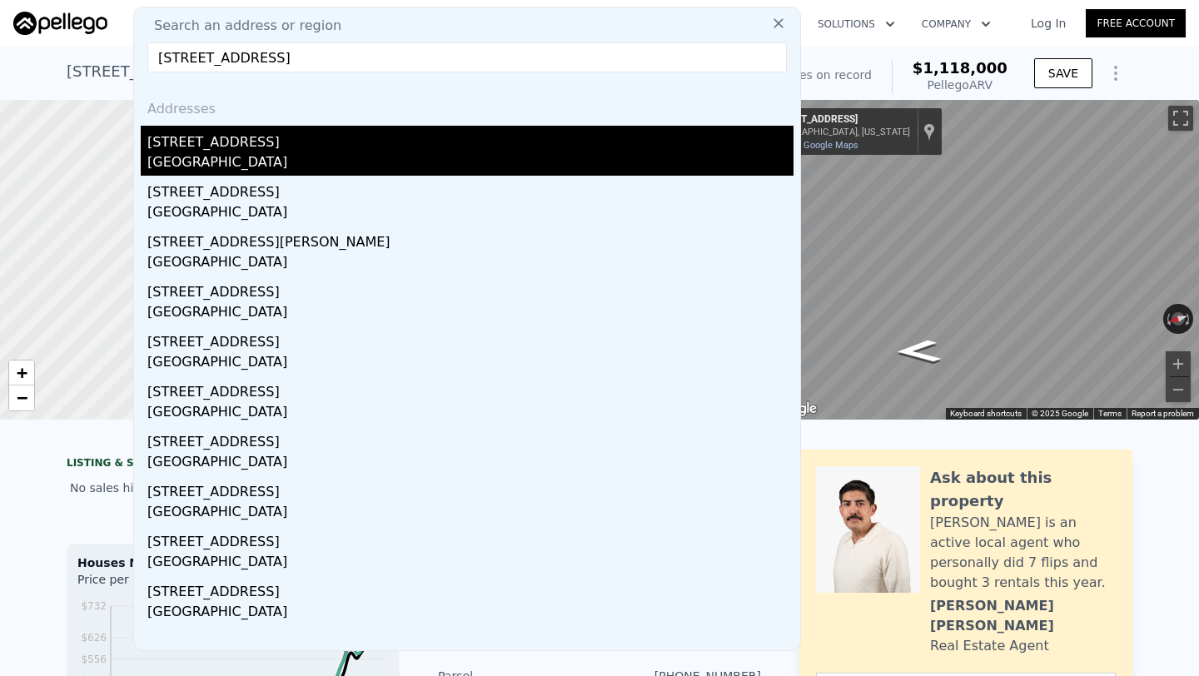
type input "[STREET_ADDRESS]"
click at [318, 166] on div "[GEOGRAPHIC_DATA]" at bounding box center [470, 163] width 646 height 23
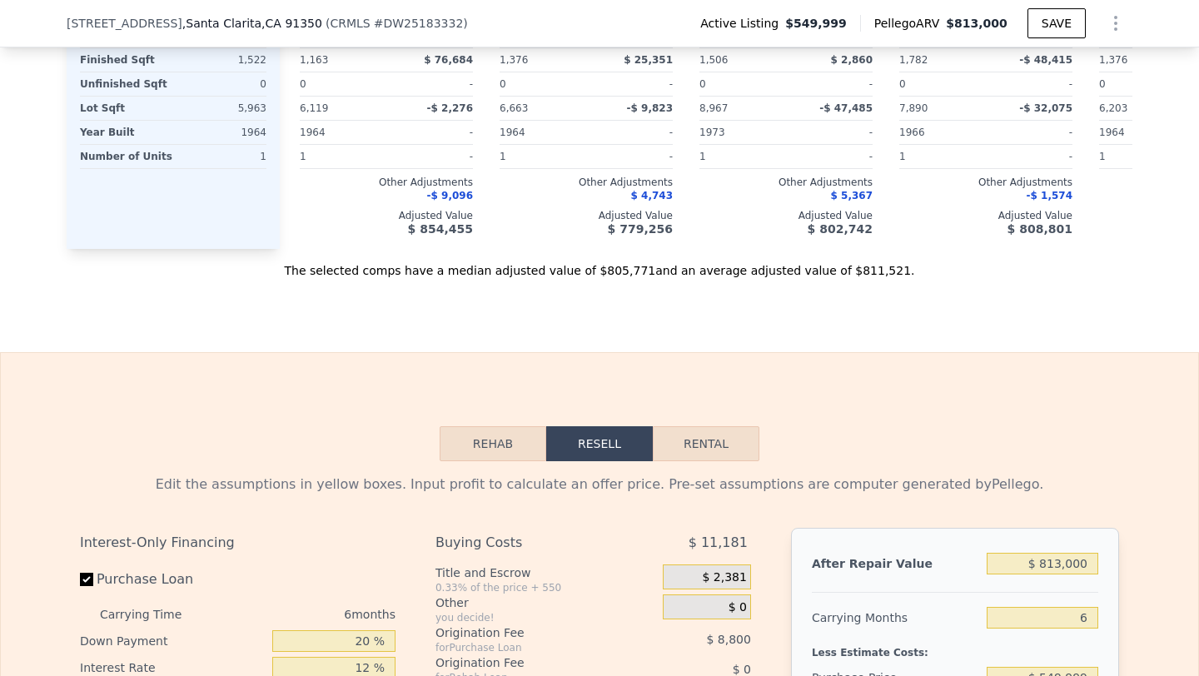
scroll to position [2292, 0]
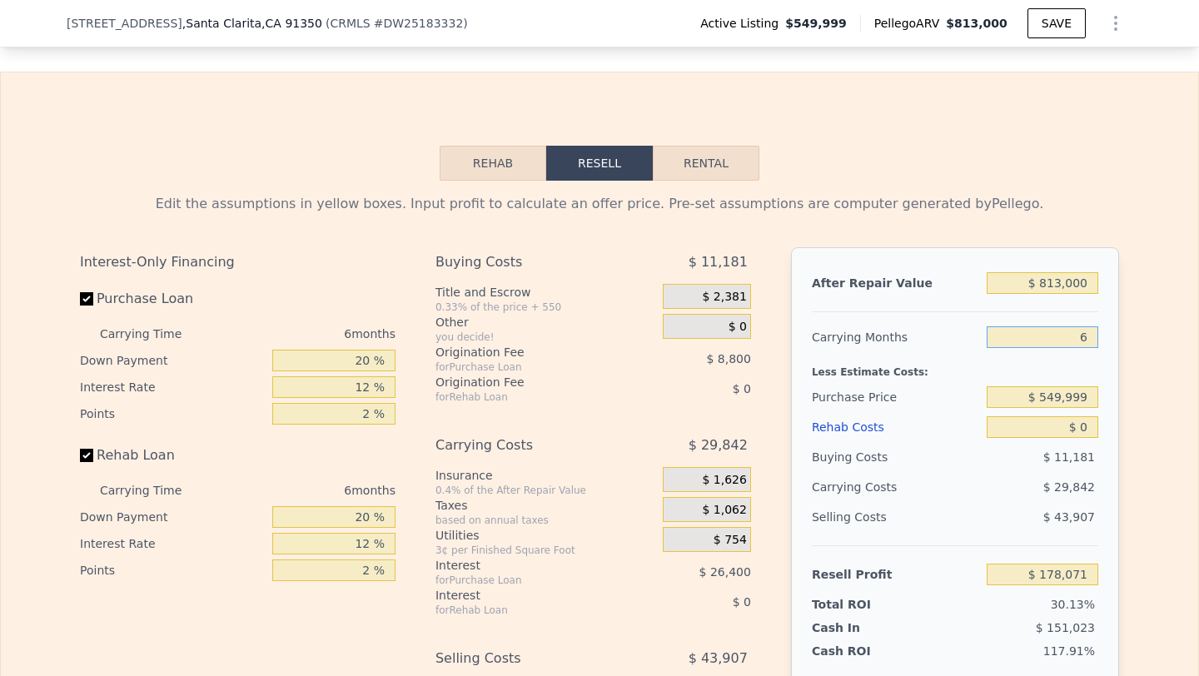
click at [1092, 336] on input "6" at bounding box center [1043, 337] width 112 height 22
type input "5"
type input "$ 183,045"
type input "5"
click at [1094, 398] on input "$ 549,999" at bounding box center [1043, 397] width 112 height 22
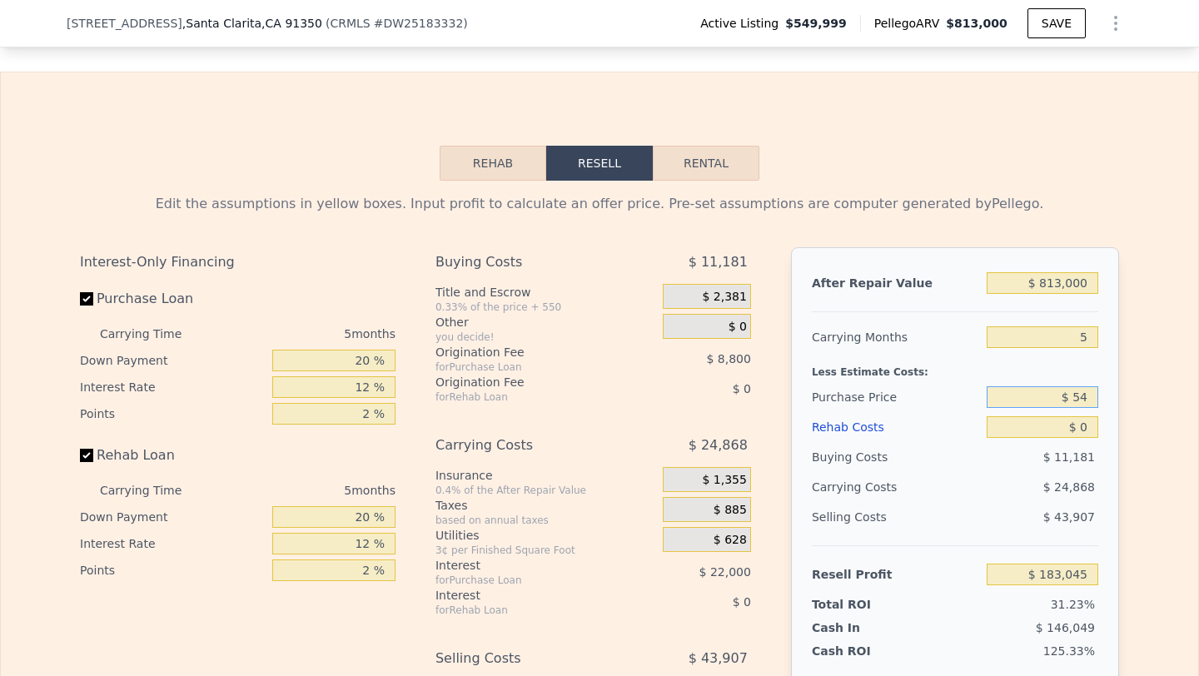
type input "$ 5"
click at [501, 169] on button "Rehab" at bounding box center [493, 163] width 107 height 35
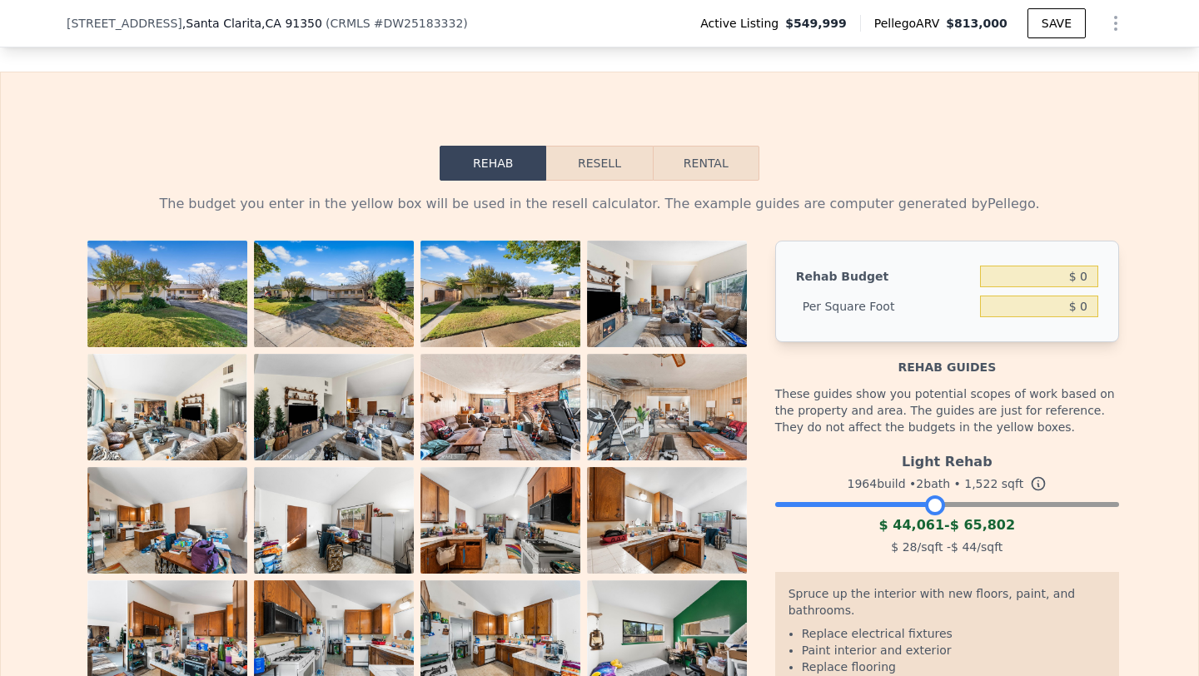
click at [936, 502] on div at bounding box center [947, 501] width 344 height 10
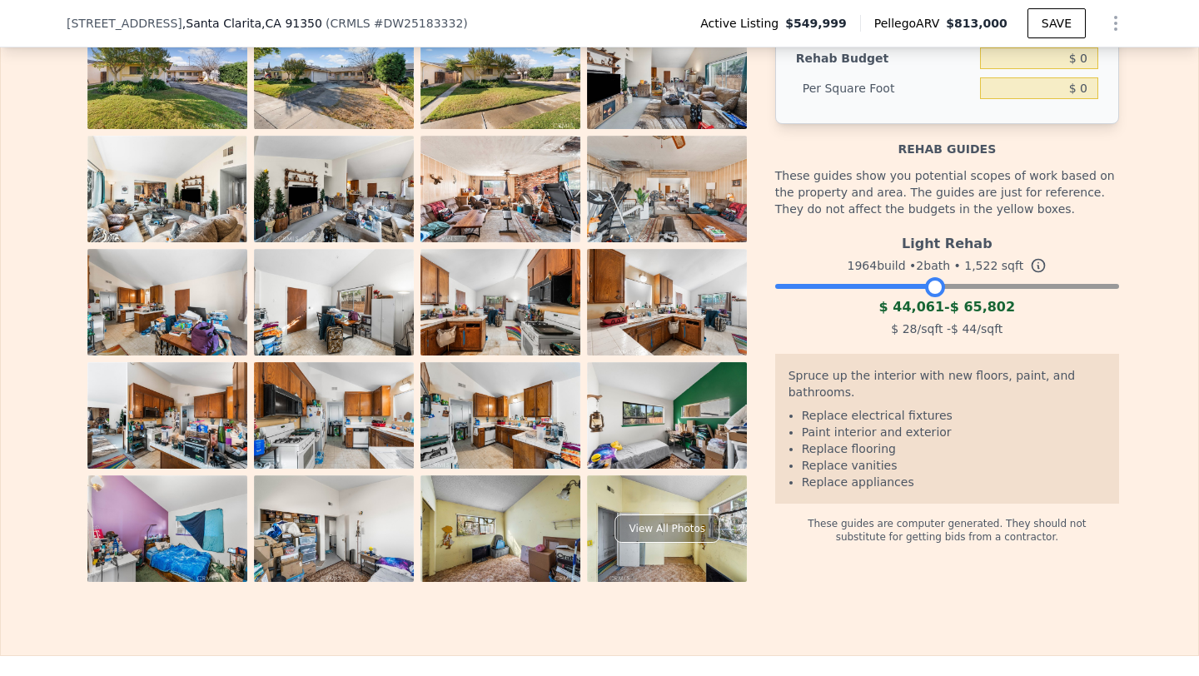
scroll to position [2508, 0]
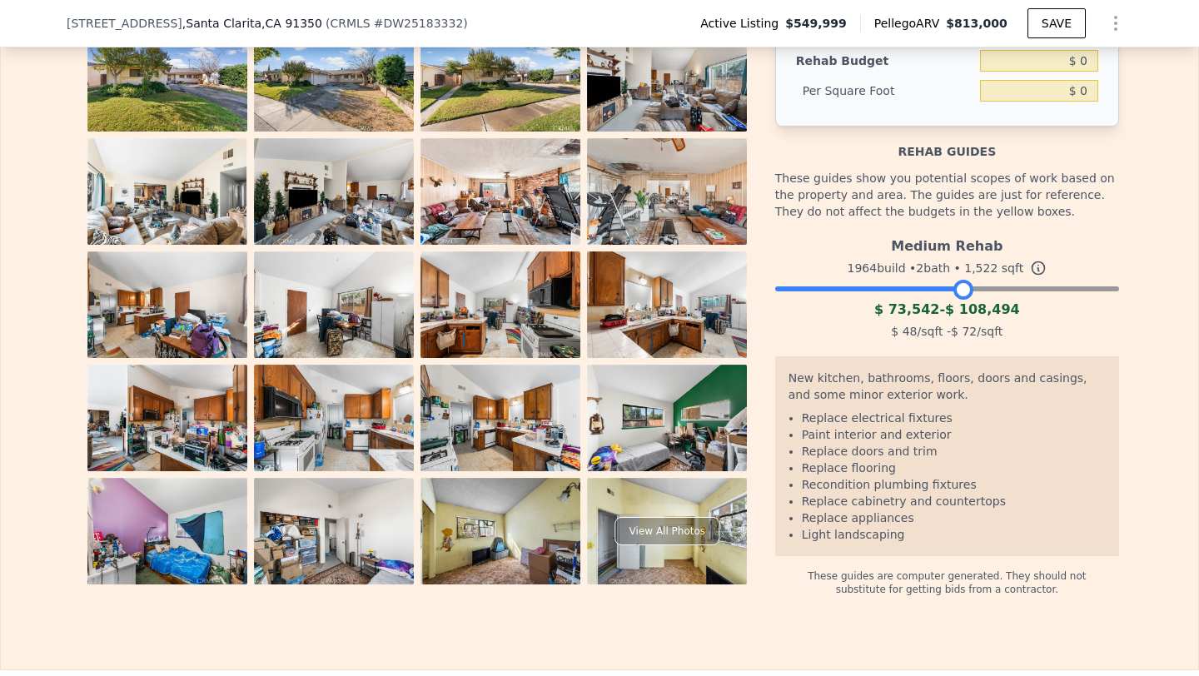
click at [964, 285] on div at bounding box center [947, 285] width 344 height 10
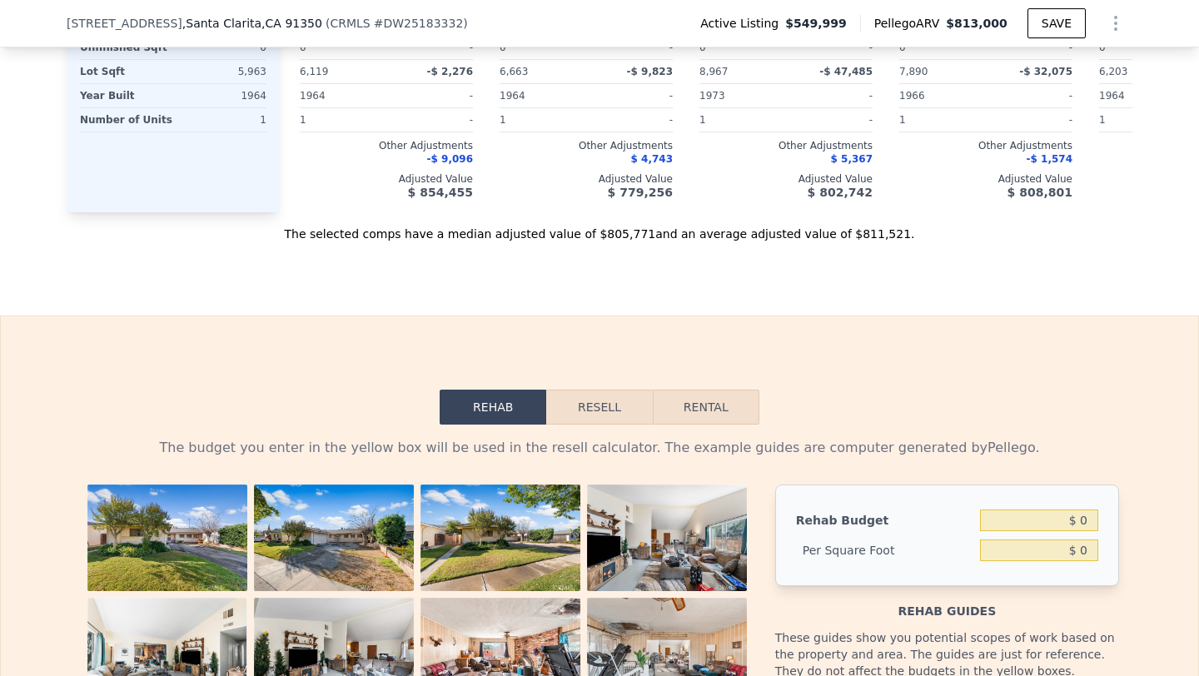
scroll to position [1994, 0]
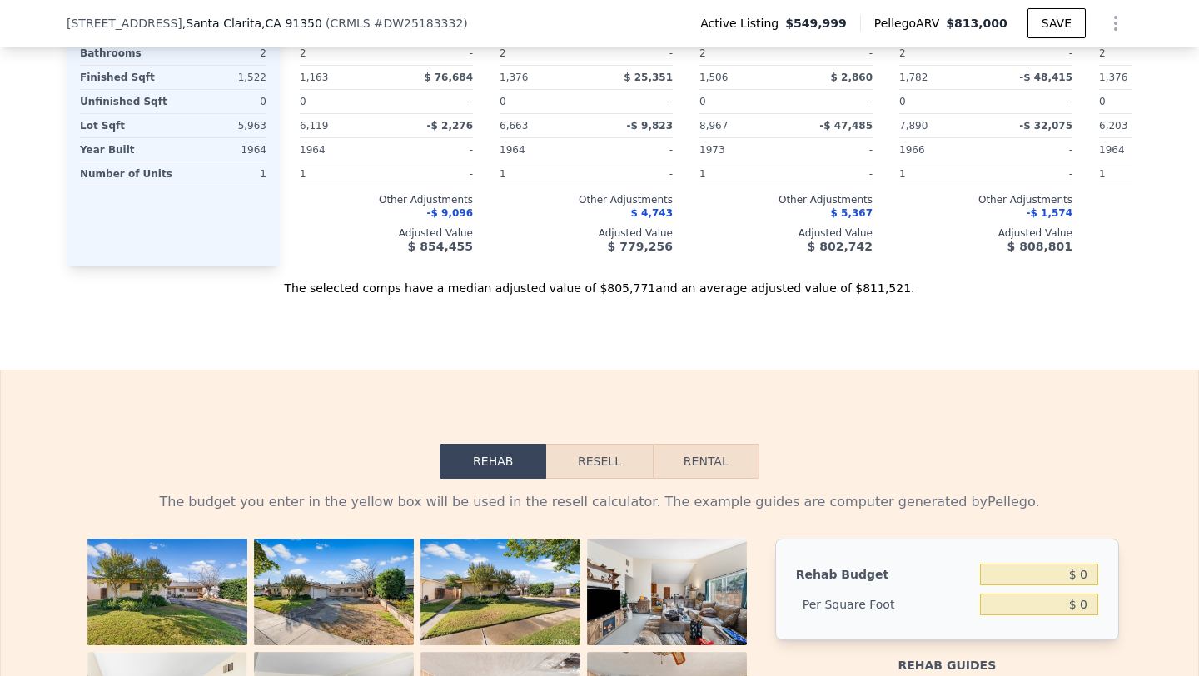
click at [580, 466] on button "Resell" at bounding box center [599, 461] width 106 height 35
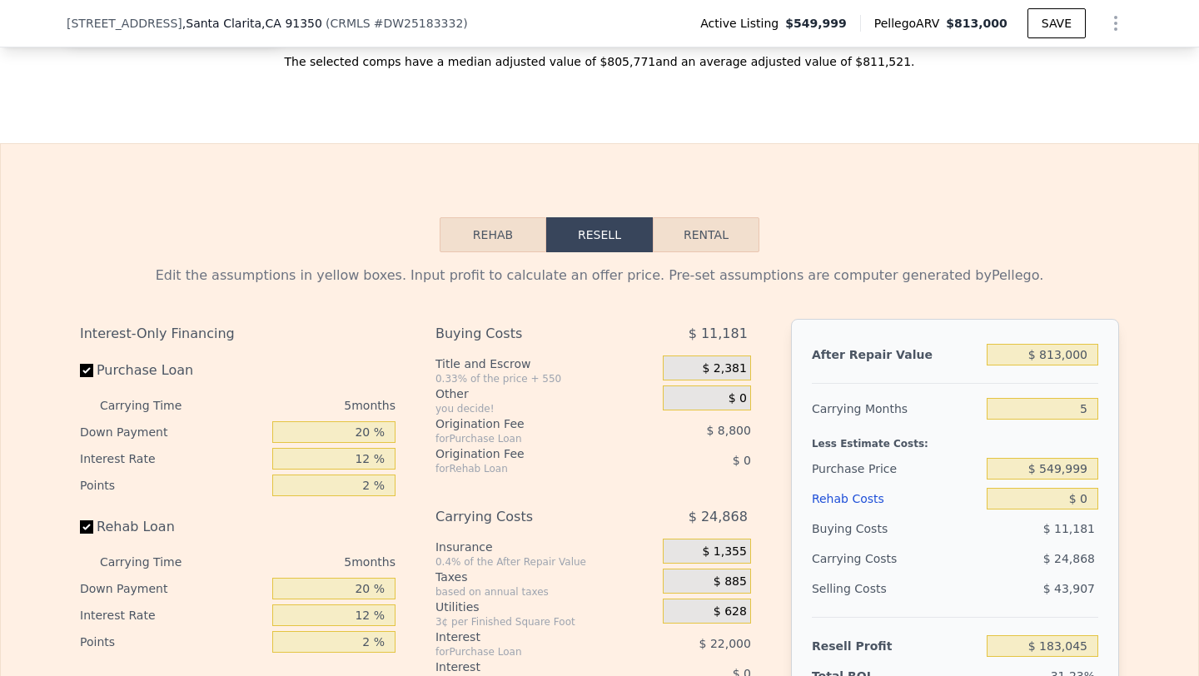
scroll to position [2221, 0]
click at [1083, 498] on input "$ 0" at bounding box center [1043, 498] width 112 height 22
type input "$ 700"
type input "$ 182,304"
type input "$ 7,000"
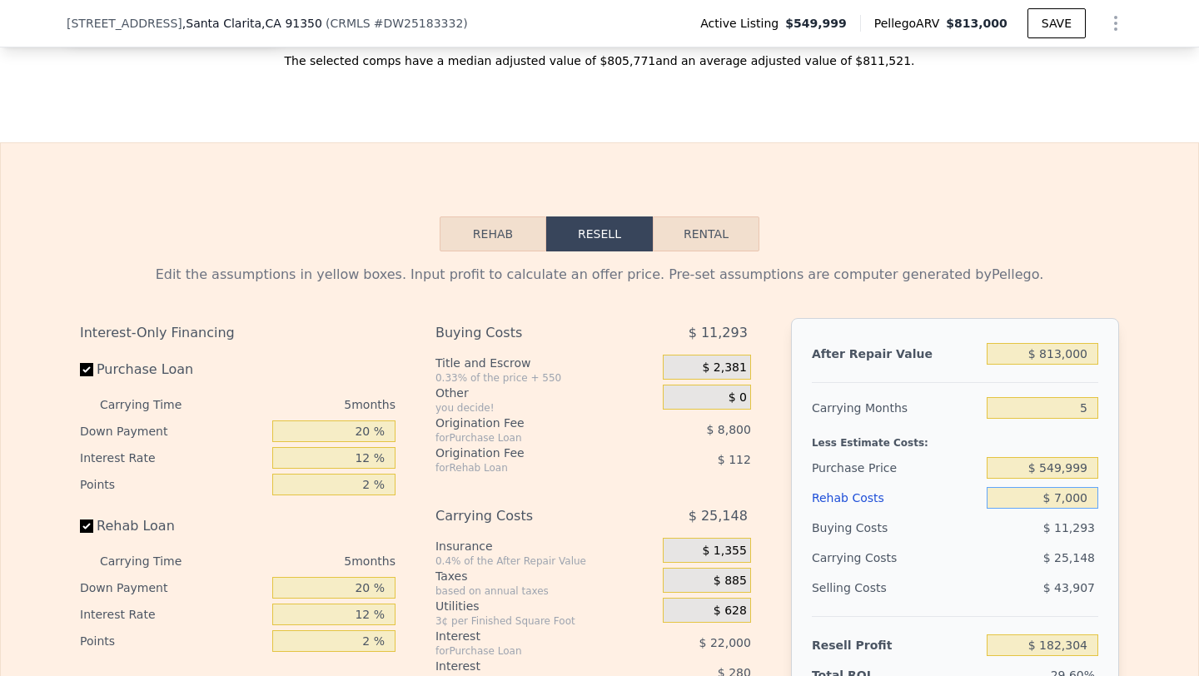
type input "$ 175,653"
type input "$ 70,000"
type input "$ 109,125"
type input "$ 70,000"
click at [999, 555] on div "$ 27,668" at bounding box center [1011, 558] width 176 height 30
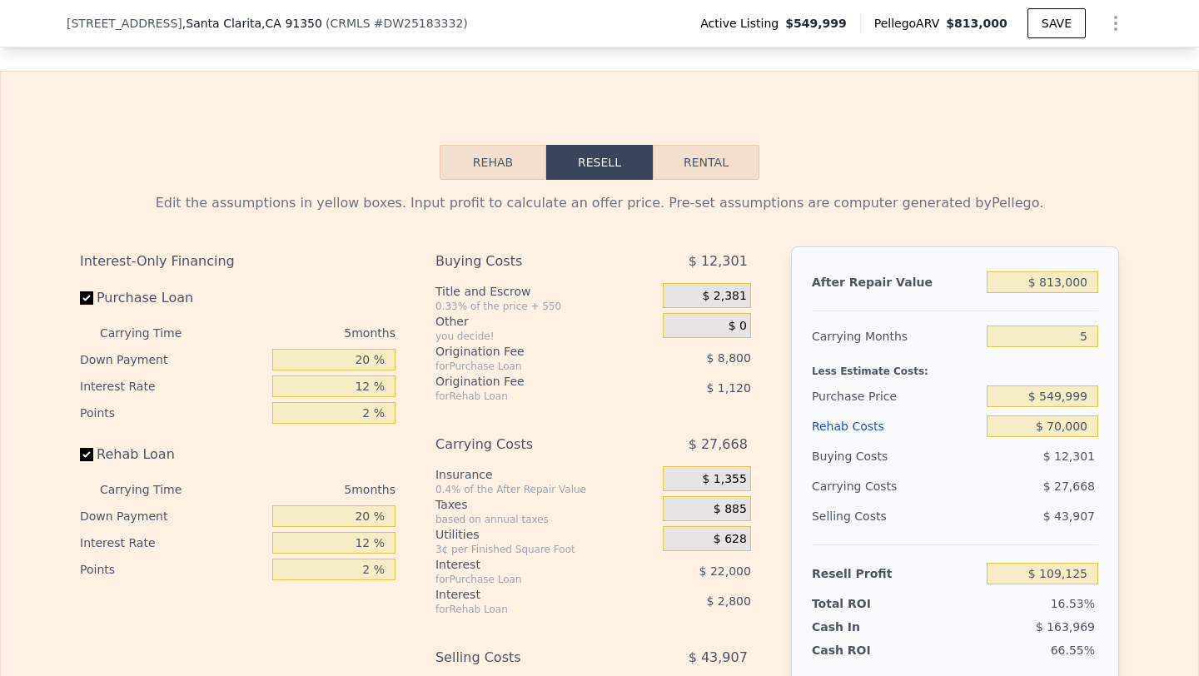
scroll to position [2295, 0]
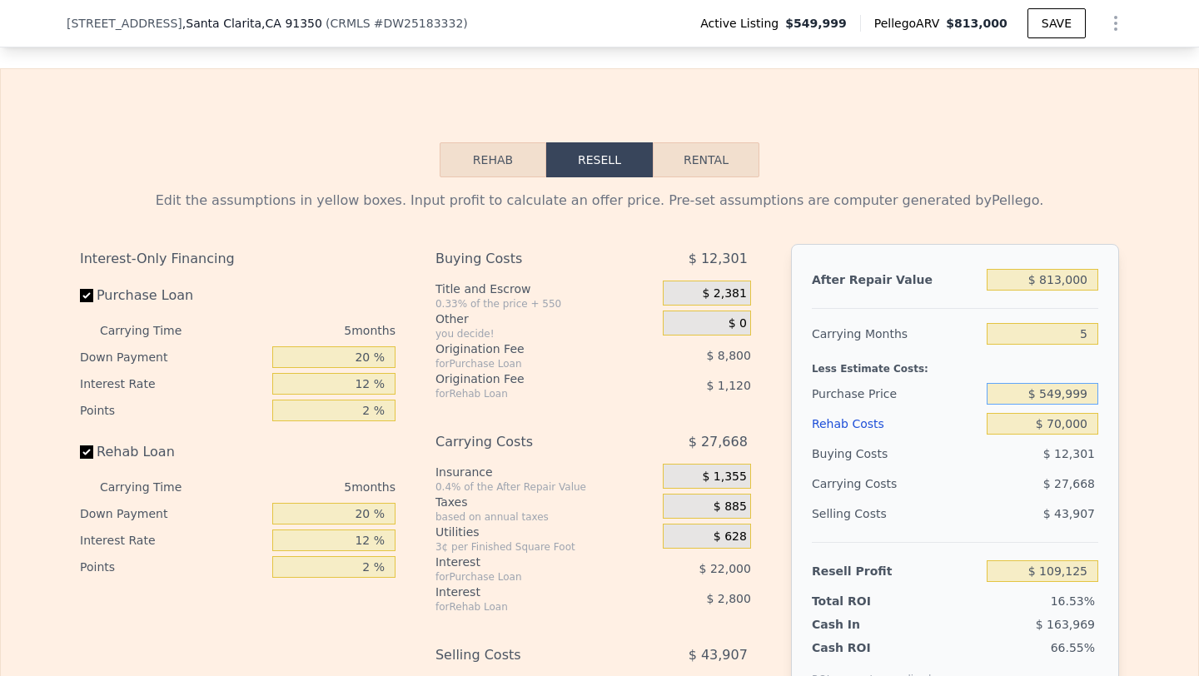
click at [1063, 390] on input "$ 549,999" at bounding box center [1043, 394] width 112 height 22
click at [1087, 390] on input "$ 500,999" at bounding box center [1043, 394] width 112 height 22
type input "$ 500,000"
click at [909, 473] on div "Carrying Costs" at bounding box center [864, 484] width 104 height 30
type input "$ 162,090"
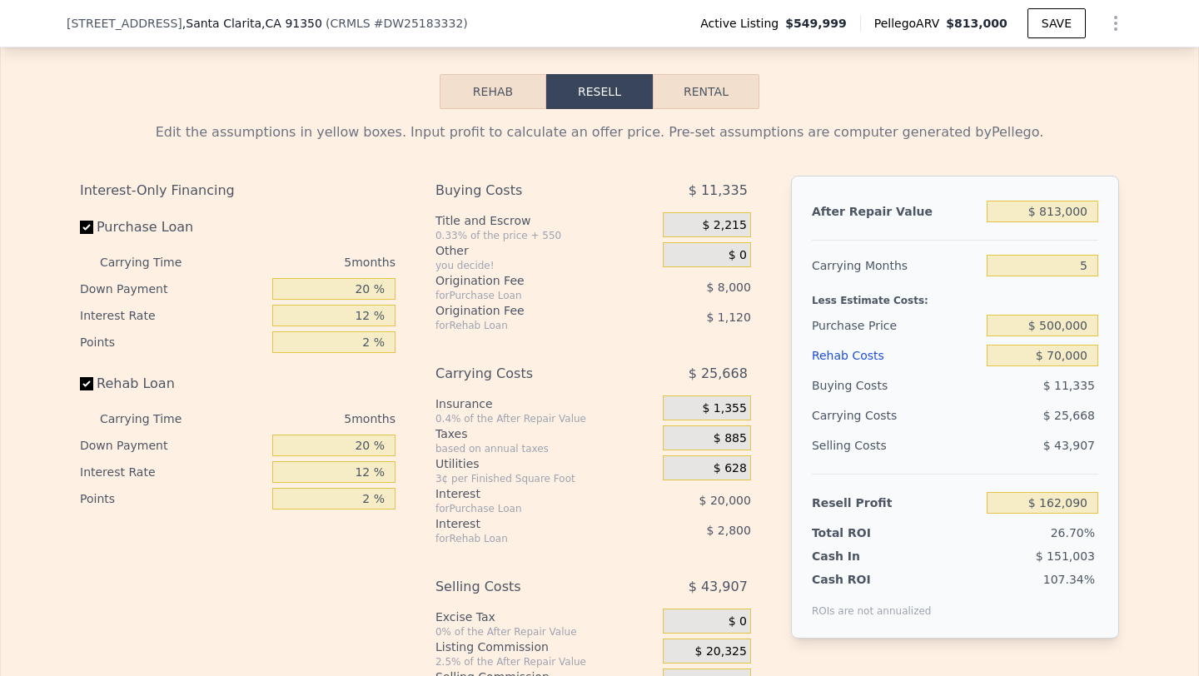
scroll to position [2364, 0]
click at [1060, 326] on input "$ 500,000" at bounding box center [1043, 325] width 112 height 22
type input "$ 550,000"
click at [1007, 391] on div "$ 11,335" at bounding box center [1043, 385] width 112 height 30
type input "$ 109,123"
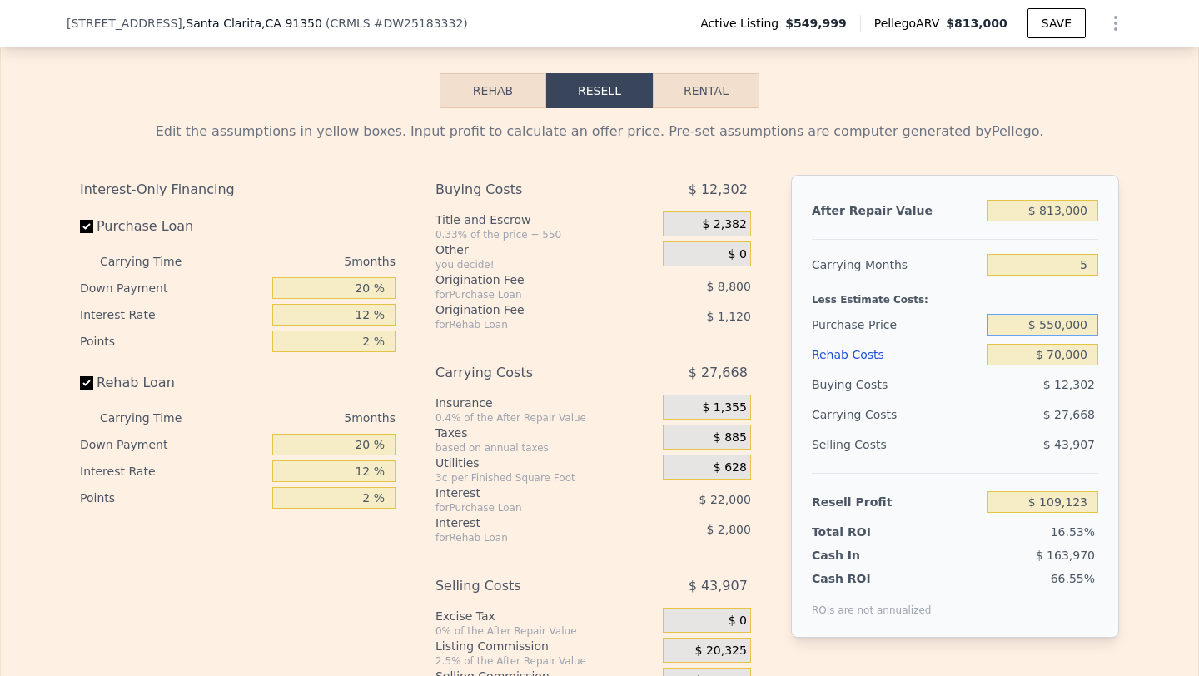
click at [1064, 325] on input "$ 550,000" at bounding box center [1043, 325] width 112 height 22
type input "$ 570,000"
click at [987, 397] on div "$ 12,302" at bounding box center [1043, 385] width 112 height 30
type input "$ 87,937"
click at [1062, 322] on input "$ 570,000" at bounding box center [1043, 325] width 112 height 22
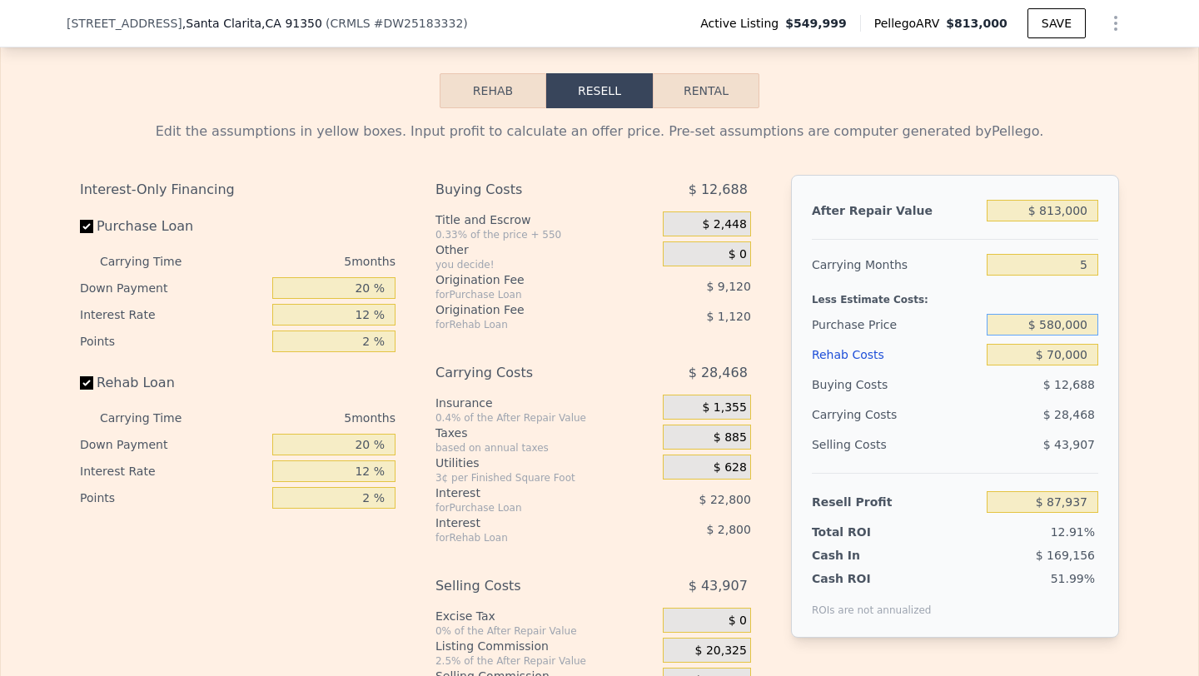
type input "$ 580,000"
click at [959, 406] on div "$ 28,468" at bounding box center [1011, 415] width 176 height 30
type input "$ 77,344"
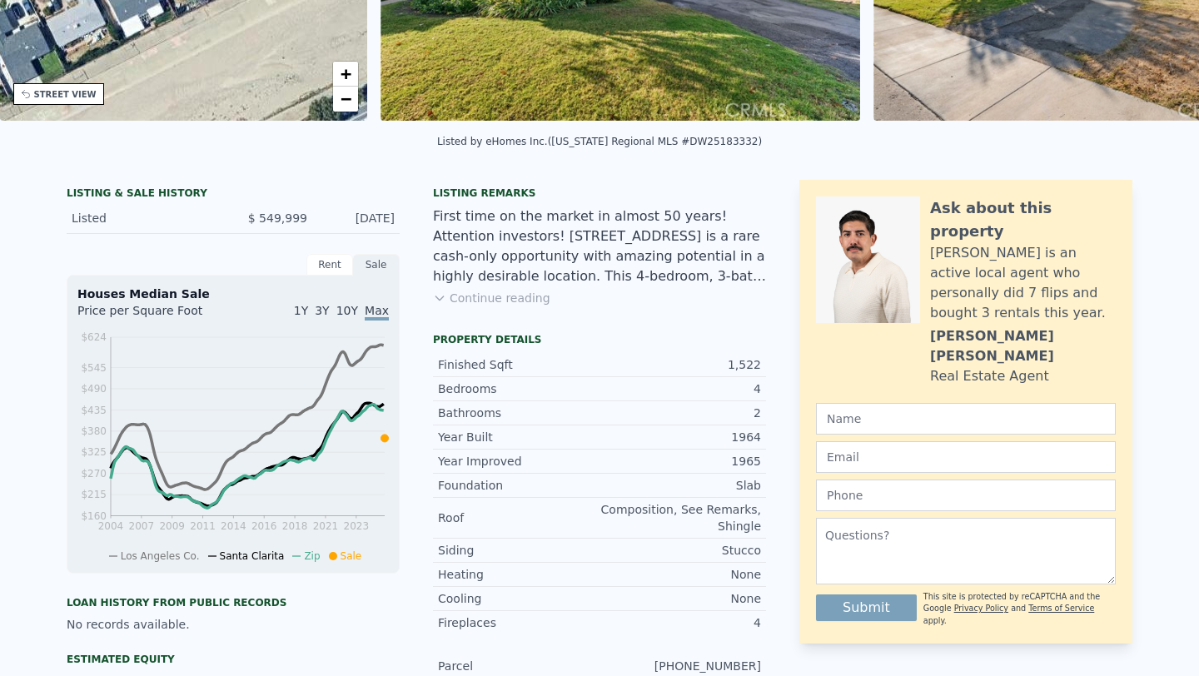
scroll to position [0, 0]
